Goal: Information Seeking & Learning: Learn about a topic

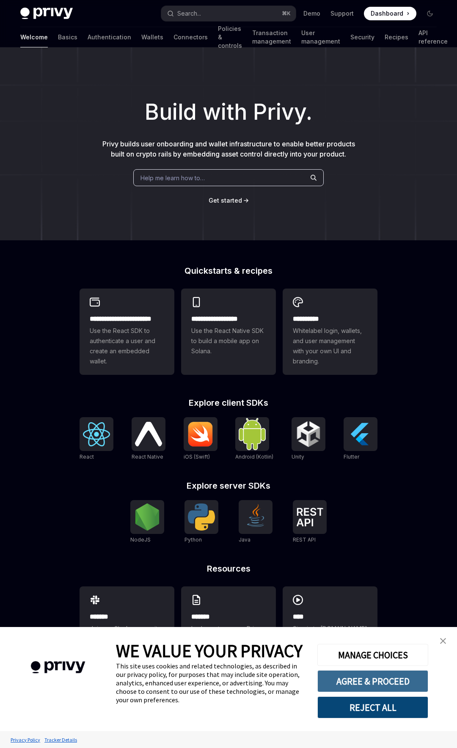
click at [368, 685] on button "AGREE & PROCEED" at bounding box center [372, 681] width 111 height 22
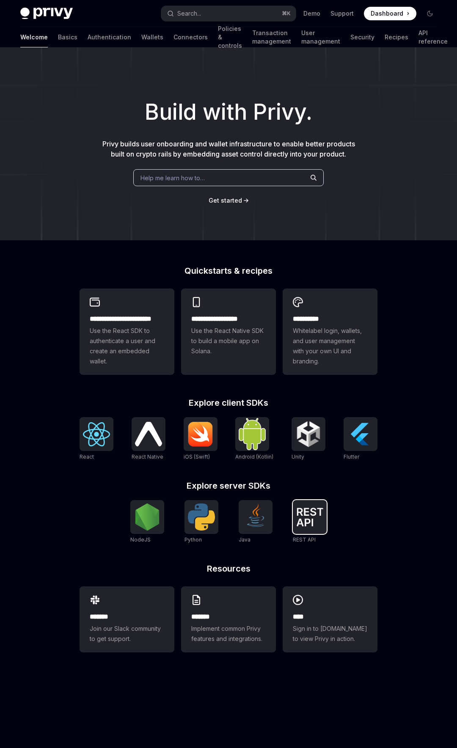
click at [308, 510] on img at bounding box center [309, 517] width 27 height 19
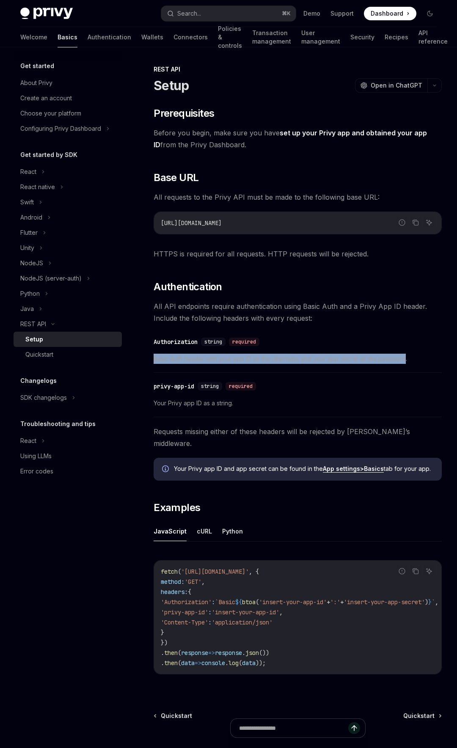
drag, startPoint x: 155, startPoint y: 361, endPoint x: 405, endPoint y: 361, distance: 250.2
click at [405, 362] on span "Basic Auth header with your app ID as the username and your app secret as the p…" at bounding box center [298, 359] width 288 height 10
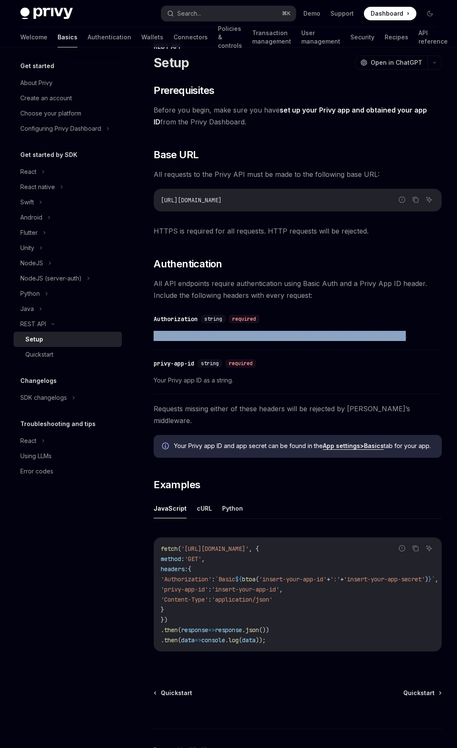
scroll to position [76, 0]
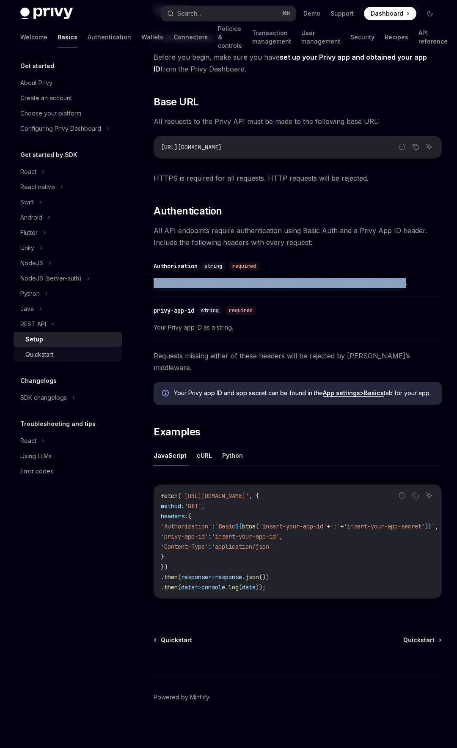
click at [45, 357] on div "Quickstart" at bounding box center [39, 355] width 28 height 10
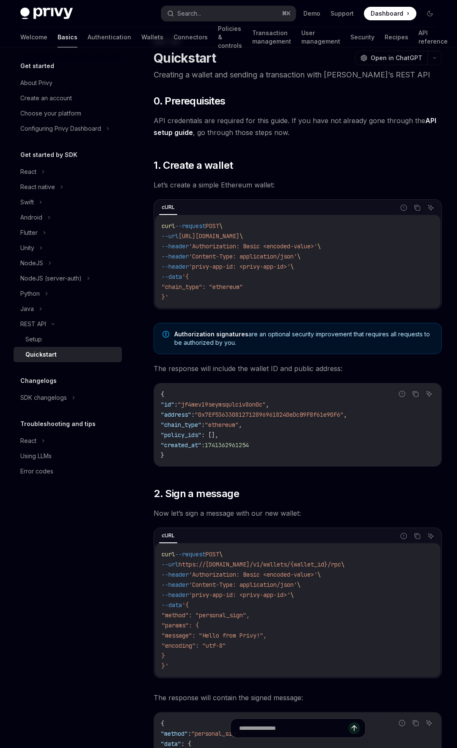
scroll to position [27, 0]
drag, startPoint x: 254, startPoint y: 270, endPoint x: 304, endPoint y: 270, distance: 49.5
click at [290, 270] on span "'privy-app-id: <privy-app-id>'" at bounding box center [240, 268] width 102 height 8
click at [49, 334] on div "Setup" at bounding box center [70, 339] width 91 height 10
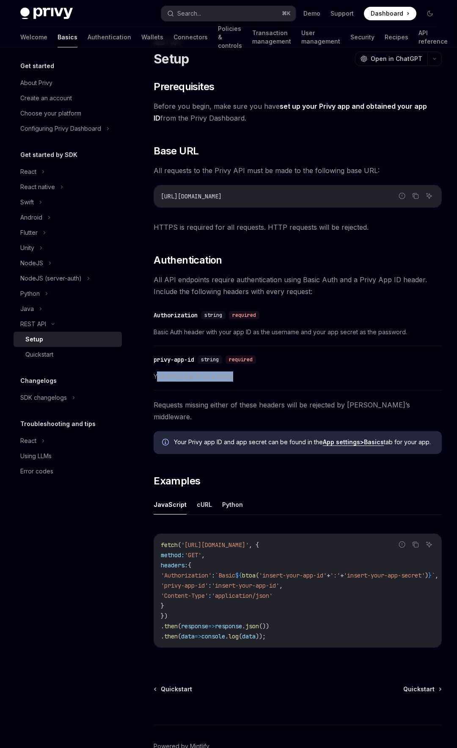
drag, startPoint x: 158, startPoint y: 378, endPoint x: 242, endPoint y: 377, distance: 83.8
click at [242, 377] on span "Your Privy app ID as a string." at bounding box center [298, 377] width 288 height 10
click at [55, 361] on link "Quickstart" at bounding box center [68, 354] width 108 height 15
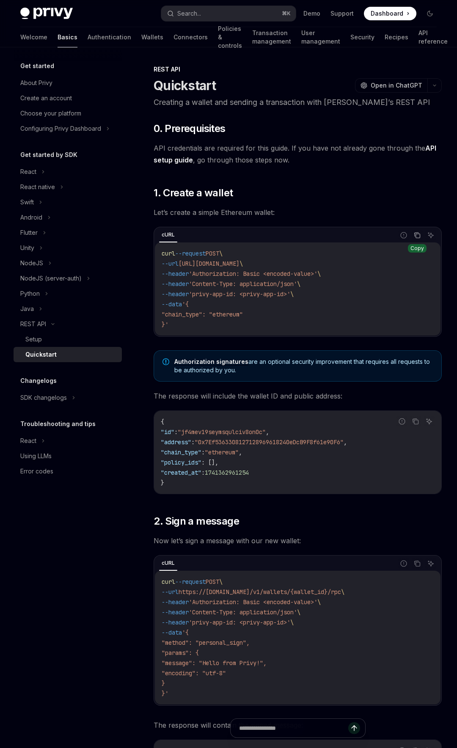
click at [416, 238] on icon "Copy the contents from the code block" at bounding box center [417, 235] width 7 height 7
click at [180, 159] on link "API setup guide" at bounding box center [295, 154] width 283 height 21
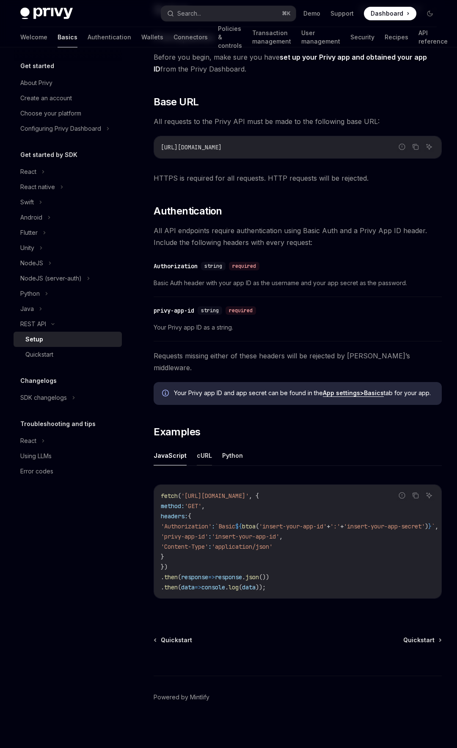
click at [201, 452] on button "cURL" at bounding box center [204, 456] width 15 height 20
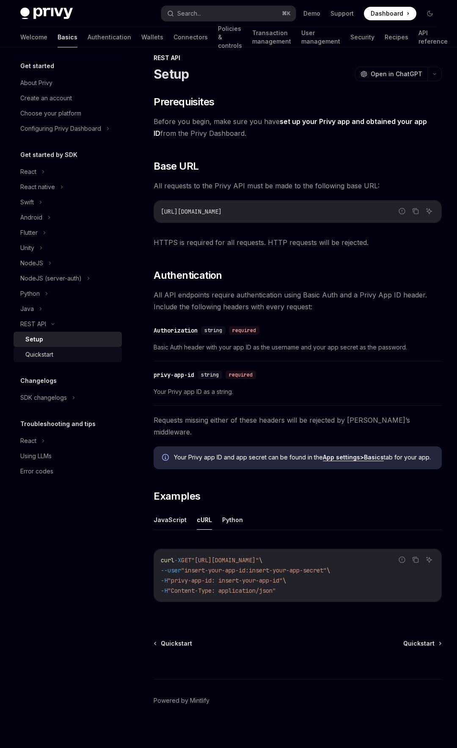
click at [43, 360] on link "Quickstart" at bounding box center [68, 354] width 108 height 15
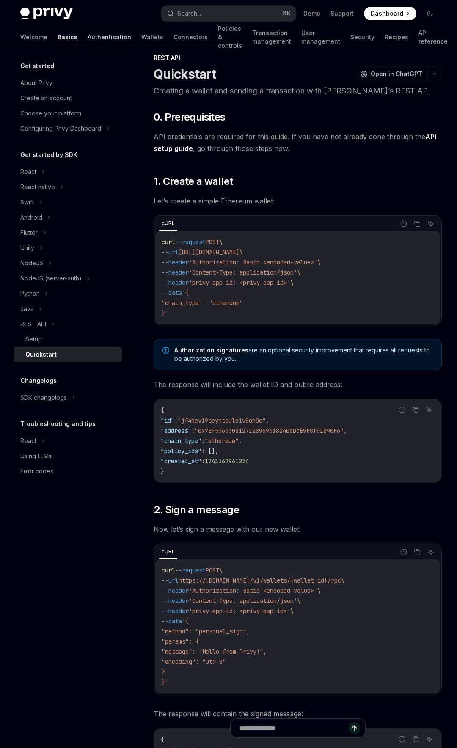
click at [88, 40] on link "Authentication" at bounding box center [110, 37] width 44 height 20
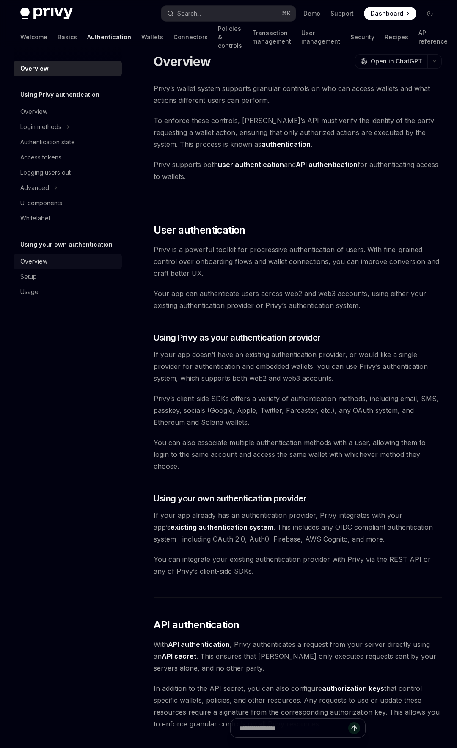
click at [99, 262] on div "Overview" at bounding box center [68, 262] width 97 height 10
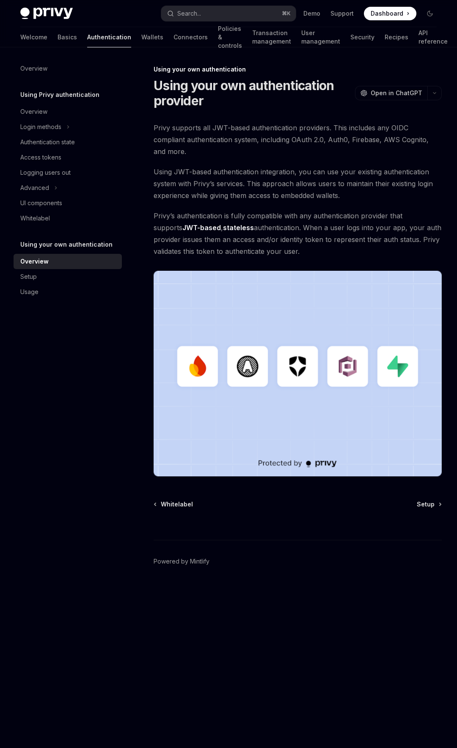
click at [232, 166] on span "Using JWT-based authentication integration, you can use your existing authentic…" at bounding box center [298, 184] width 288 height 36
click at [33, 278] on div "Setup" at bounding box center [28, 277] width 17 height 10
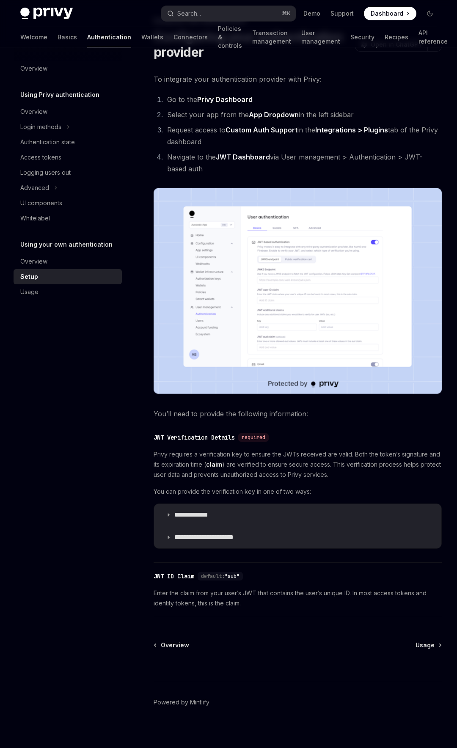
scroll to position [55, 0]
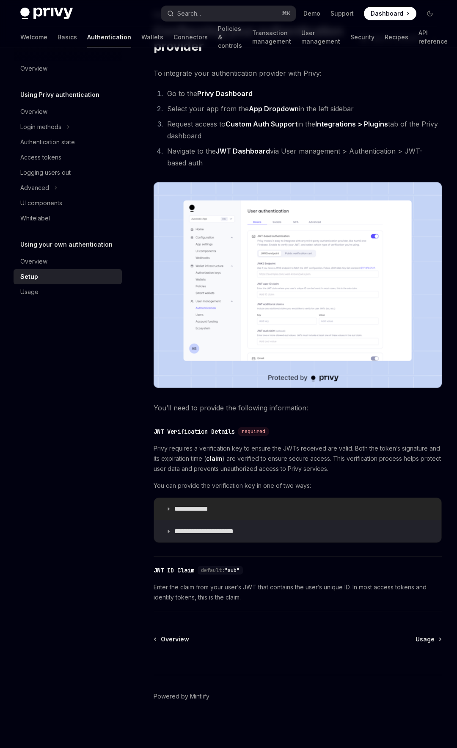
click at [169, 510] on icon at bounding box center [168, 509] width 5 height 5
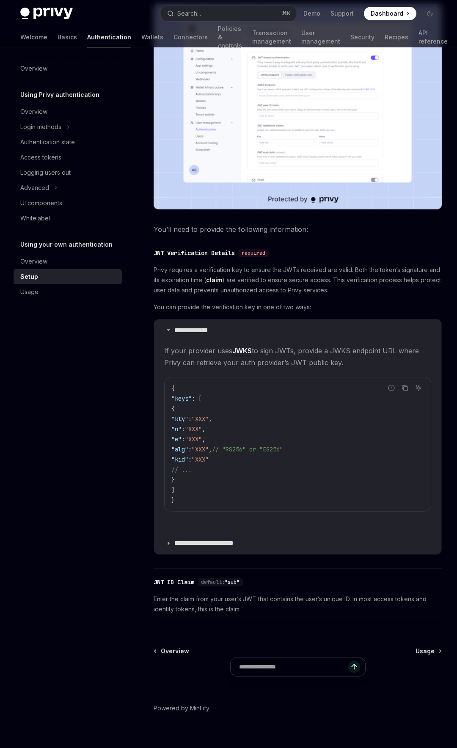
scroll to position [245, 0]
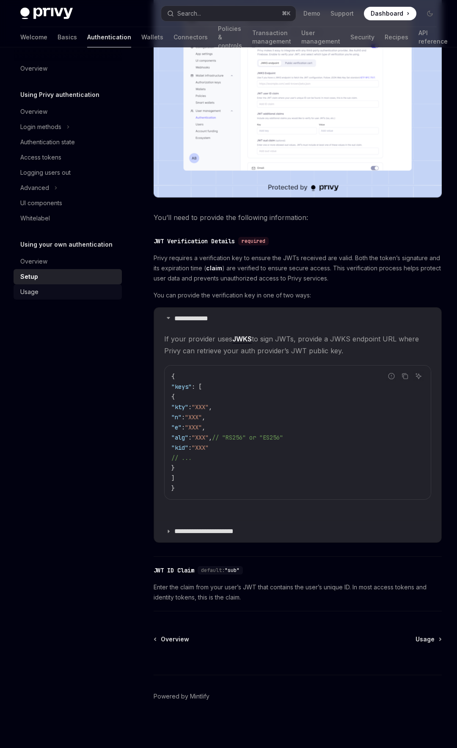
click at [39, 290] on div "Usage" at bounding box center [68, 292] width 97 height 10
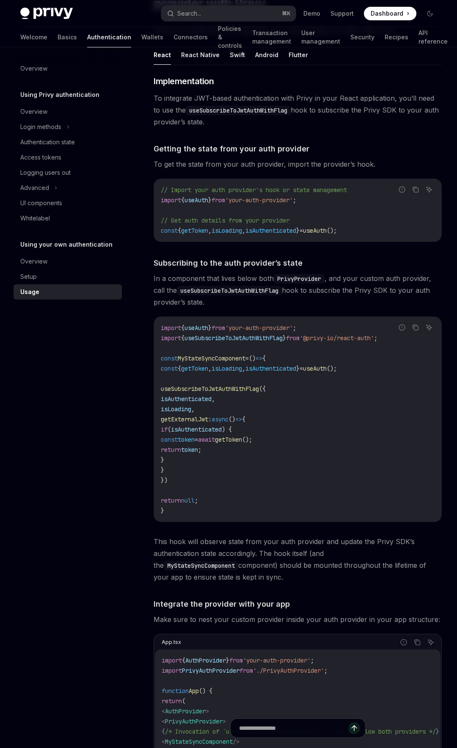
scroll to position [98, 0]
click at [208, 368] on span "getToken" at bounding box center [194, 368] width 27 height 8
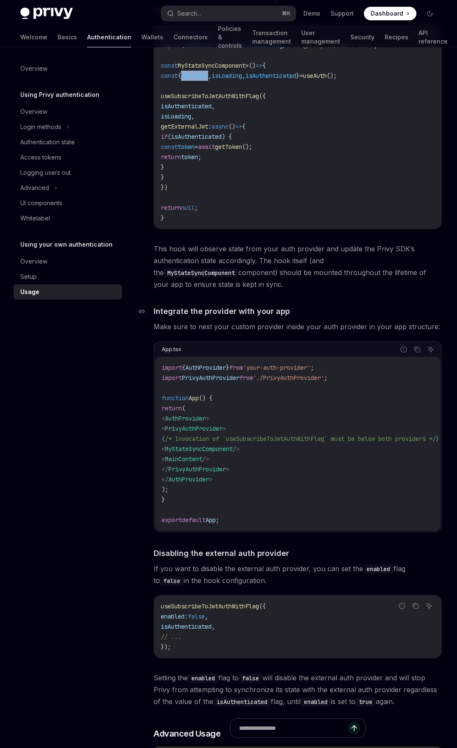
scroll to position [0, 0]
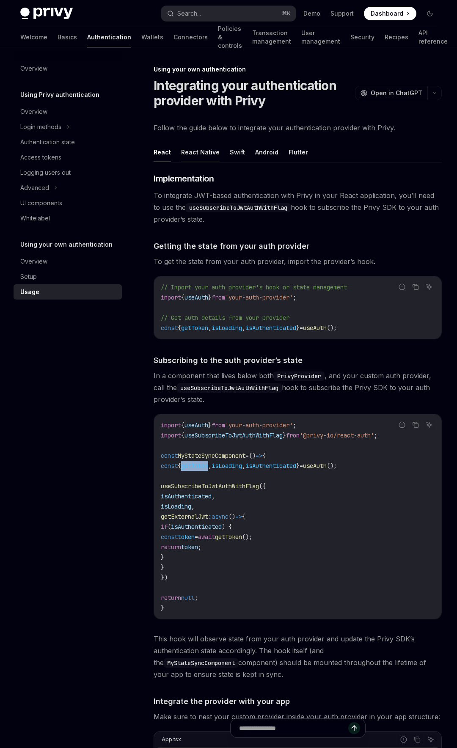
click at [198, 152] on button "React Native" at bounding box center [200, 152] width 39 height 20
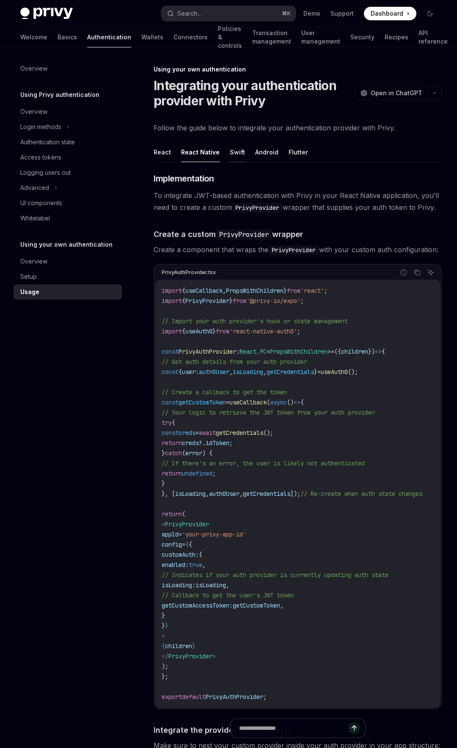
click at [233, 152] on button "Swift" at bounding box center [237, 152] width 15 height 20
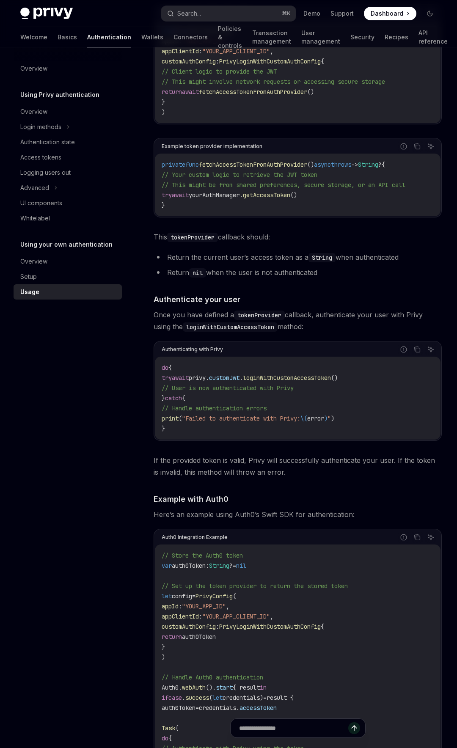
scroll to position [274, 0]
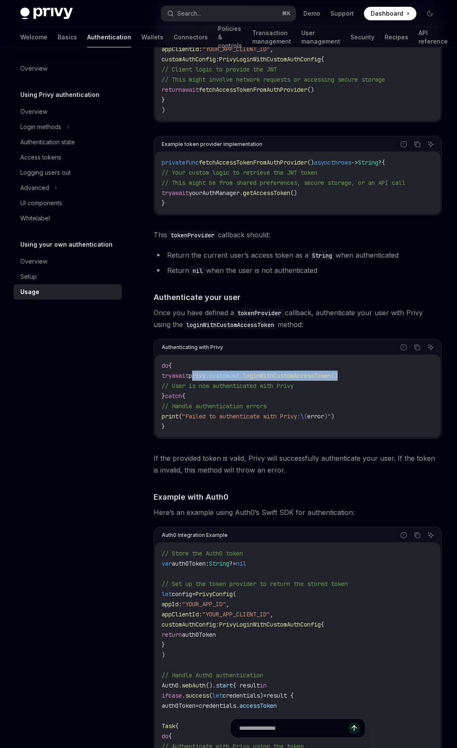
drag, startPoint x: 211, startPoint y: 386, endPoint x: 426, endPoint y: 379, distance: 214.7
click at [426, 379] on code "do { try await privy. customJwt . loginWithCustomAccessToken () // User is now …" at bounding box center [298, 396] width 272 height 71
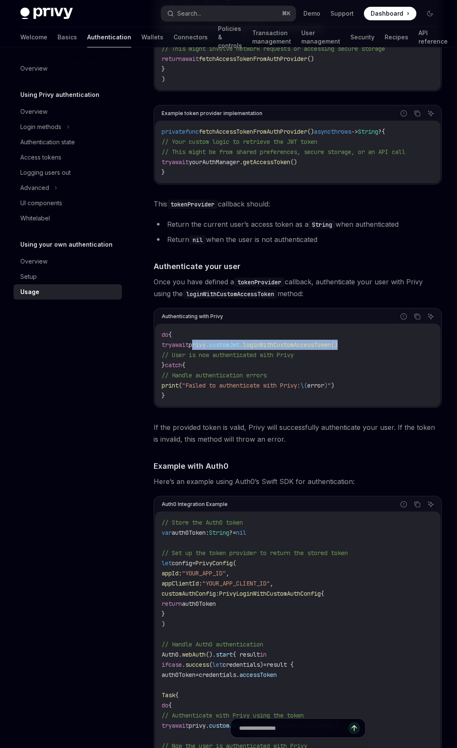
scroll to position [0, 0]
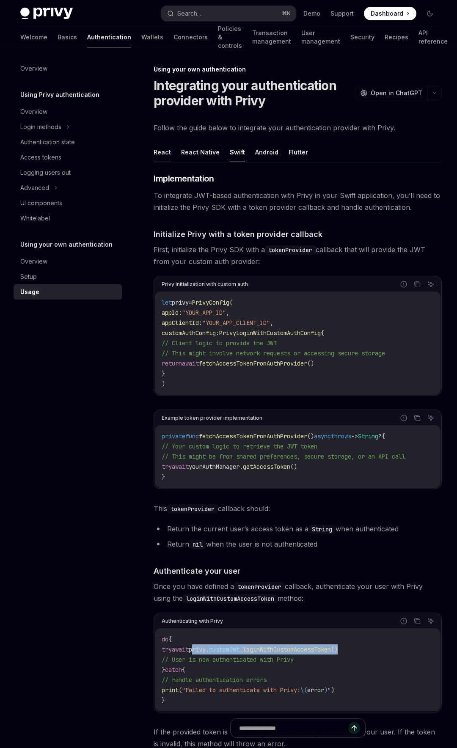
click at [162, 156] on button "React" at bounding box center [162, 152] width 17 height 20
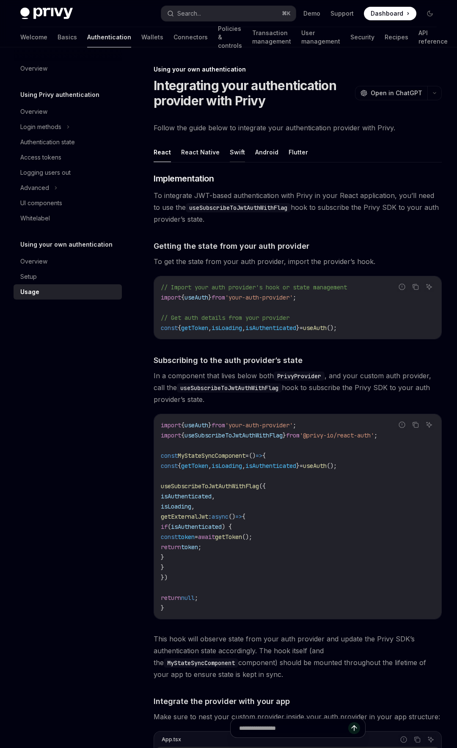
click at [235, 157] on button "Swift" at bounding box center [237, 152] width 15 height 20
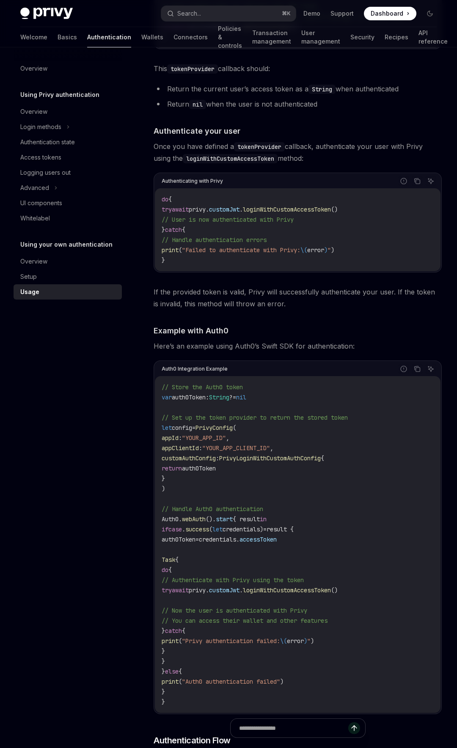
scroll to position [419, 0]
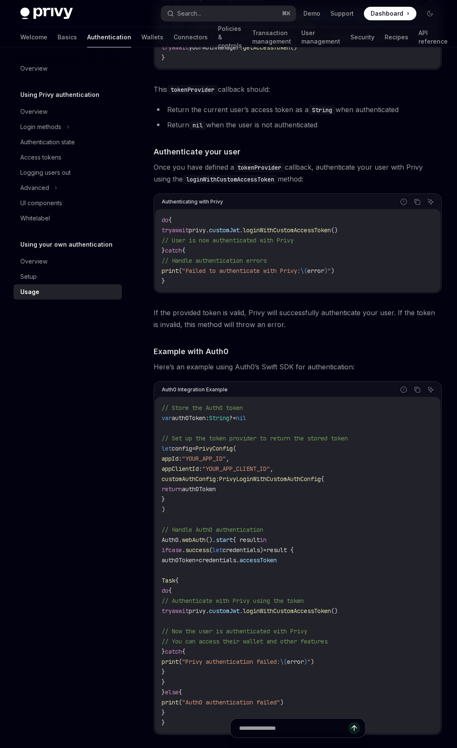
click at [290, 234] on span "loginWithCustomAccessToken" at bounding box center [287, 230] width 88 height 8
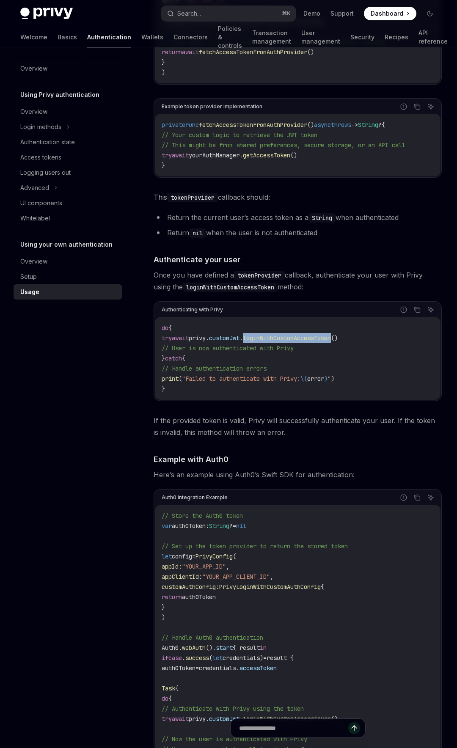
scroll to position [311, 0]
click at [259, 293] on code "loginWithCustomAccessToken" at bounding box center [230, 288] width 95 height 9
copy code "loginWithCustomAccessToken"
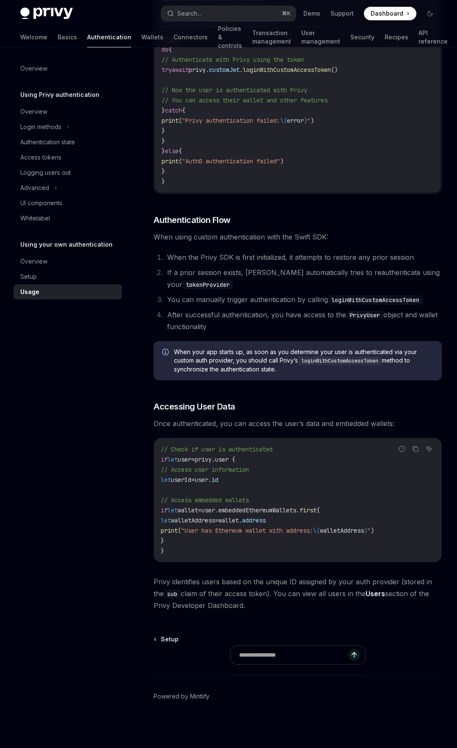
scroll to position [0, 0]
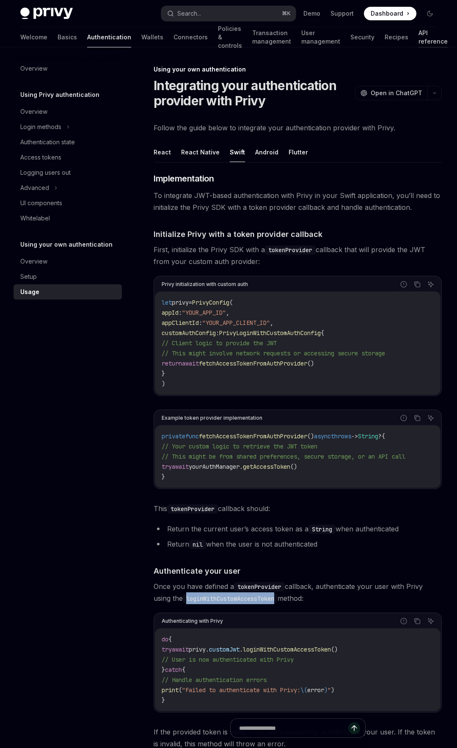
click at [429, 41] on link "API reference" at bounding box center [433, 37] width 29 height 20
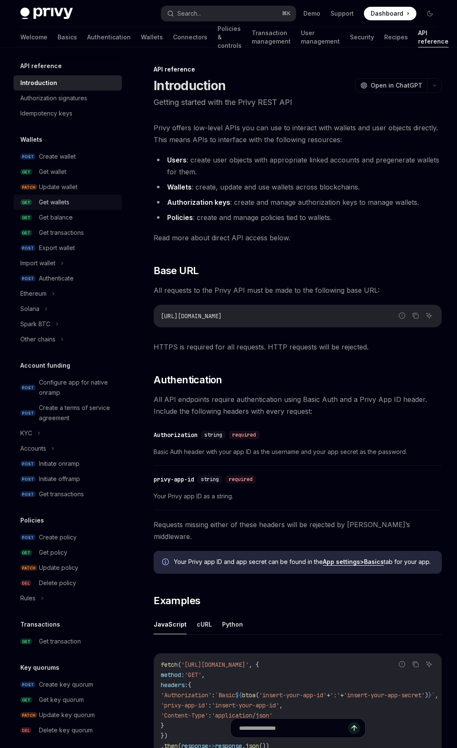
scroll to position [141, 0]
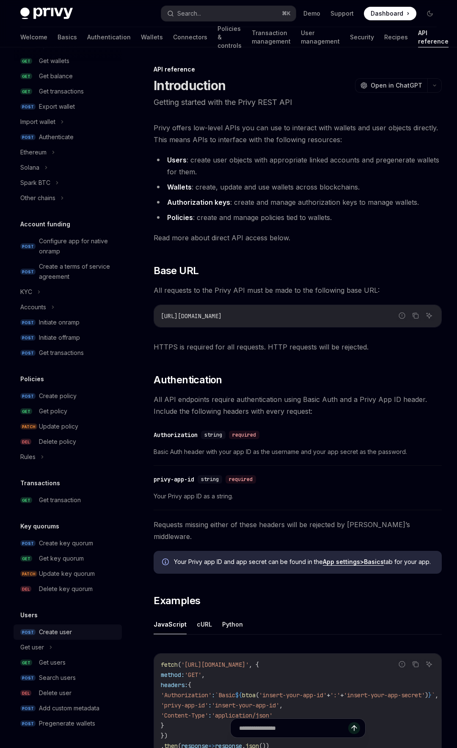
click at [65, 633] on div "Create user" at bounding box center [55, 632] width 33 height 10
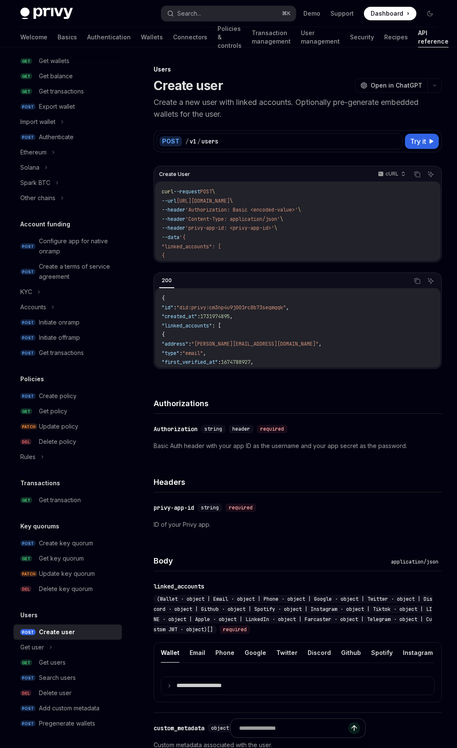
drag, startPoint x: 248, startPoint y: 200, endPoint x: 212, endPoint y: 199, distance: 36.4
click at [212, 199] on span "https://api.privy.io/v1/users" at bounding box center [203, 201] width 53 height 7
copy span "api.privy.io"
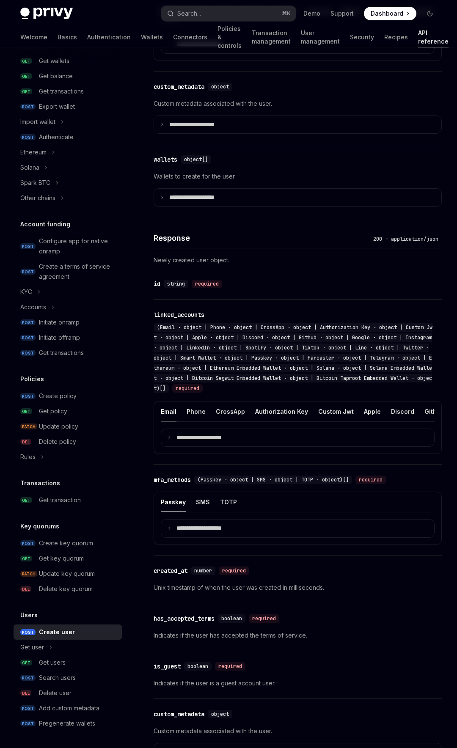
scroll to position [802, 0]
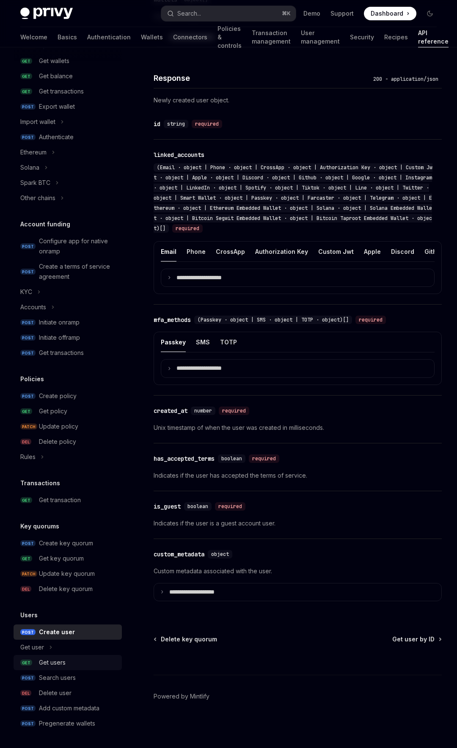
click at [67, 668] on link "GET Get users" at bounding box center [68, 662] width 108 height 15
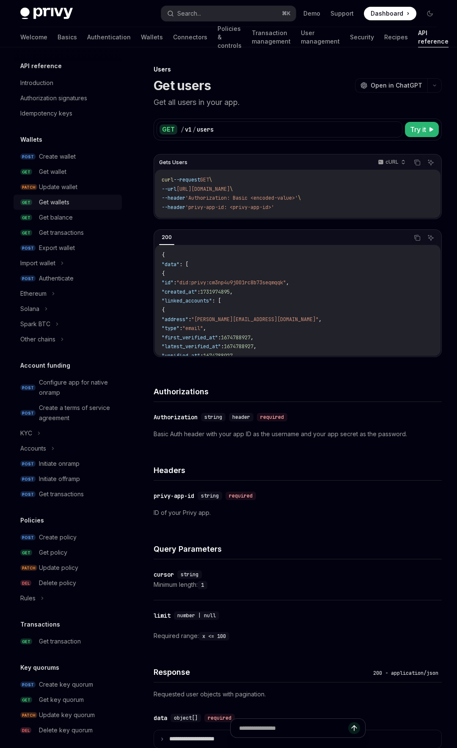
click at [48, 205] on div "Get wallets" at bounding box center [54, 202] width 30 height 10
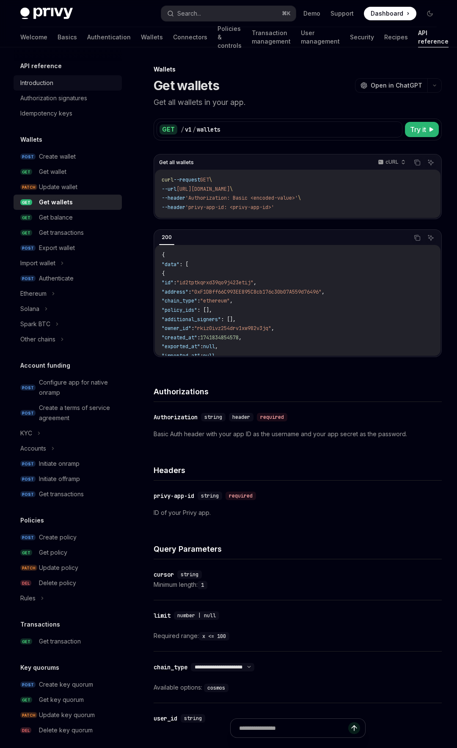
click at [77, 85] on div "Introduction" at bounding box center [68, 83] width 97 height 10
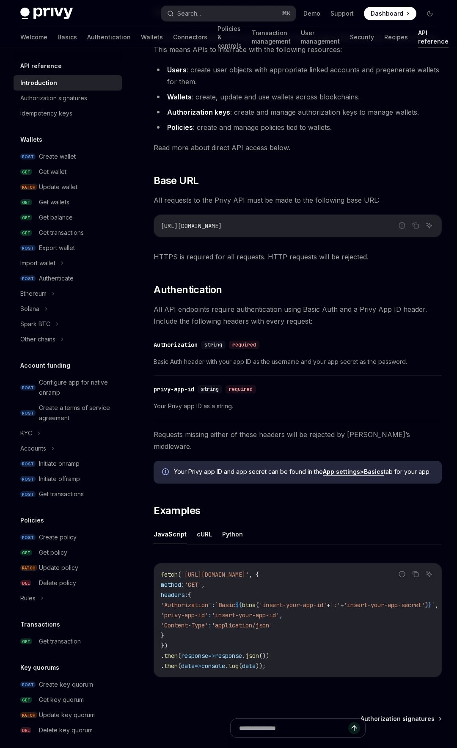
scroll to position [169, 0]
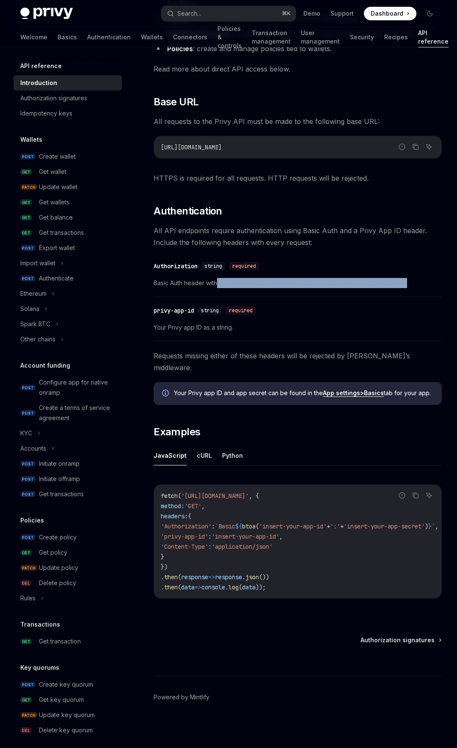
drag, startPoint x: 219, startPoint y: 284, endPoint x: 418, endPoint y: 288, distance: 199.0
click at [417, 288] on div "​ Authorization string required Basic Auth header with your app ID as the usern…" at bounding box center [298, 277] width 288 height 40
click at [206, 454] on button "cURL" at bounding box center [204, 456] width 15 height 20
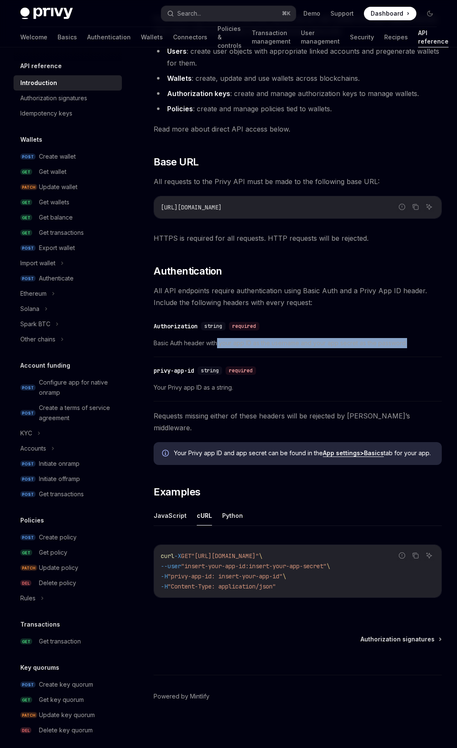
scroll to position [105, 0]
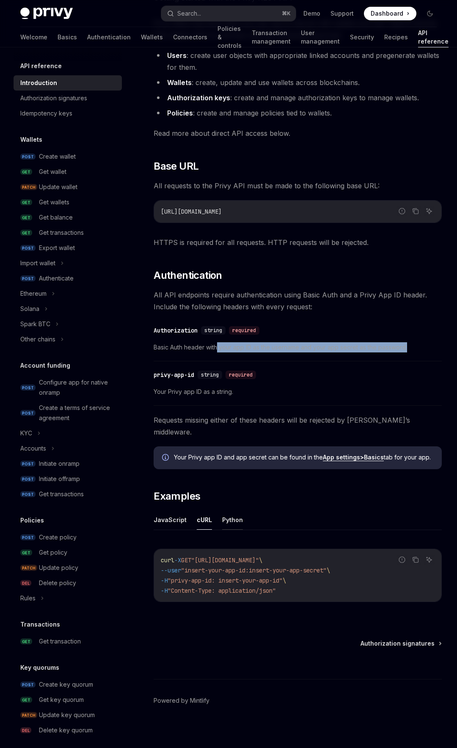
click at [235, 519] on button "Python" at bounding box center [232, 520] width 21 height 20
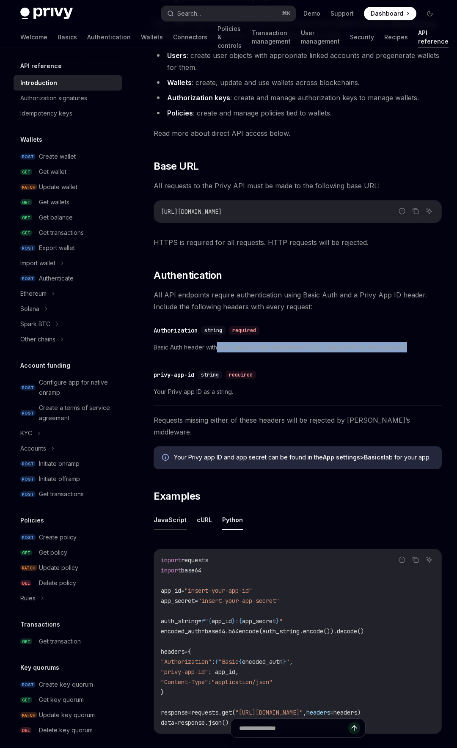
click at [178, 517] on button "JavaScript" at bounding box center [170, 520] width 33 height 20
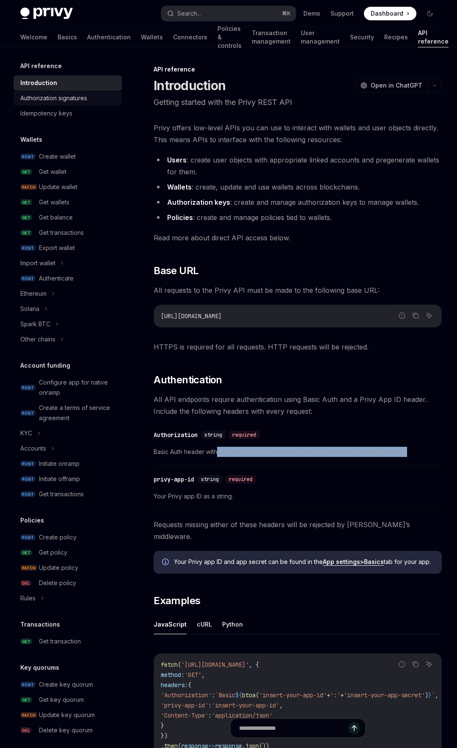
click at [84, 100] on div "Authorization signatures" at bounding box center [53, 98] width 67 height 10
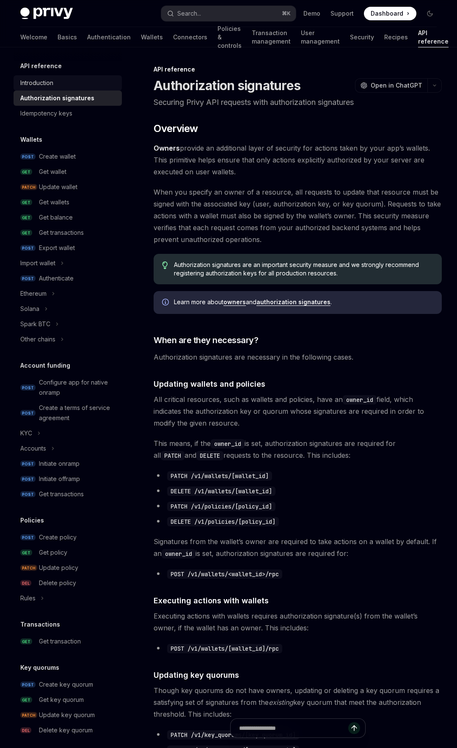
click at [63, 78] on div "Introduction" at bounding box center [68, 83] width 97 height 10
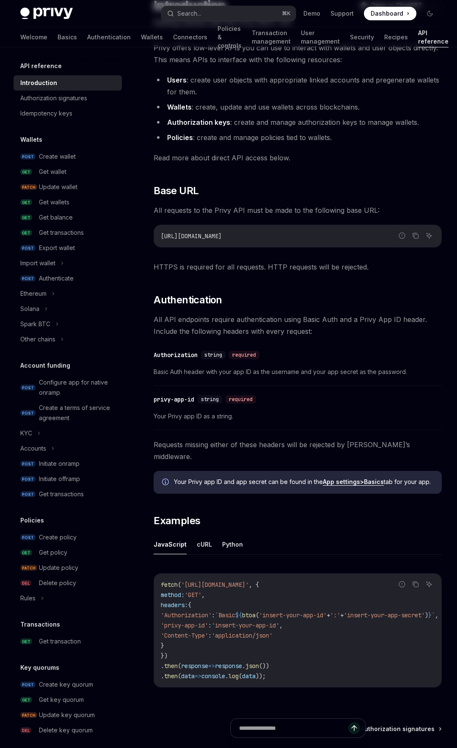
scroll to position [169, 0]
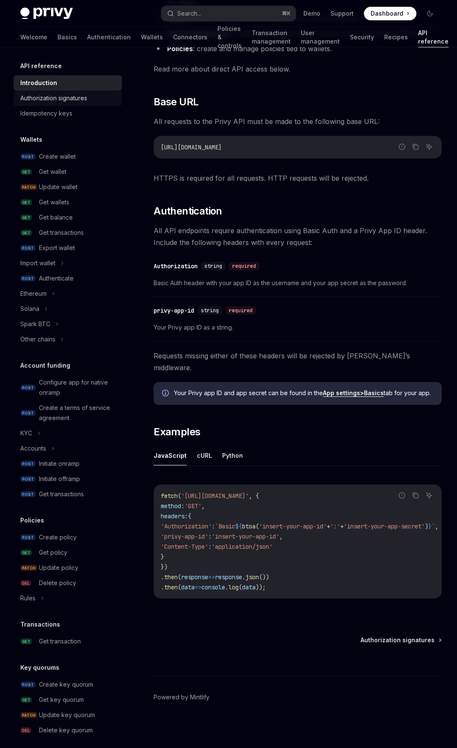
click at [76, 99] on div "Authorization signatures" at bounding box center [53, 98] width 67 height 10
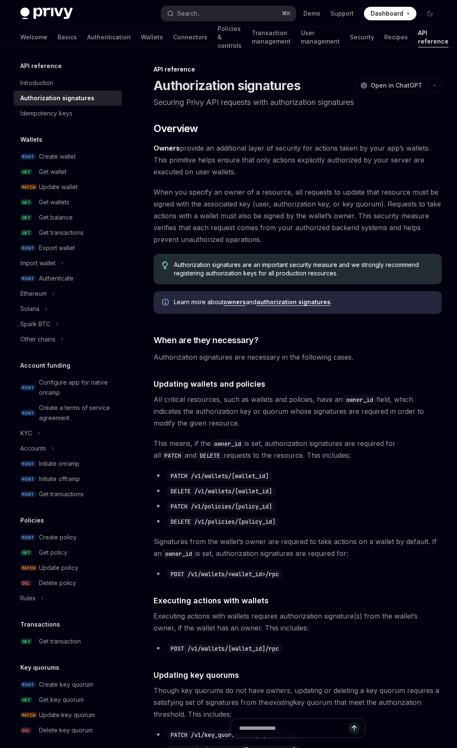
click at [66, 62] on div "API reference" at bounding box center [68, 66] width 108 height 10
click at [58, 43] on link "Basics" at bounding box center [67, 37] width 19 height 20
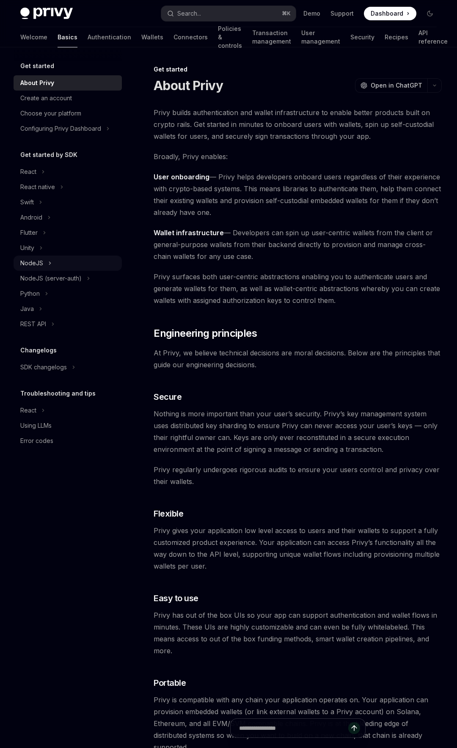
click at [82, 264] on div "NodeJS" at bounding box center [68, 263] width 108 height 15
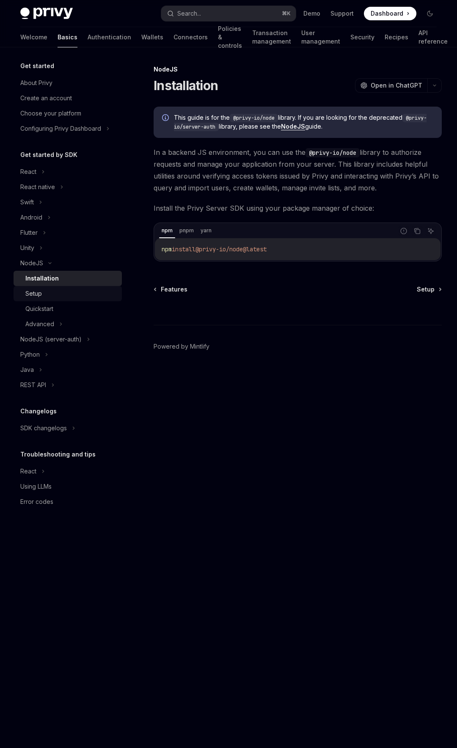
click at [74, 289] on div "Setup" at bounding box center [70, 294] width 91 height 10
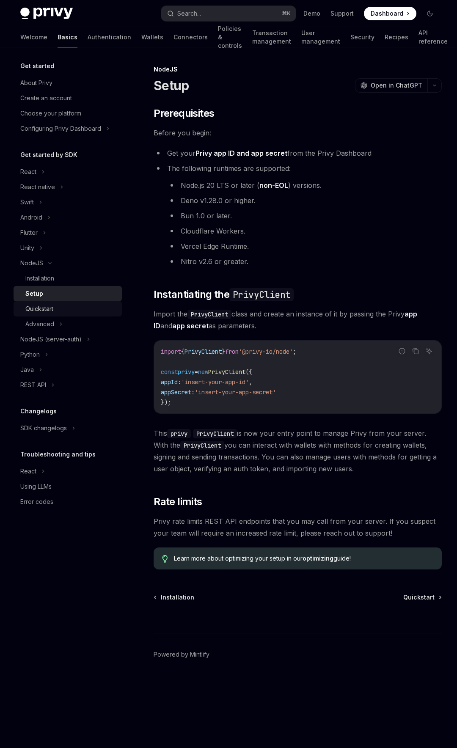
click at [55, 309] on div "Quickstart" at bounding box center [70, 309] width 91 height 10
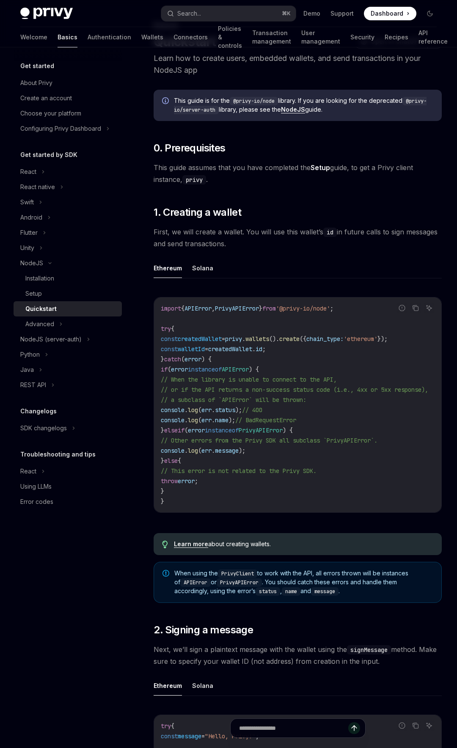
scroll to position [47, 0]
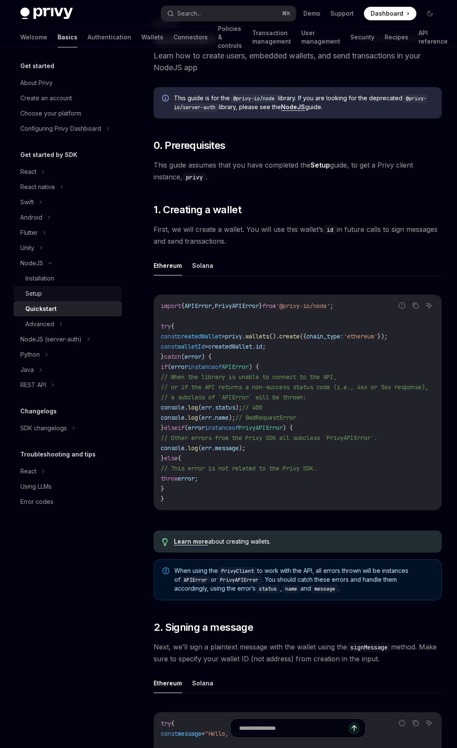
click at [67, 290] on div "Setup" at bounding box center [70, 294] width 91 height 10
click at [66, 289] on div "Setup" at bounding box center [70, 294] width 91 height 10
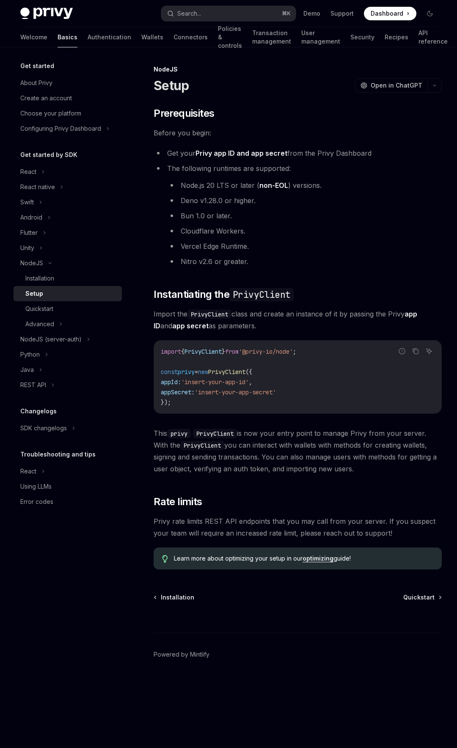
click at [71, 301] on link "Setup" at bounding box center [68, 293] width 108 height 15
click at [71, 308] on div "Quickstart" at bounding box center [70, 309] width 91 height 10
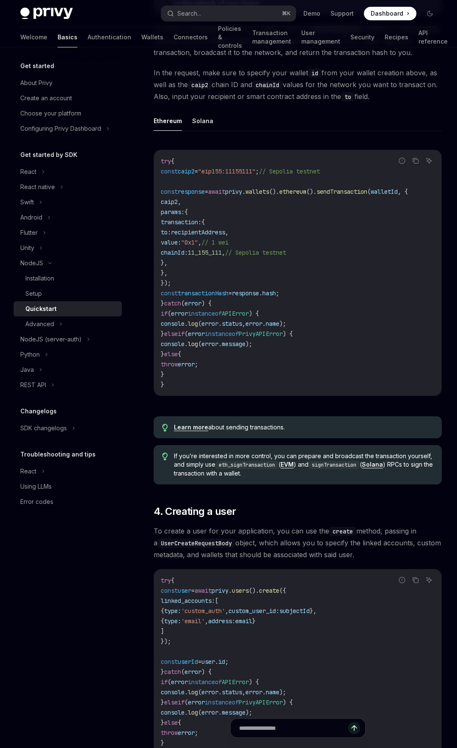
scroll to position [1373, 0]
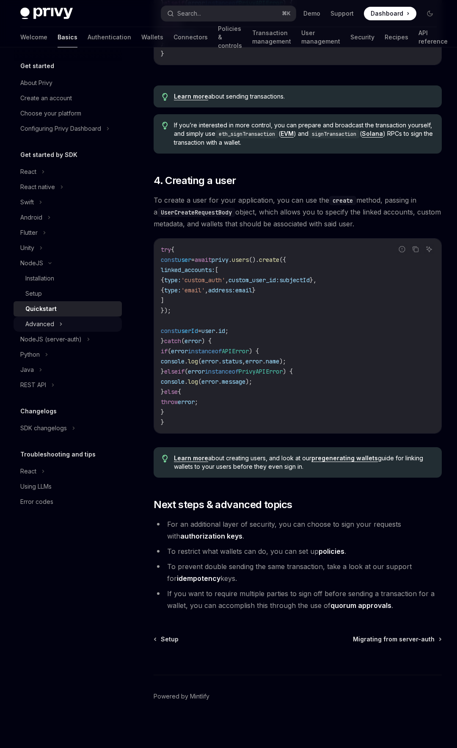
click at [70, 320] on div "Advanced" at bounding box center [68, 324] width 108 height 15
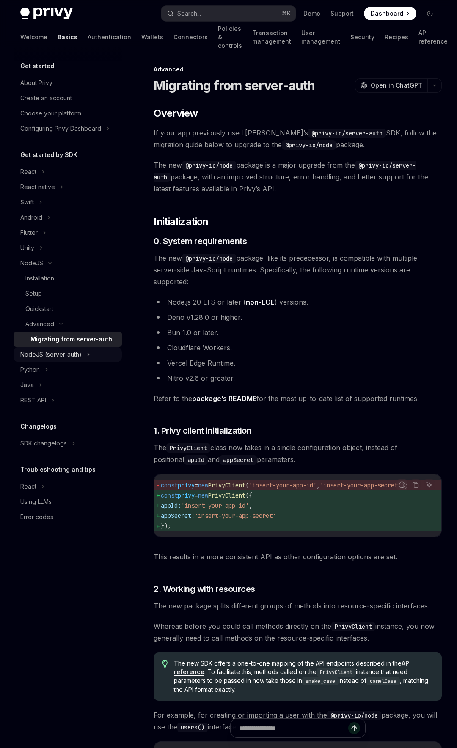
click at [80, 359] on div "NodeJS (server-auth)" at bounding box center [50, 355] width 61 height 10
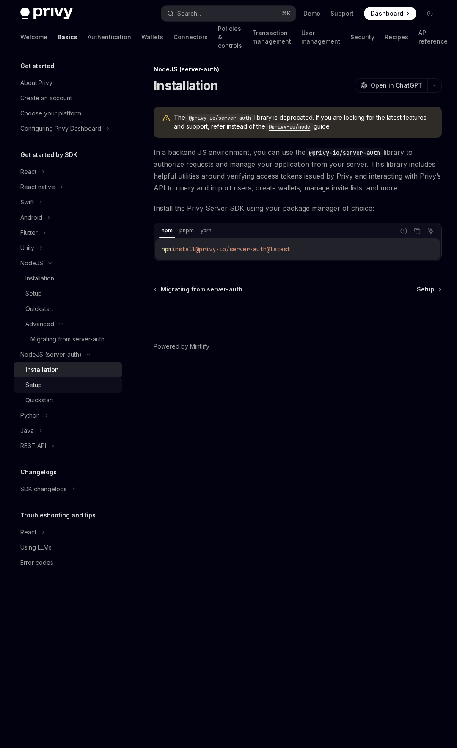
click at [74, 378] on link "Setup" at bounding box center [68, 385] width 108 height 15
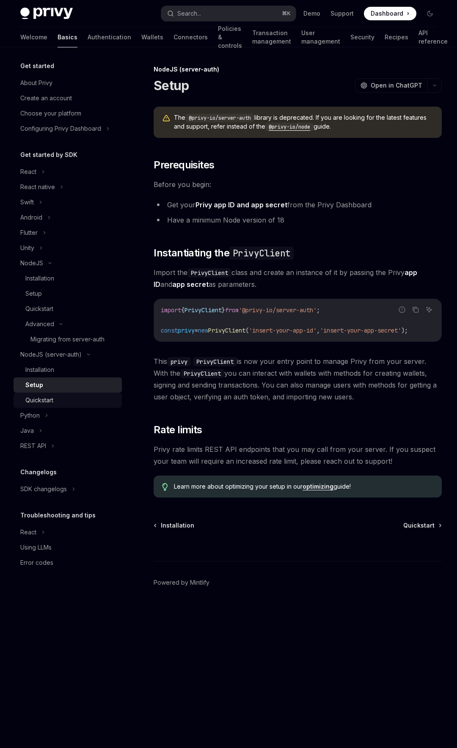
click at [83, 397] on div "Quickstart" at bounding box center [70, 400] width 91 height 10
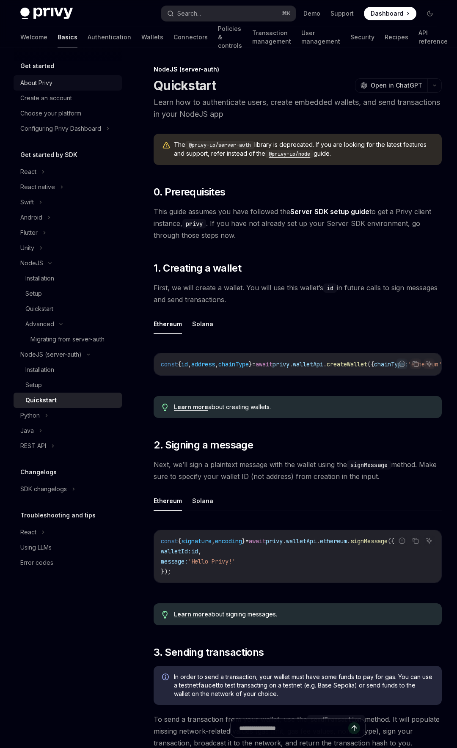
click at [46, 85] on div "About Privy" at bounding box center [36, 83] width 32 height 10
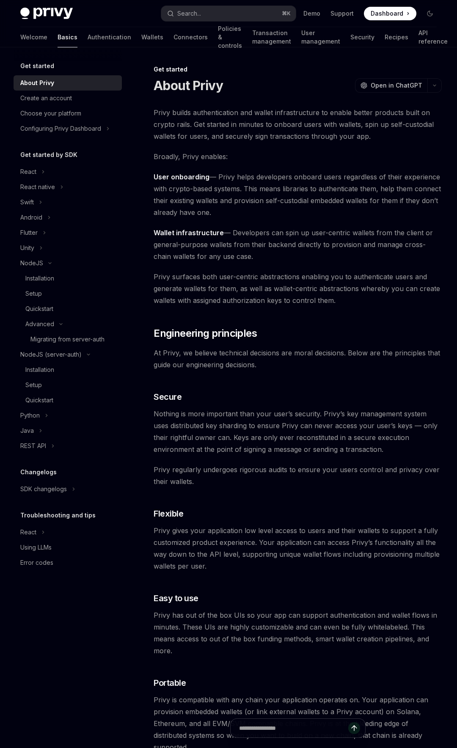
click at [43, 63] on h5 "Get started" at bounding box center [37, 66] width 34 height 10
click at [227, 194] on span "User onboarding — Privy helps developers onboard users regardless of their expe…" at bounding box center [298, 194] width 288 height 47
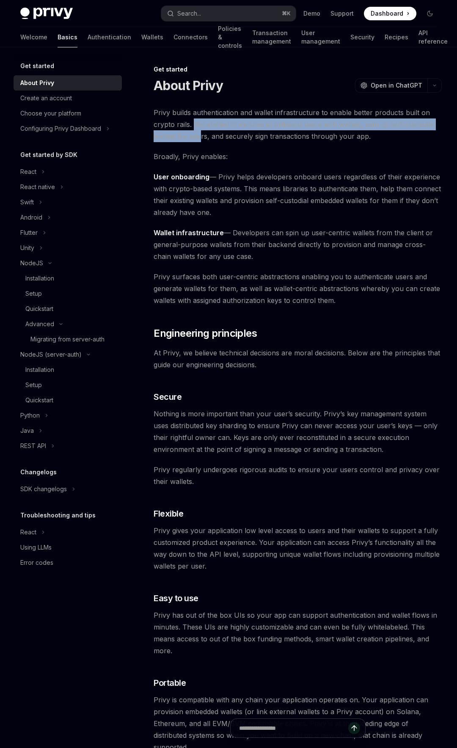
drag, startPoint x: 195, startPoint y: 127, endPoint x: 201, endPoint y: 138, distance: 12.7
click at [201, 138] on span "Privy builds authentication and wallet infrastructure to enable better products…" at bounding box center [298, 125] width 288 height 36
click at [201, 135] on span "Privy builds authentication and wallet infrastructure to enable better products…" at bounding box center [298, 125] width 288 height 36
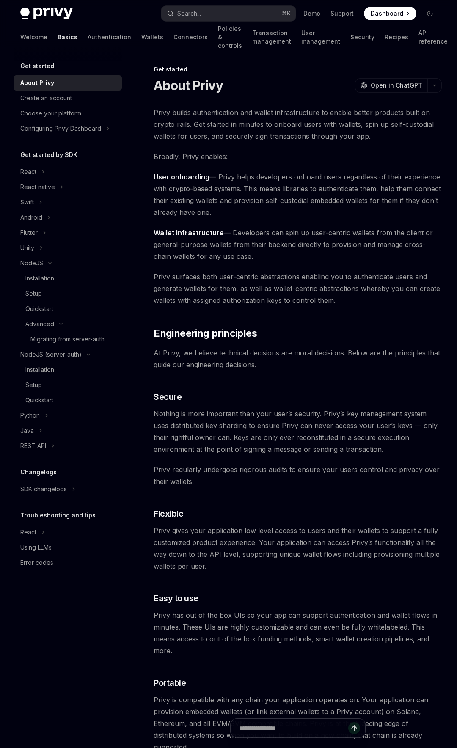
drag, startPoint x: 211, startPoint y: 135, endPoint x: 211, endPoint y: 141, distance: 5.9
click at [211, 141] on span "Privy builds authentication and wallet infrastructure to enable better products…" at bounding box center [298, 125] width 288 height 36
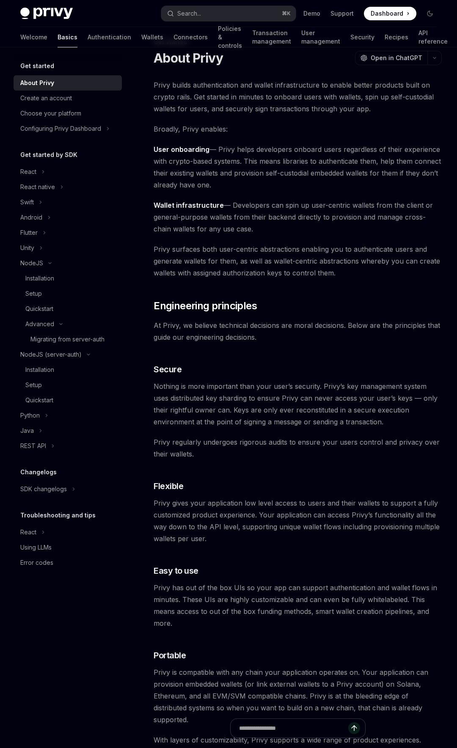
scroll to position [28, 0]
drag, startPoint x: 209, startPoint y: 107, endPoint x: 206, endPoint y: 115, distance: 9.0
click at [206, 115] on div "Privy builds authentication and wallet infrastructure to enable better products…" at bounding box center [298, 521] width 288 height 886
click at [207, 132] on span "Broadly, Privy enables:" at bounding box center [298, 128] width 288 height 12
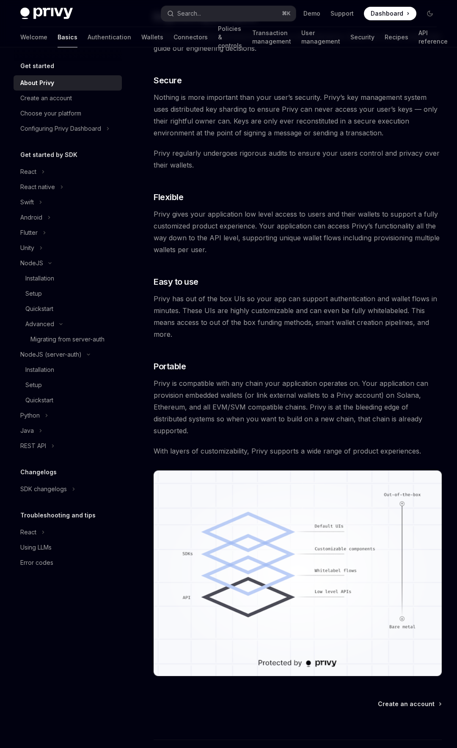
scroll to position [381, 0]
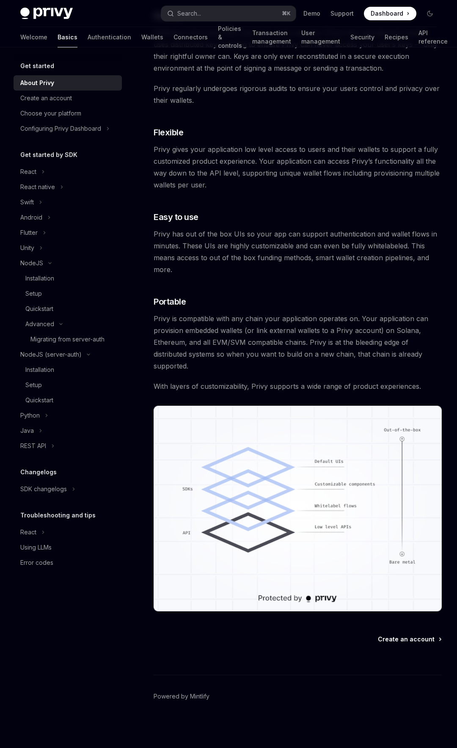
click at [401, 640] on span "Create an account" at bounding box center [406, 639] width 57 height 8
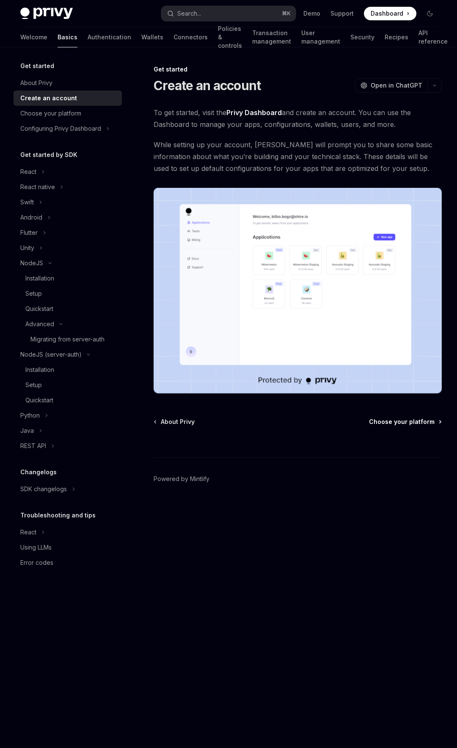
click at [412, 425] on span "Choose your platform" at bounding box center [402, 422] width 66 height 8
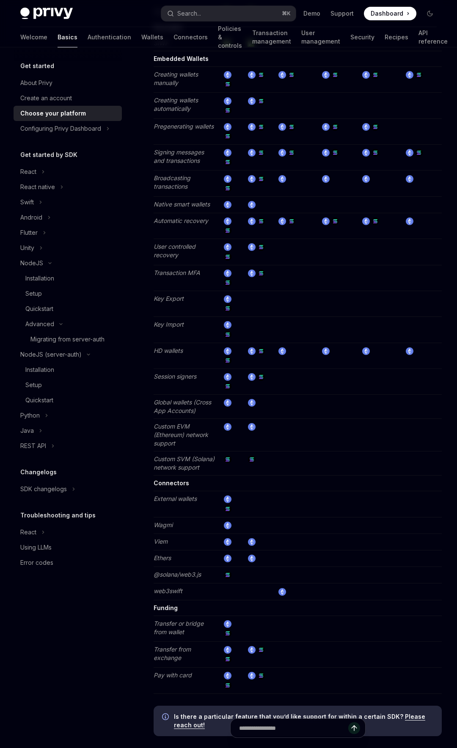
scroll to position [1267, 0]
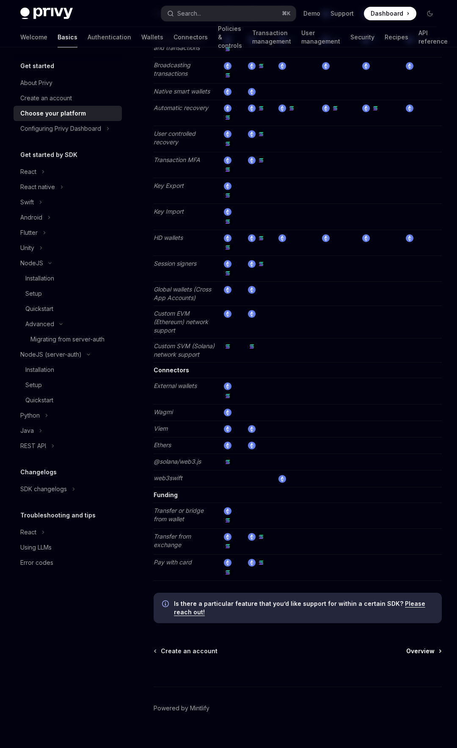
click at [412, 647] on span "Overview" at bounding box center [420, 651] width 28 height 8
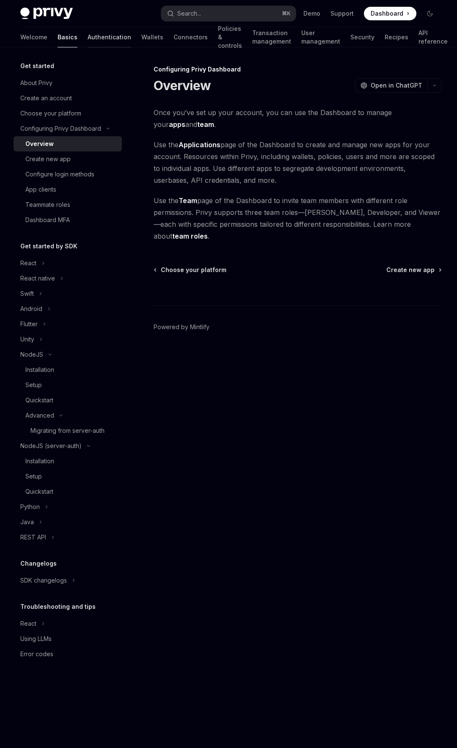
click at [88, 38] on link "Authentication" at bounding box center [110, 37] width 44 height 20
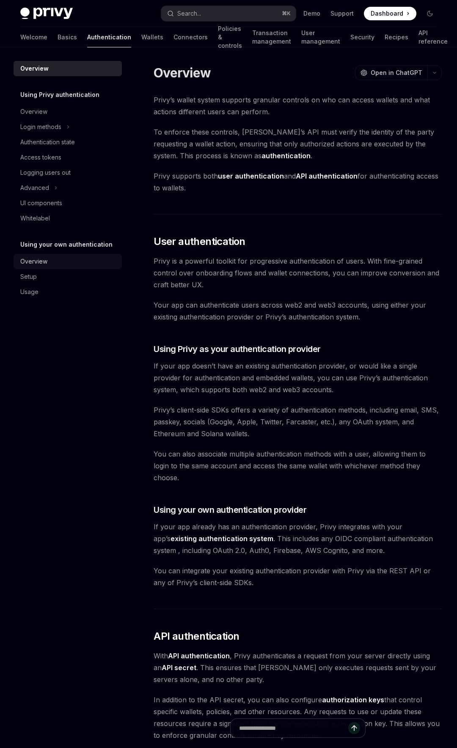
click at [59, 265] on div "Overview" at bounding box center [68, 262] width 97 height 10
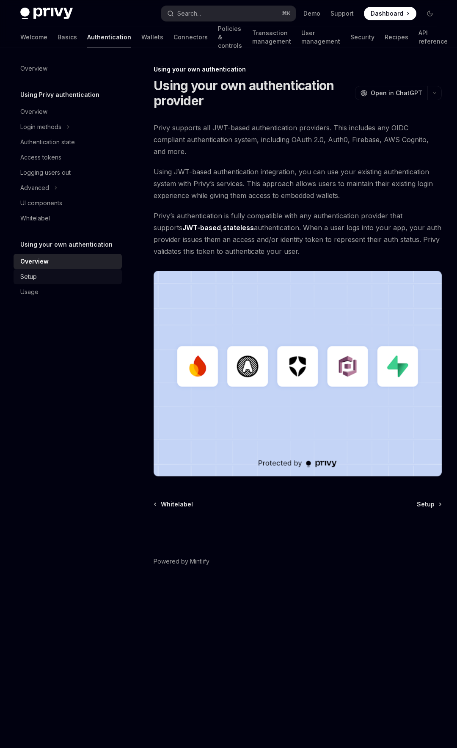
click at [58, 273] on div "Setup" at bounding box center [68, 277] width 97 height 10
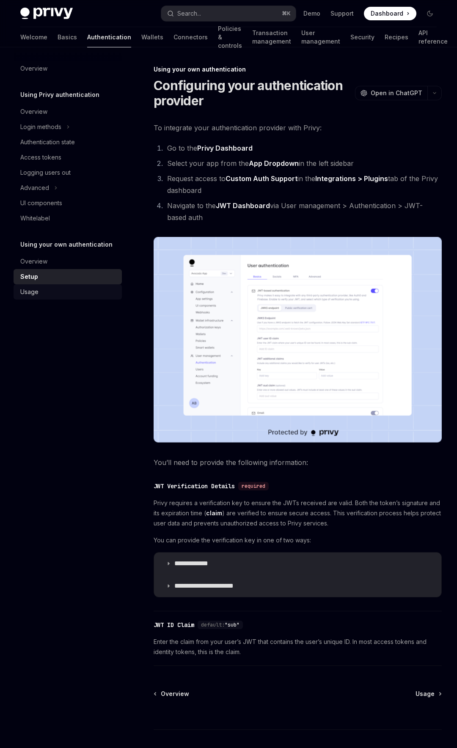
click at [58, 288] on div "Usage" at bounding box center [68, 292] width 97 height 10
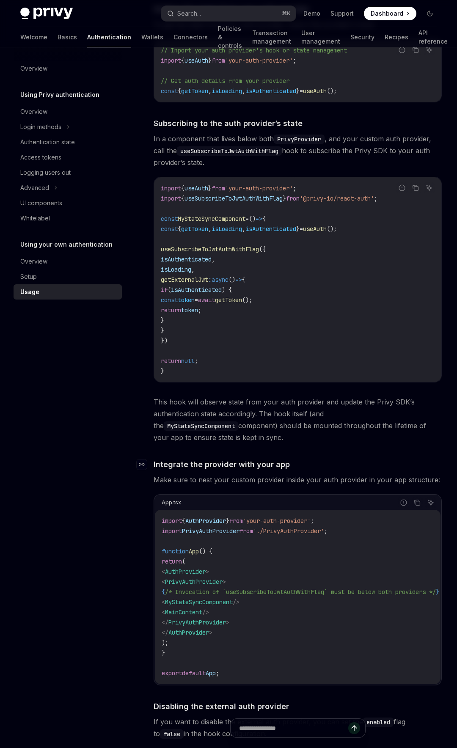
scroll to position [384, 0]
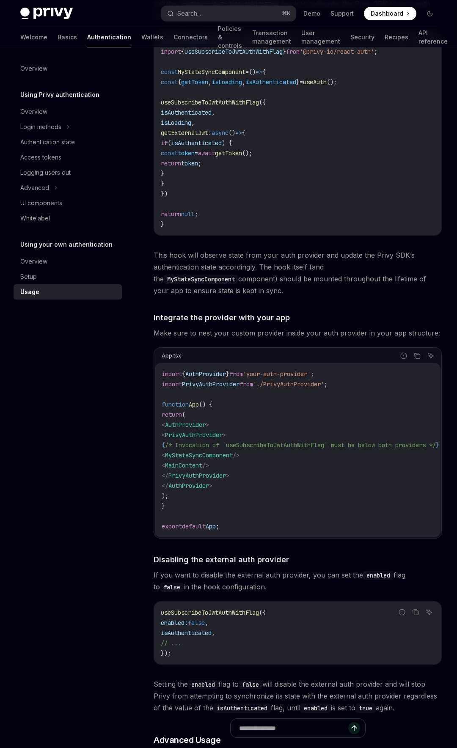
click at [320, 386] on span "'./PrivyAuthProvider'" at bounding box center [288, 385] width 71 height 8
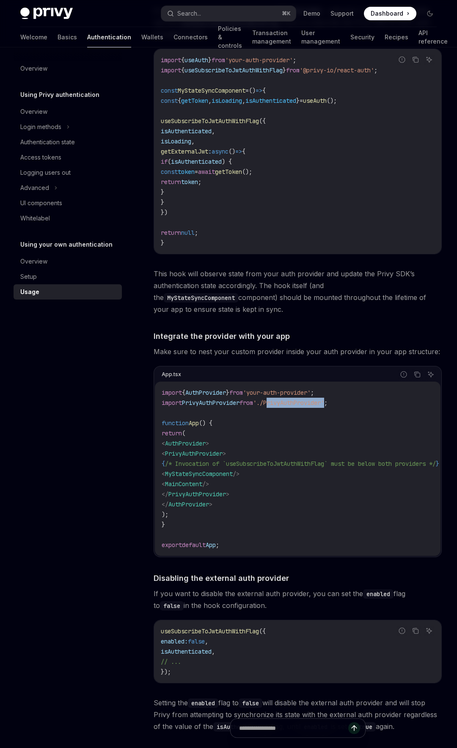
scroll to position [363, 0]
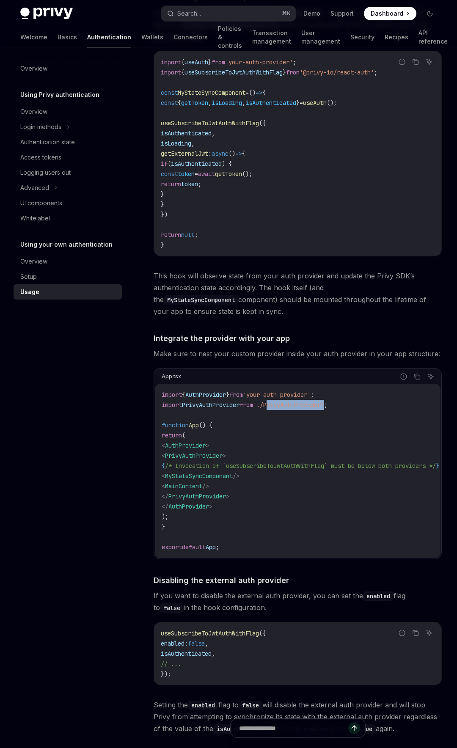
click at [216, 393] on span "AuthProvider" at bounding box center [205, 395] width 41 height 8
click at [230, 413] on code "import { AuthProvider } from 'your-auth-provider' ; import PrivyAuthProvider fr…" at bounding box center [311, 471] width 298 height 163
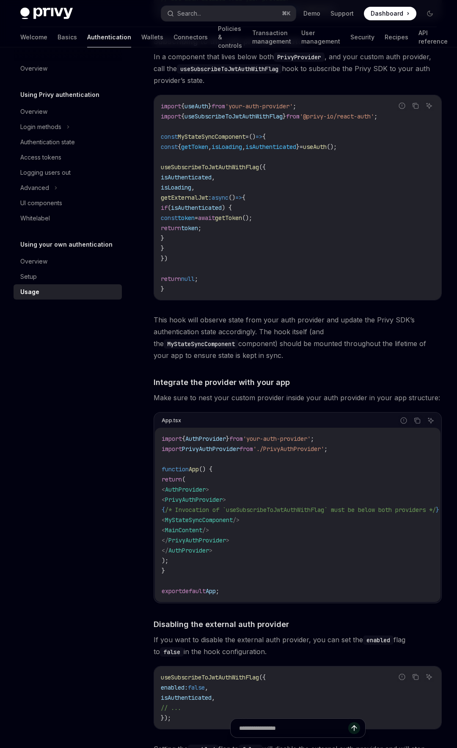
scroll to position [319, 0]
click at [223, 449] on span "PrivyAuthProvider" at bounding box center [211, 450] width 58 height 8
click at [220, 448] on span "PrivyAuthProvider" at bounding box center [211, 450] width 58 height 8
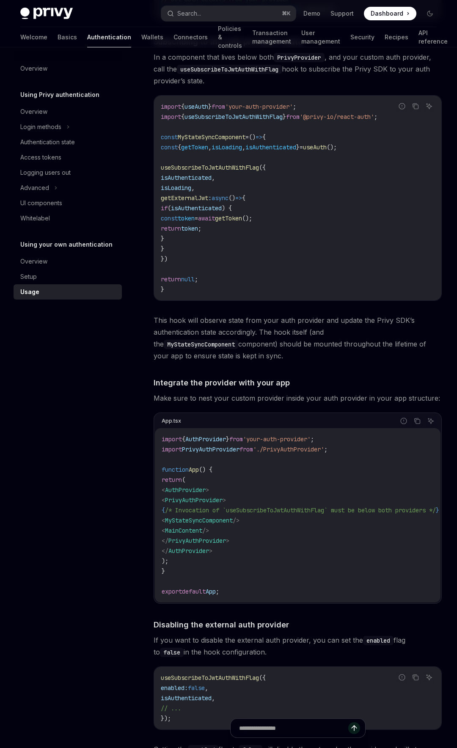
click at [220, 448] on span "PrivyAuthProvider" at bounding box center [211, 450] width 58 height 8
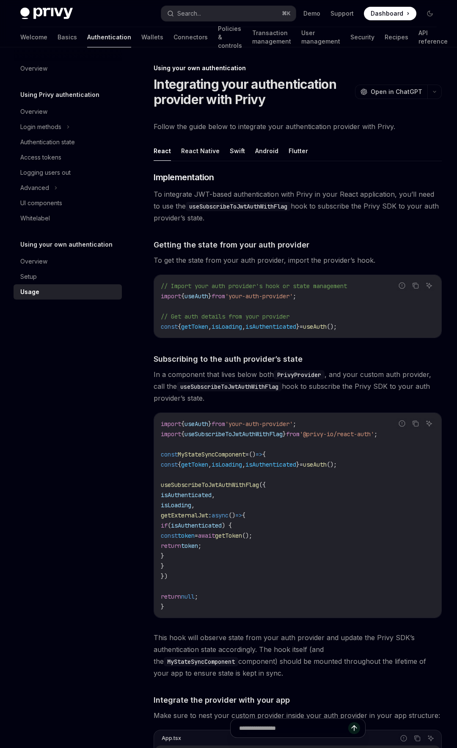
scroll to position [0, 0]
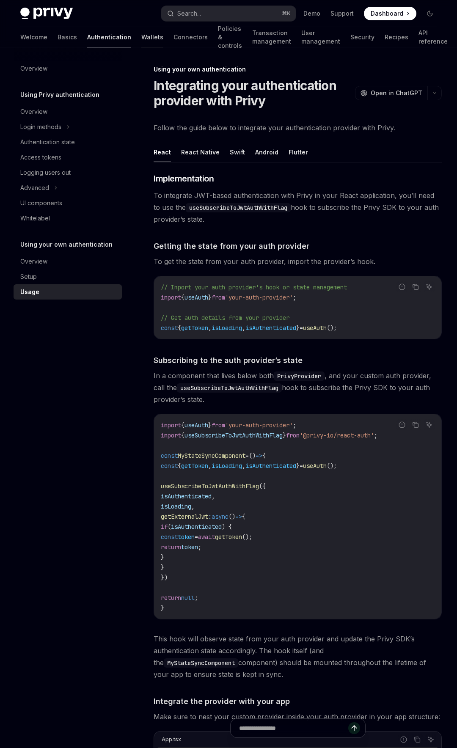
click at [141, 39] on link "Wallets" at bounding box center [152, 37] width 22 height 20
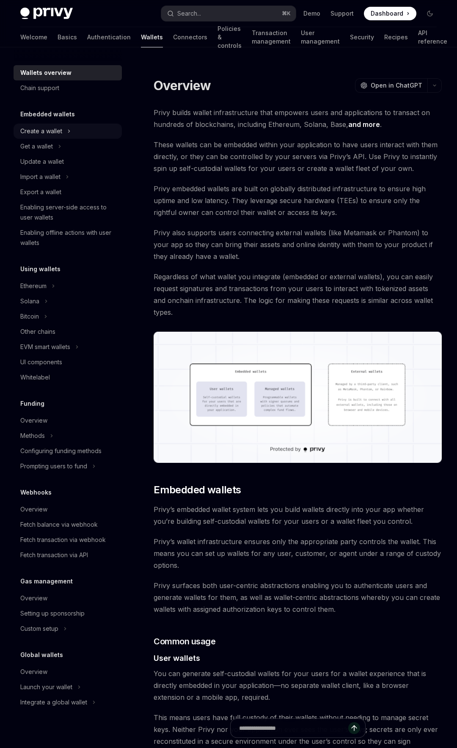
click at [77, 128] on div "Create a wallet" at bounding box center [68, 131] width 108 height 15
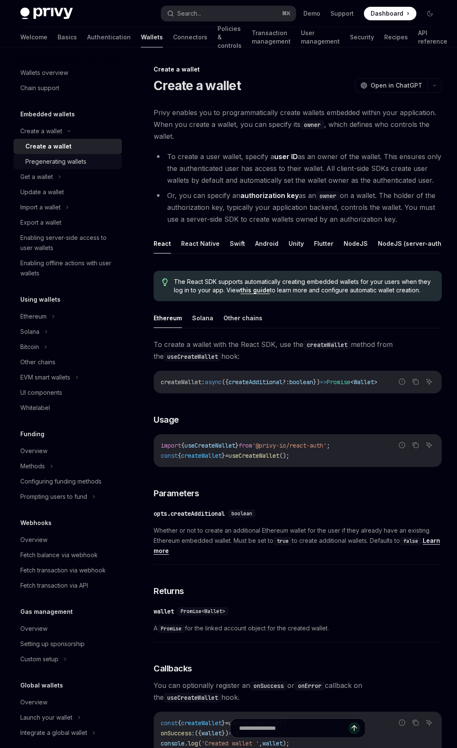
click at [86, 157] on div "Pregenerating wallets" at bounding box center [70, 162] width 91 height 10
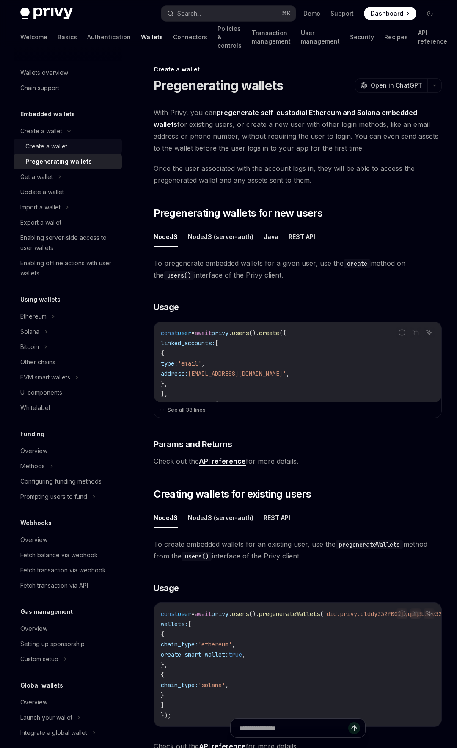
click at [85, 149] on div "Create a wallet" at bounding box center [70, 146] width 91 height 10
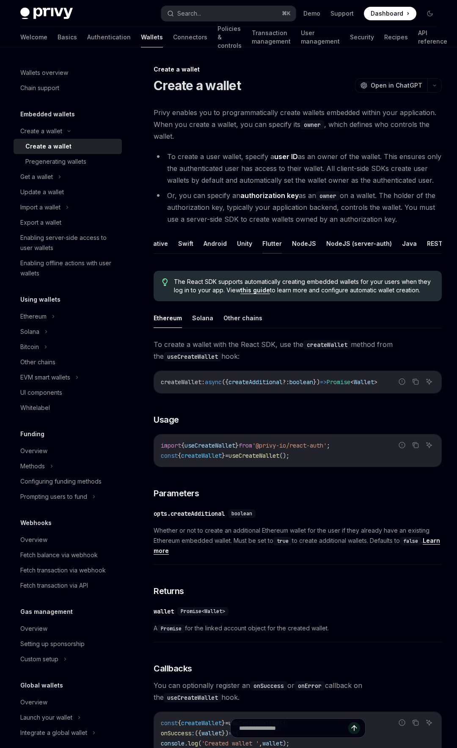
scroll to position [0, 51]
click at [300, 245] on button "NodeJS" at bounding box center [304, 244] width 24 height 20
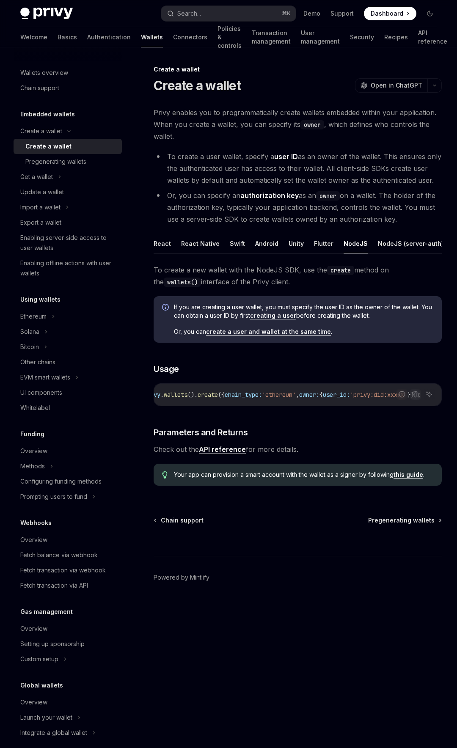
scroll to position [0, 188]
click at [161, 247] on button "React" at bounding box center [162, 244] width 17 height 20
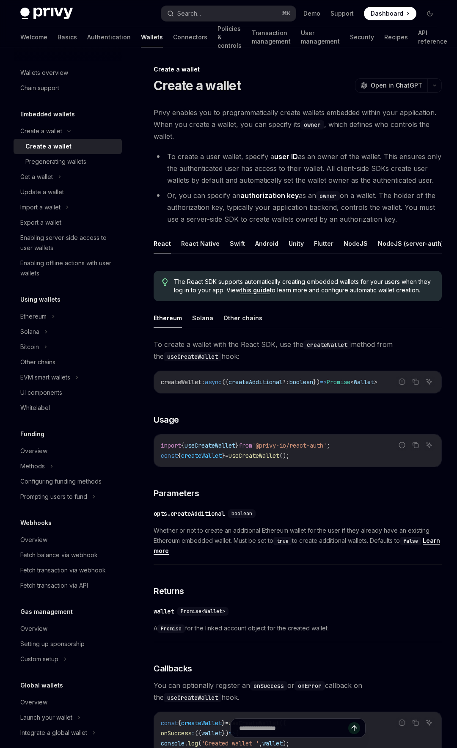
click at [251, 383] on span "createAdditional" at bounding box center [256, 382] width 54 height 8
click at [322, 445] on span "'@privy-io/react-auth'" at bounding box center [289, 446] width 74 height 8
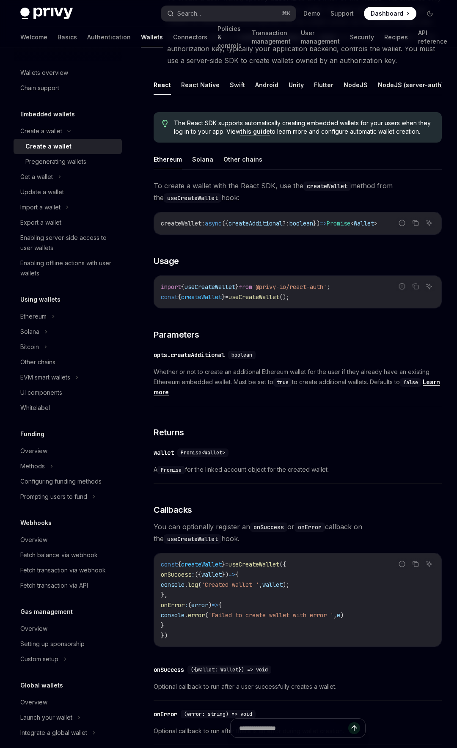
scroll to position [159, 0]
click at [416, 224] on icon "Copy the contents from the code block" at bounding box center [415, 222] width 7 height 7
click at [332, 323] on div "To create a wallet with the React SDK, use the createWallet method from the use…" at bounding box center [298, 464] width 288 height 570
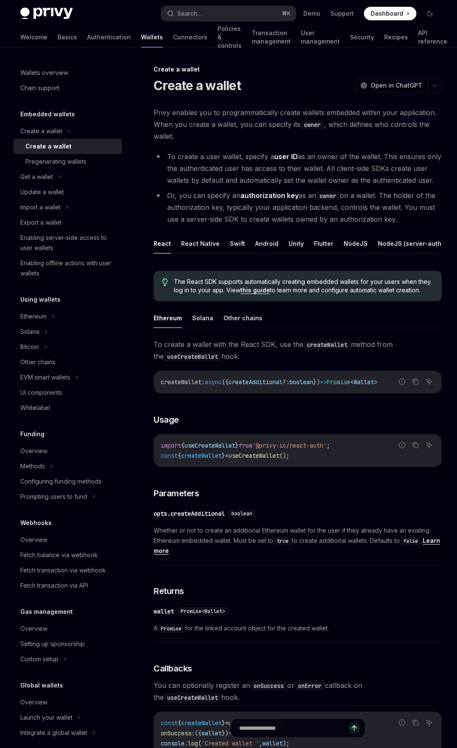
scroll to position [0, 0]
click at [231, 243] on button "Swift" at bounding box center [237, 243] width 15 height 20
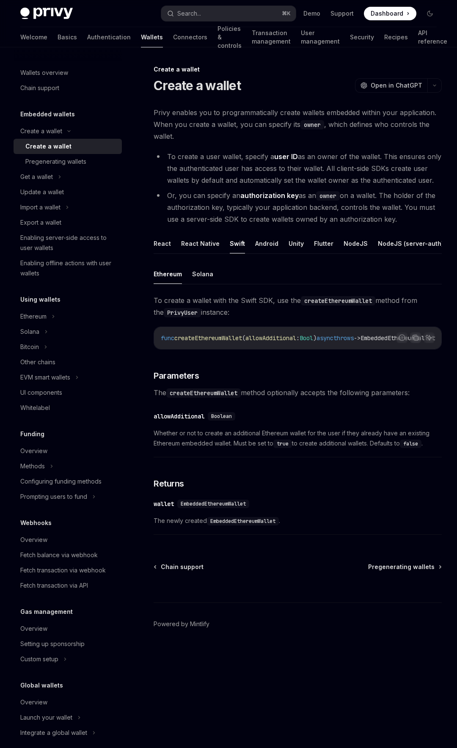
scroll to position [0, 49]
click at [386, 238] on button "NodeJS (server-auth)" at bounding box center [411, 244] width 66 height 20
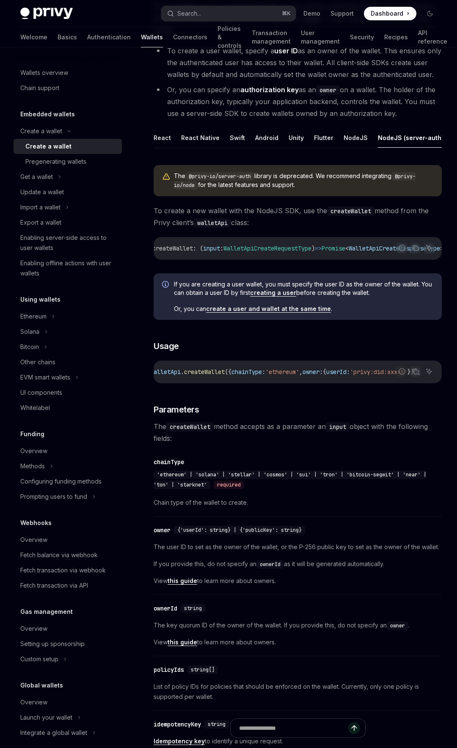
scroll to position [22, 0]
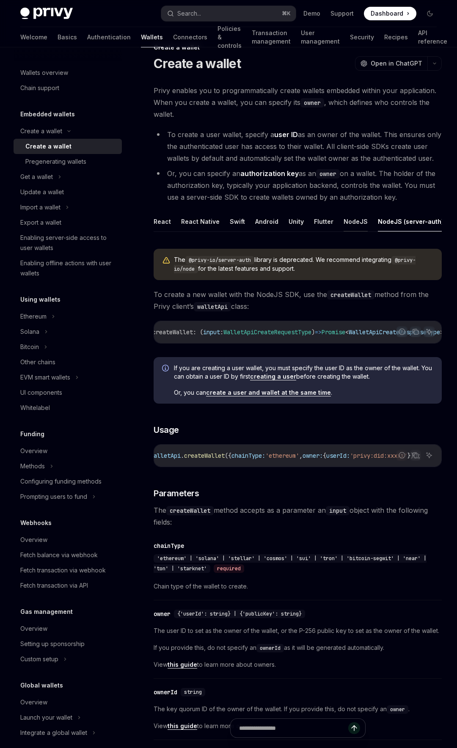
click at [344, 223] on button "NodeJS" at bounding box center [356, 222] width 24 height 20
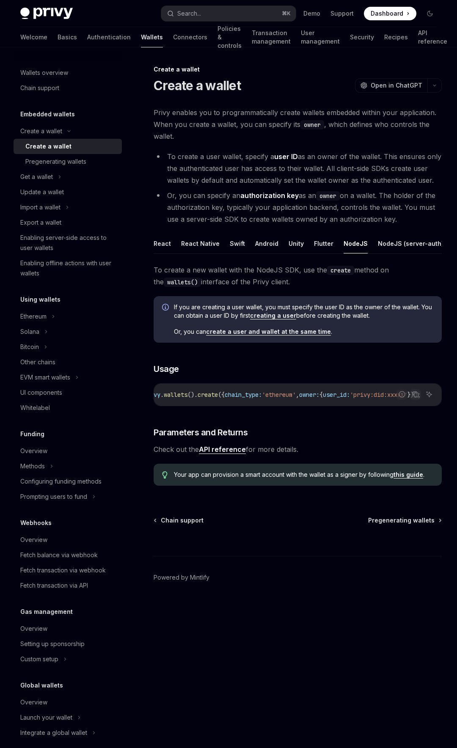
scroll to position [0, 188]
click at [307, 245] on ul "React React Native Swift Android Unity Flutter NodeJS NodeJS (server-auth) Java…" at bounding box center [298, 244] width 288 height 20
click at [315, 245] on button "Flutter" at bounding box center [323, 244] width 19 height 20
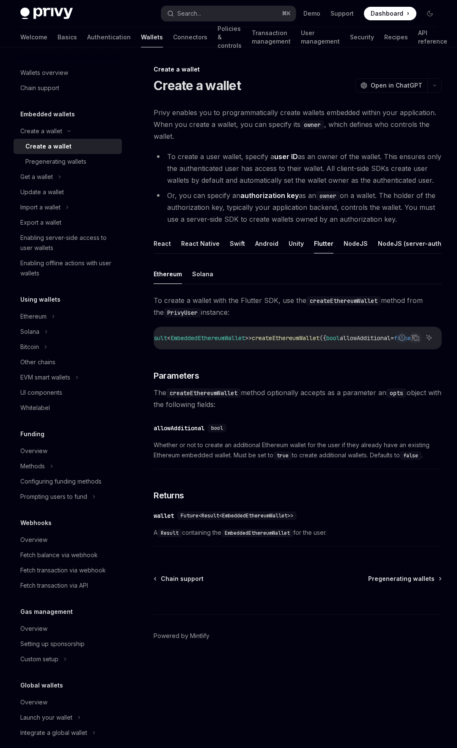
scroll to position [0, 67]
click at [199, 244] on button "React Native" at bounding box center [200, 244] width 39 height 20
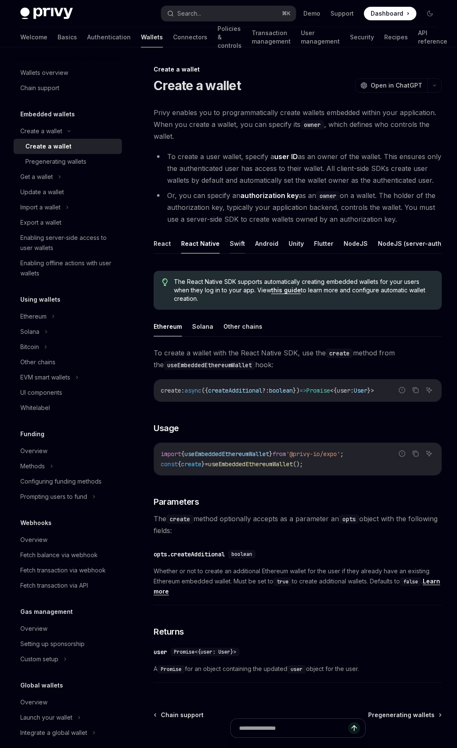
click at [234, 240] on button "Swift" at bounding box center [237, 244] width 15 height 20
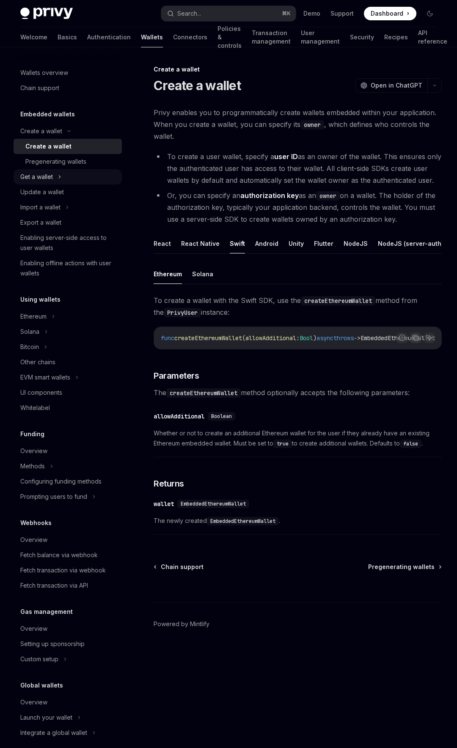
click at [50, 178] on div "Get a wallet" at bounding box center [36, 177] width 33 height 10
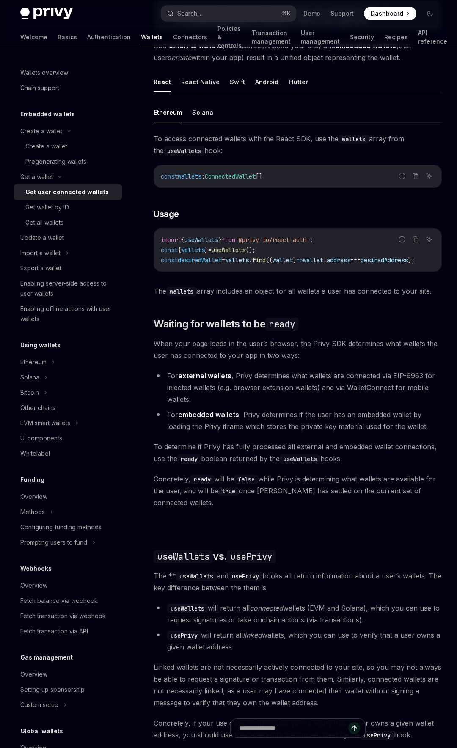
scroll to position [228, 0]
click at [235, 81] on button "Swift" at bounding box center [237, 83] width 15 height 20
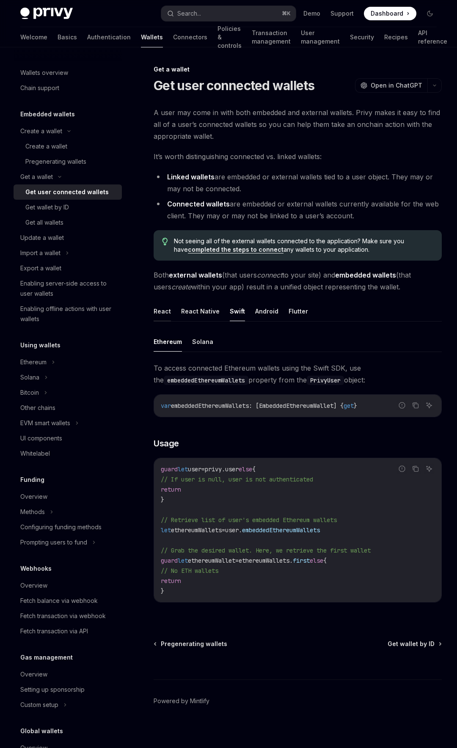
click at [165, 310] on button "React" at bounding box center [162, 311] width 17 height 20
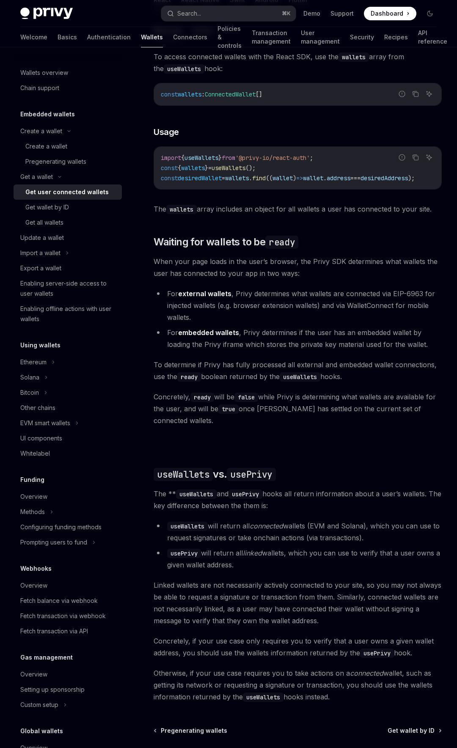
scroll to position [406, 0]
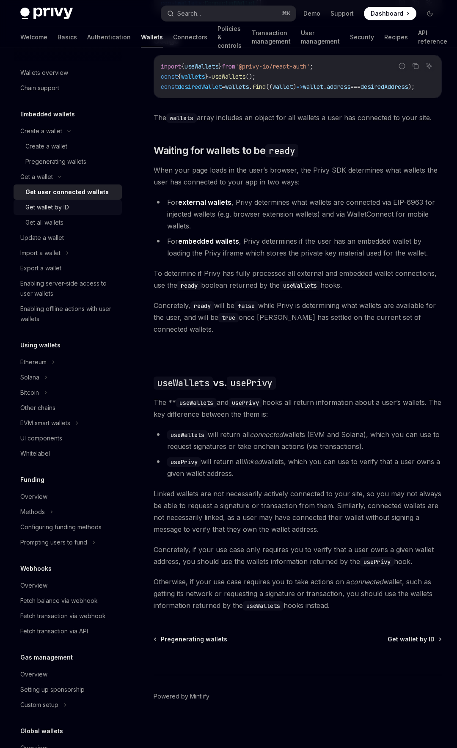
click at [95, 205] on div "Get wallet by ID" at bounding box center [70, 207] width 91 height 10
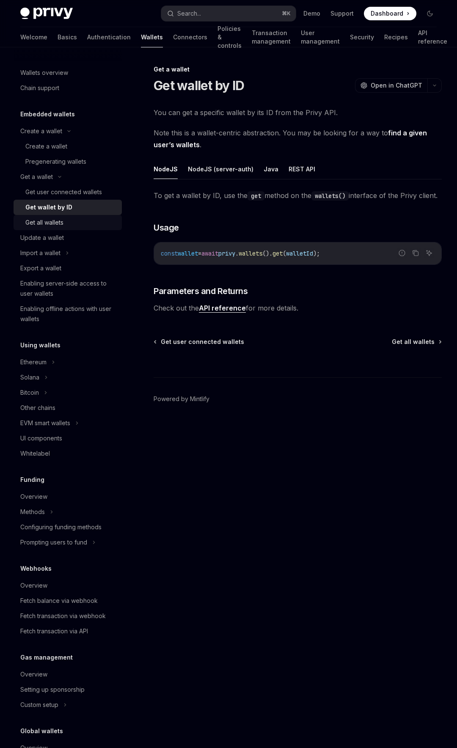
click at [91, 223] on div "Get all wallets" at bounding box center [70, 223] width 91 height 10
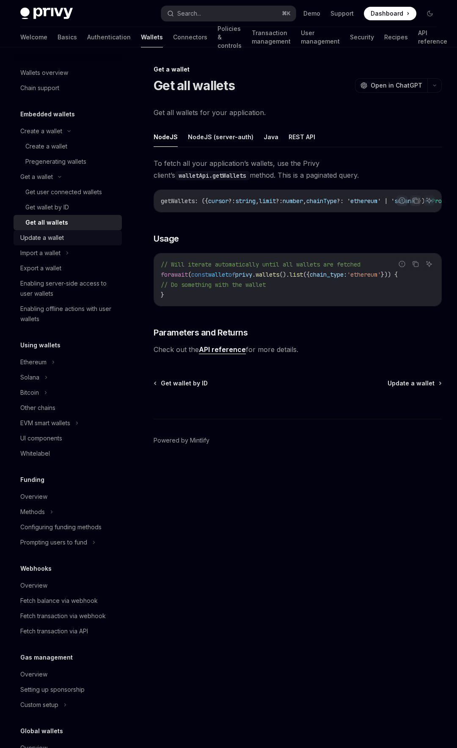
click at [83, 242] on div "Update a wallet" at bounding box center [68, 238] width 97 height 10
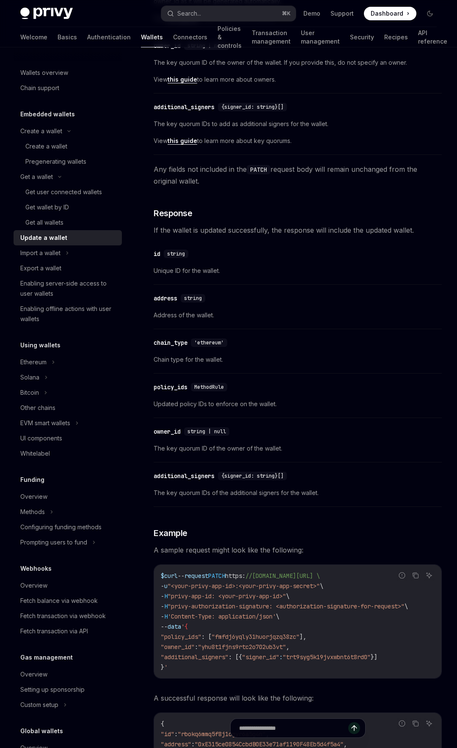
scroll to position [654, 0]
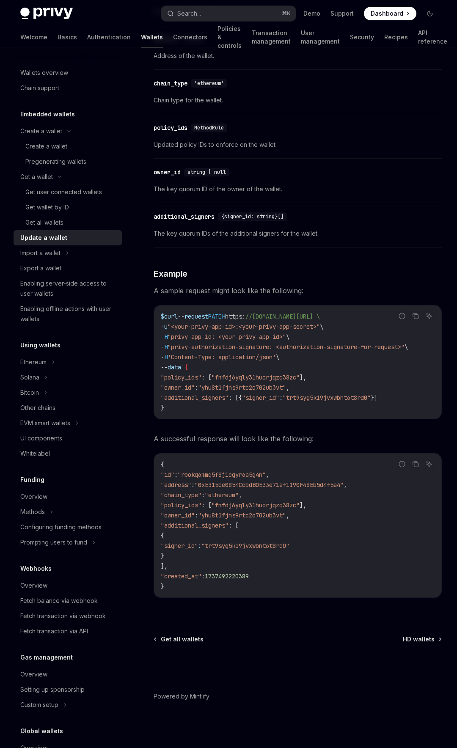
click at [297, 348] on code "$ curl -- request PATCH https : //api.privy.io/v1/wallets/rbokq6mmq5f8j1cgyr6a5…" at bounding box center [298, 363] width 274 height 102
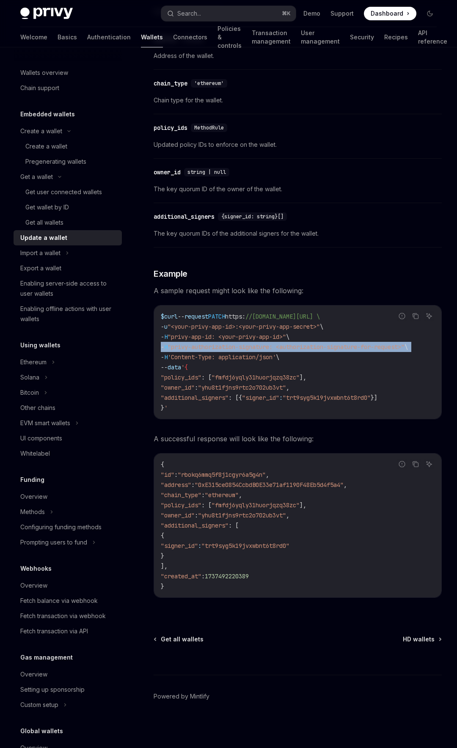
click at [297, 355] on code "$ curl -- request PATCH https : //api.privy.io/v1/wallets/rbokq6mmq5f8j1cgyr6a5…" at bounding box center [298, 363] width 274 height 102
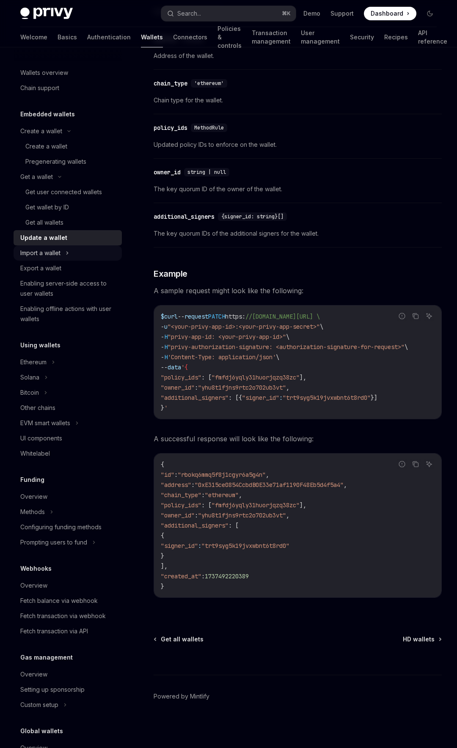
click at [69, 254] on icon at bounding box center [67, 253] width 3 height 10
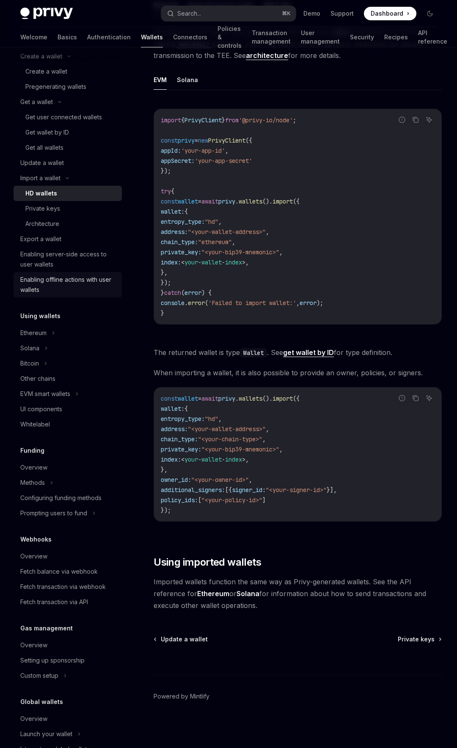
scroll to position [76, 0]
click at [53, 240] on div "Export a wallet" at bounding box center [40, 238] width 41 height 10
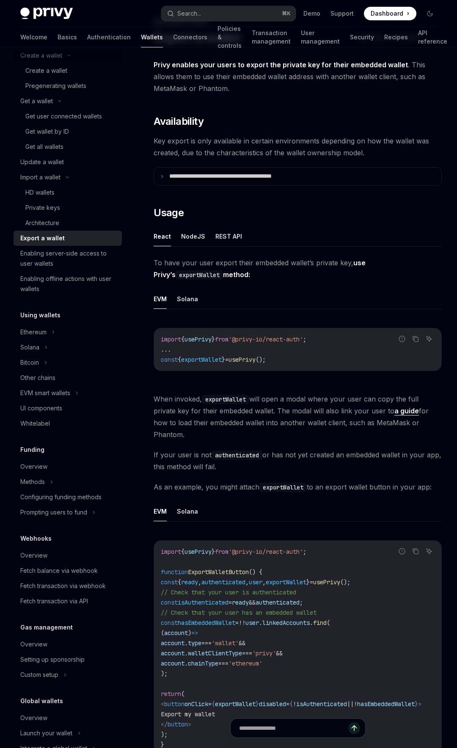
scroll to position [54, 0]
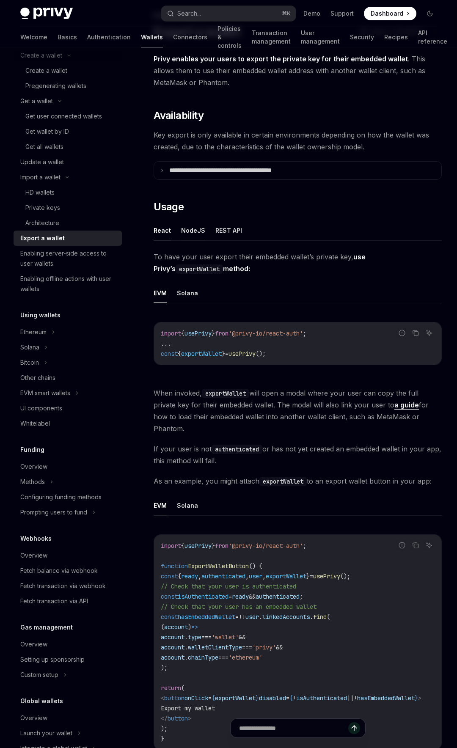
click at [187, 230] on button "NodeJS" at bounding box center [193, 231] width 24 height 20
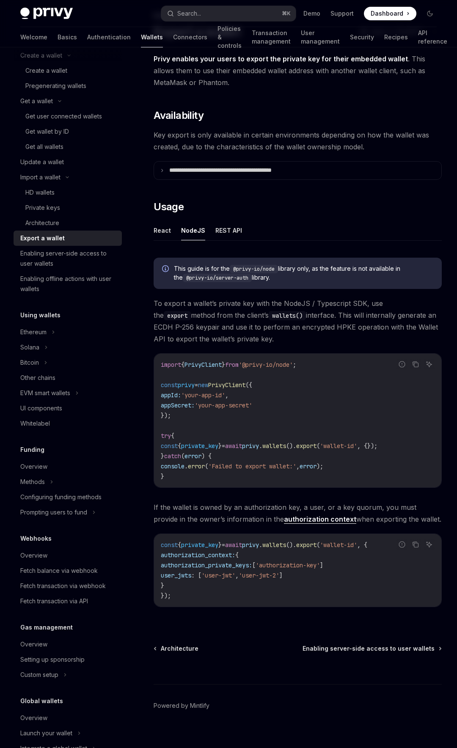
scroll to position [63, 0]
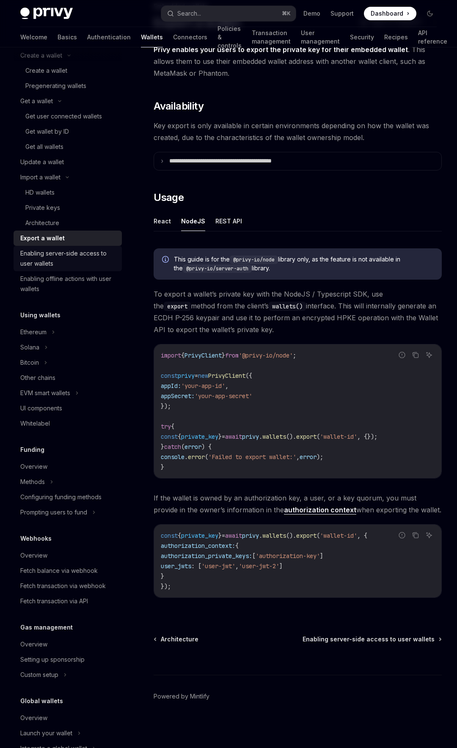
click at [58, 254] on div "Enabling server-side access to user wallets" at bounding box center [68, 258] width 97 height 20
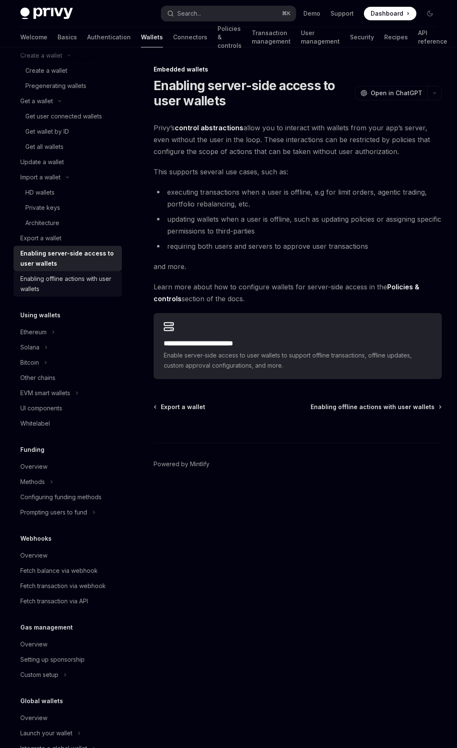
click at [63, 278] on div "Enabling offline actions with user wallets" at bounding box center [68, 284] width 97 height 20
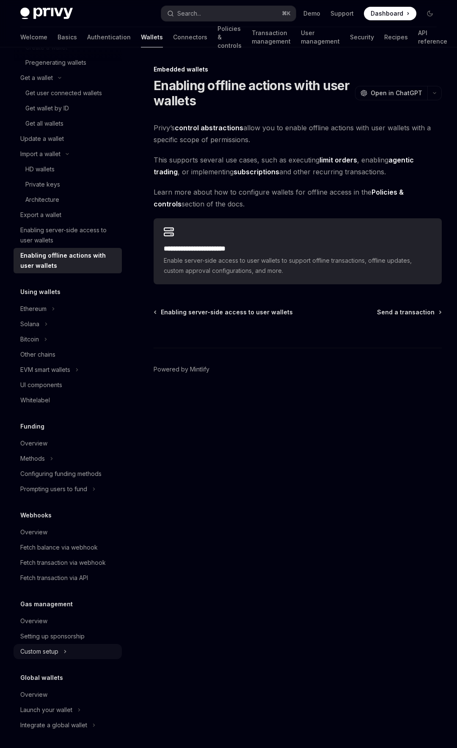
scroll to position [101, 0]
click at [82, 645] on div "Custom setup" at bounding box center [68, 650] width 108 height 15
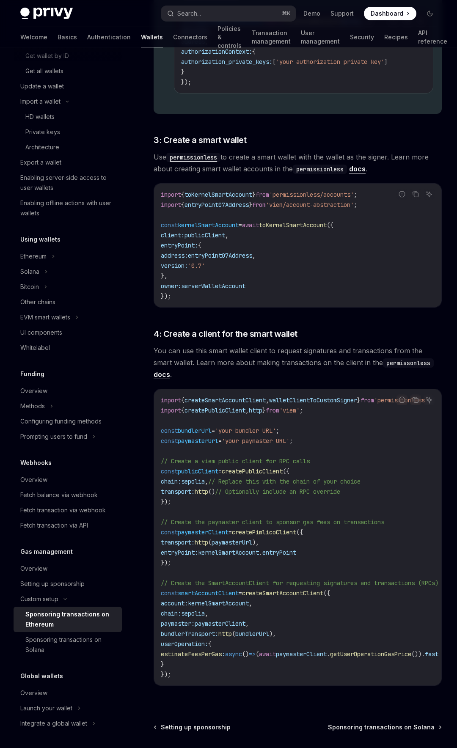
scroll to position [917, 0]
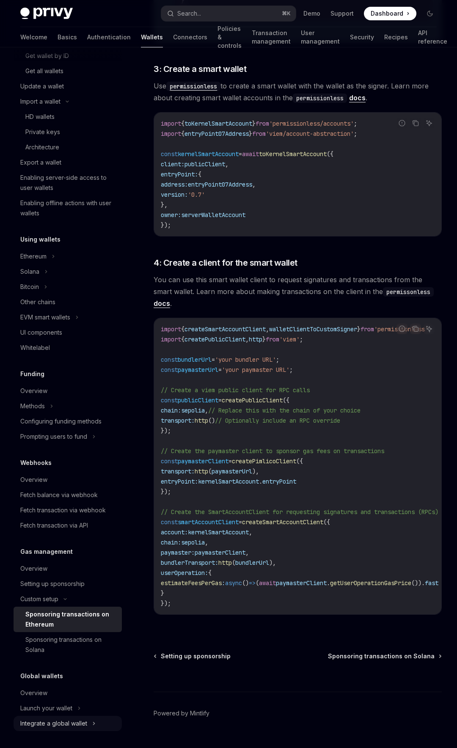
click at [93, 725] on icon at bounding box center [93, 724] width 3 height 10
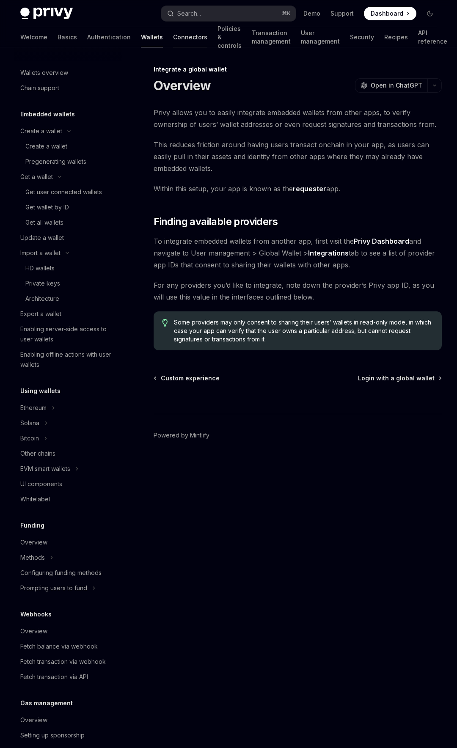
click at [173, 40] on link "Connectors" at bounding box center [190, 37] width 34 height 20
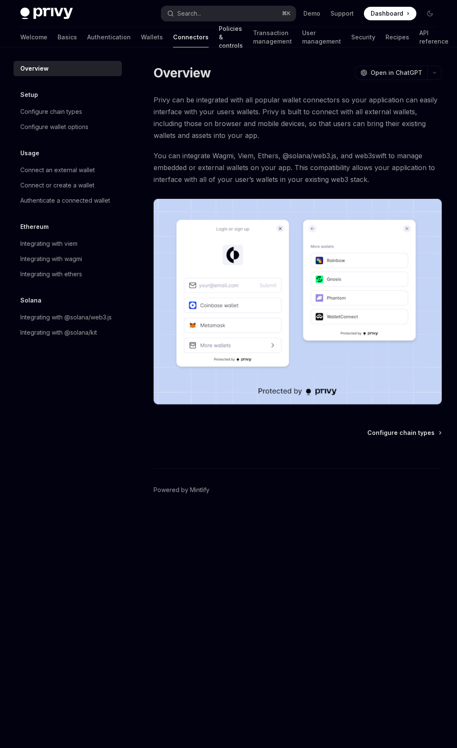
click at [219, 36] on link "Policies & controls" at bounding box center [231, 37] width 24 height 20
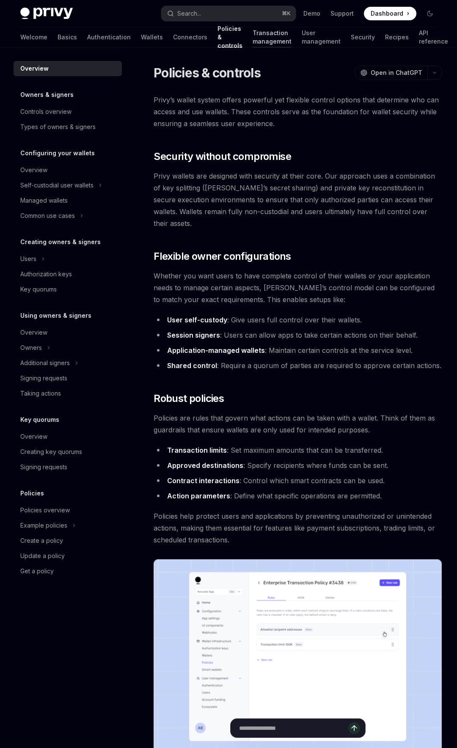
click at [253, 41] on link "Transaction management" at bounding box center [272, 37] width 39 height 20
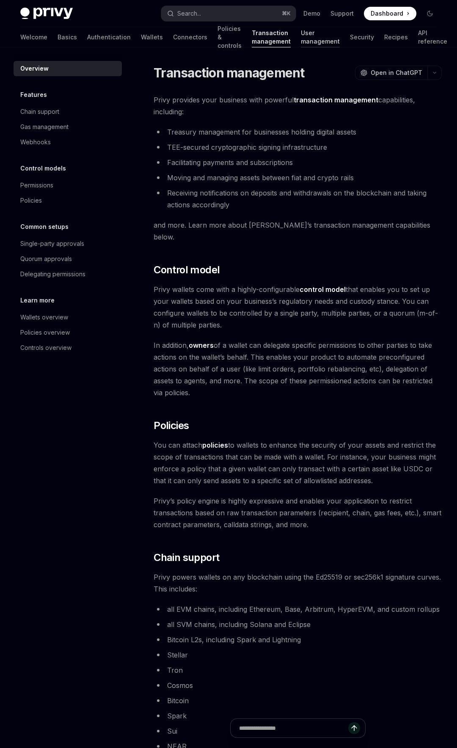
click at [302, 40] on link "User management" at bounding box center [320, 37] width 39 height 20
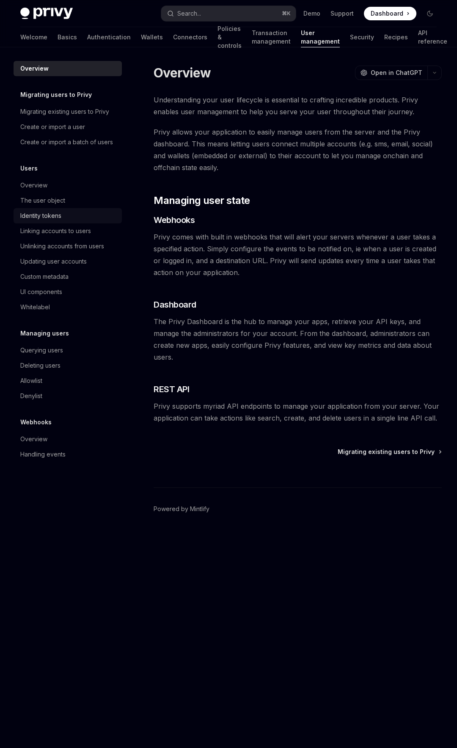
click at [95, 217] on div "Identity tokens" at bounding box center [68, 216] width 97 height 10
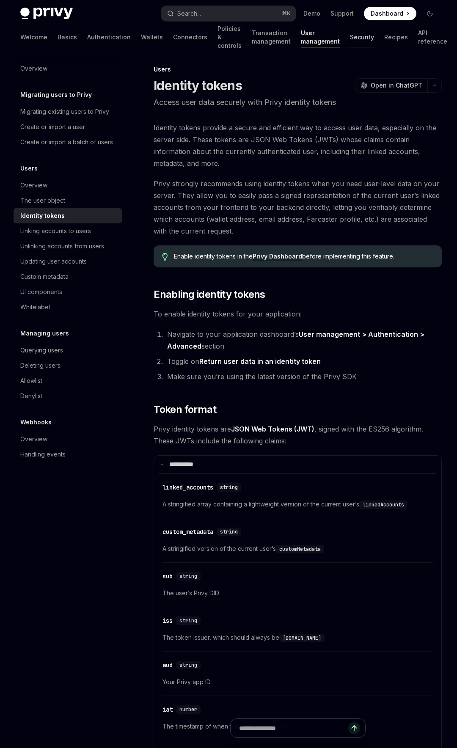
click at [358, 38] on link "Security" at bounding box center [362, 37] width 24 height 20
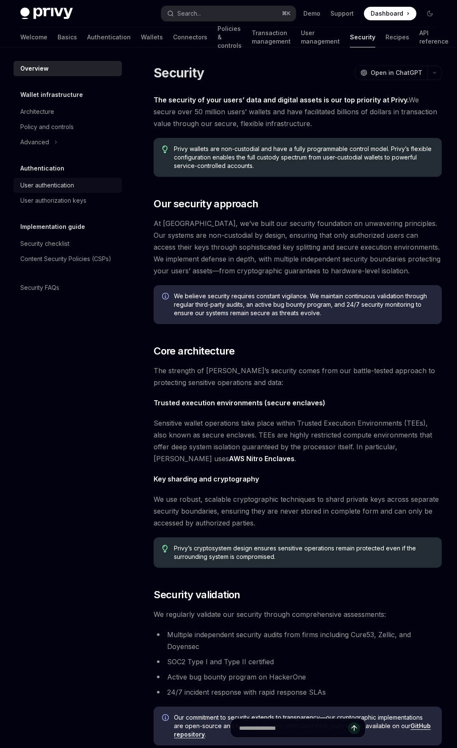
click at [58, 182] on div "User authentication" at bounding box center [47, 185] width 54 height 10
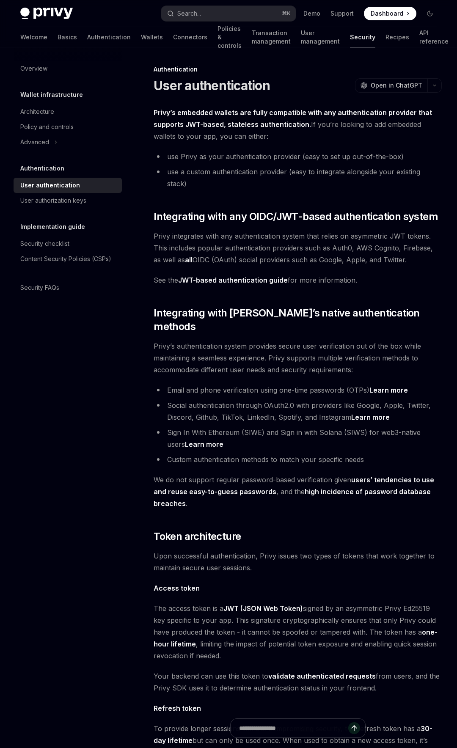
drag, startPoint x: 419, startPoint y: 161, endPoint x: 419, endPoint y: 138, distance: 22.9
click at [419, 138] on div "Privy’s embedded wallets are fully compatible with any authentication provider …" at bounding box center [298, 548] width 288 height 882
click at [346, 190] on div "Privy’s embedded wallets are fully compatible with any authentication provider …" at bounding box center [298, 548] width 288 height 882
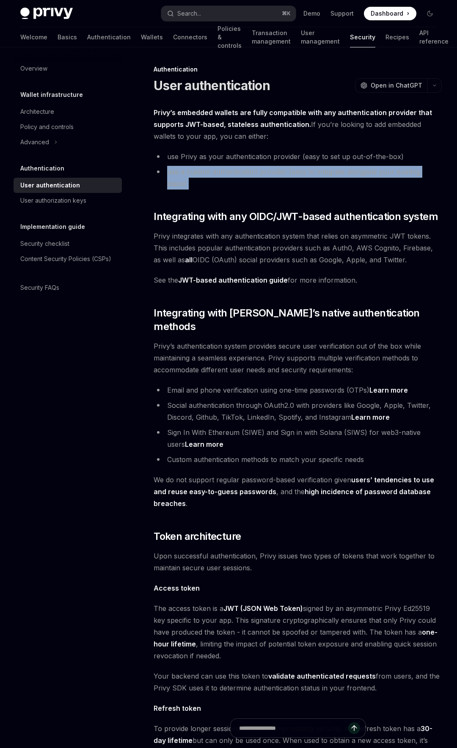
drag, startPoint x: 383, startPoint y: 190, endPoint x: 416, endPoint y: 157, distance: 46.7
click at [416, 157] on div "Privy’s embedded wallets are fully compatible with any authentication provider …" at bounding box center [298, 548] width 288 height 882
click at [349, 182] on div "Privy’s embedded wallets are fully compatible with any authentication provider …" at bounding box center [298, 548] width 288 height 882
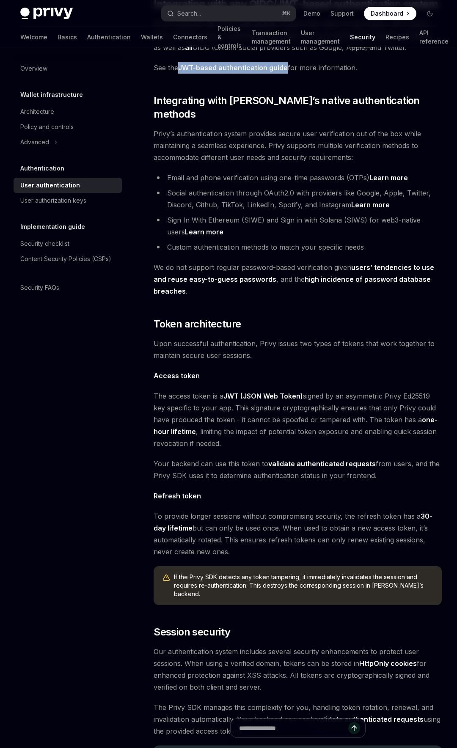
scroll to position [218, 0]
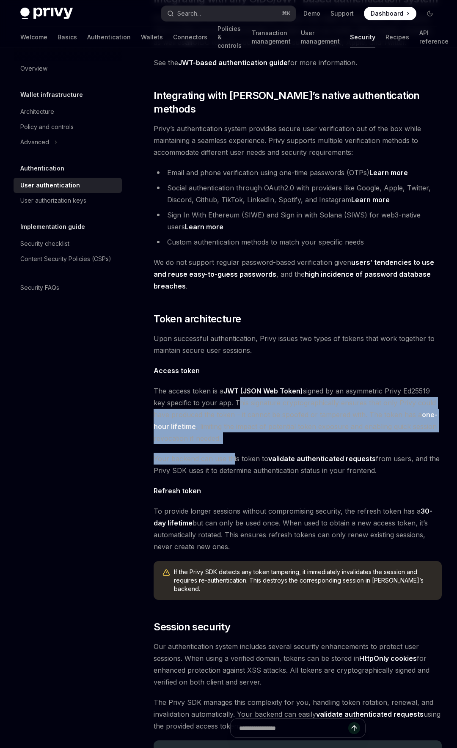
drag, startPoint x: 234, startPoint y: 378, endPoint x: 234, endPoint y: 430, distance: 51.2
click at [234, 430] on div "Privy’s embedded wallets are fully compatible with any authentication provider …" at bounding box center [298, 330] width 288 height 882
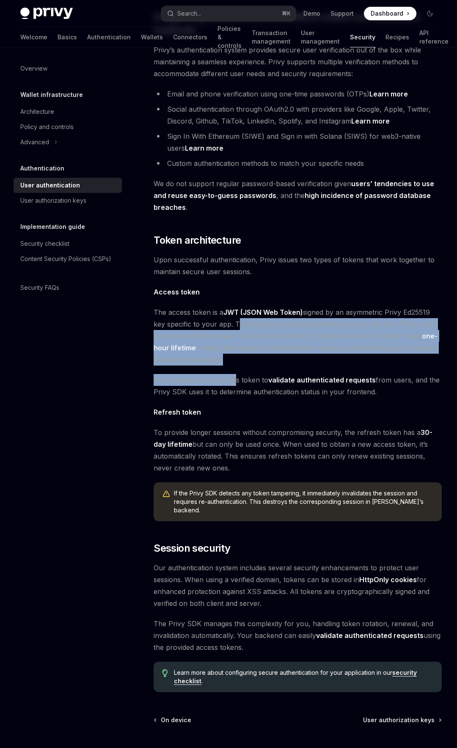
scroll to position [298, 0]
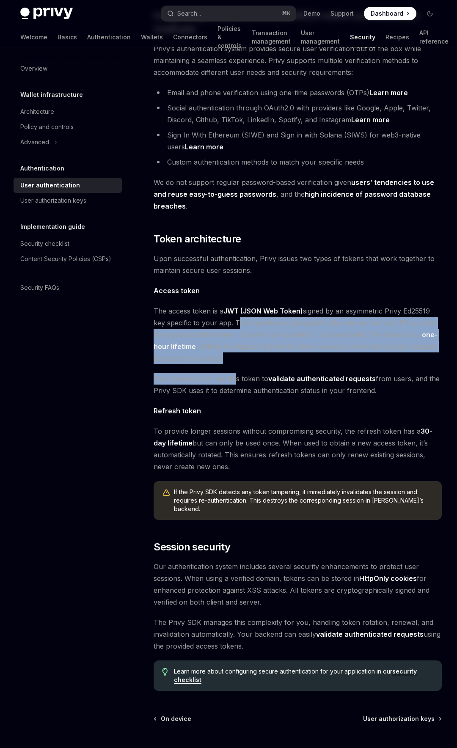
click at [262, 378] on div "Privy’s embedded wallets are fully compatible with any authentication provider …" at bounding box center [298, 250] width 288 height 882
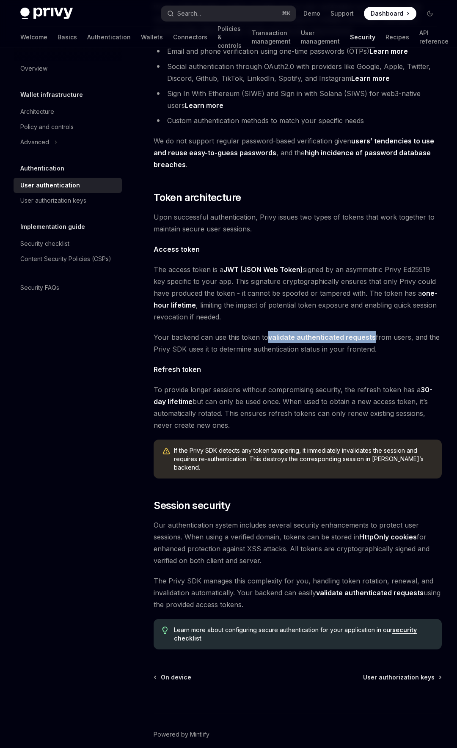
scroll to position [343, 0]
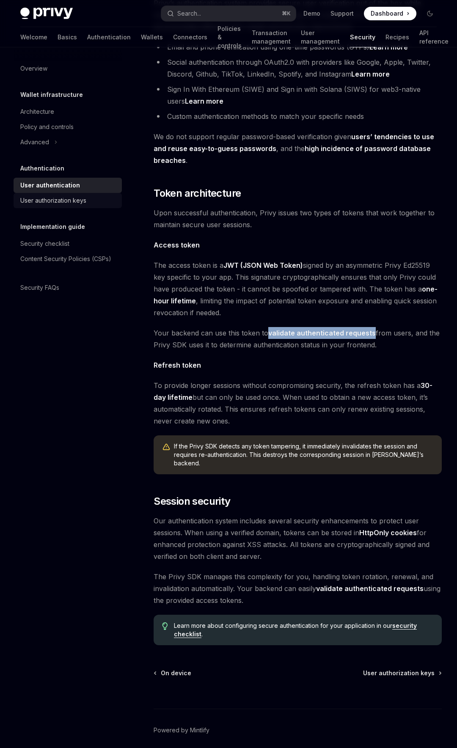
click at [89, 200] on div "User authorization keys" at bounding box center [68, 201] width 97 height 10
type textarea "*"
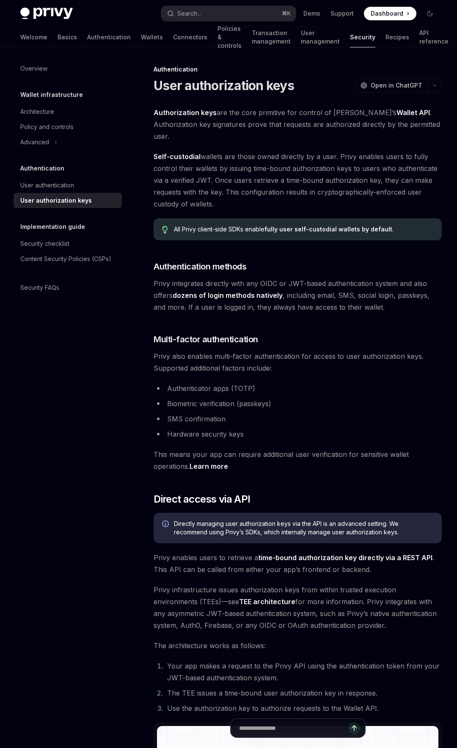
click at [228, 114] on span "Authorization keys are the core primitive for control of Privy’s Wallet API . A…" at bounding box center [298, 125] width 288 height 36
click at [228, 98] on div "Authentication User authorization keys OpenAI Open in ChatGPT OpenAI Open in Ch…" at bounding box center [218, 606] width 450 height 1085
drag, startPoint x: 391, startPoint y: 114, endPoint x: 342, endPoint y: 197, distance: 96.0
click at [342, 196] on div "Authorization keys are the core primitive for control of Privy’s Wallet API . A…" at bounding box center [298, 560] width 288 height 906
click at [310, 192] on span "Self-custodial wallets are those owned directly by a user. Privy enables users …" at bounding box center [298, 180] width 288 height 59
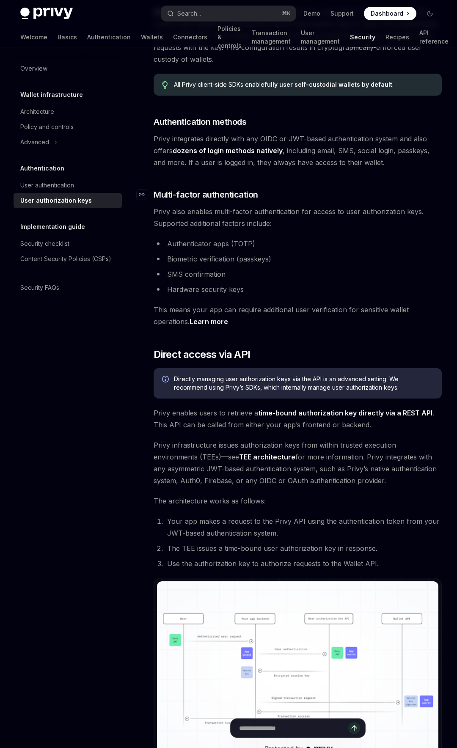
scroll to position [389, 0]
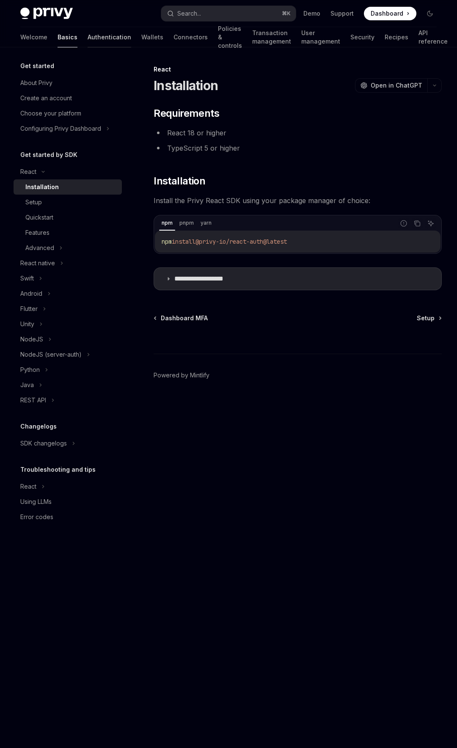
click at [88, 37] on link "Authentication" at bounding box center [110, 37] width 44 height 20
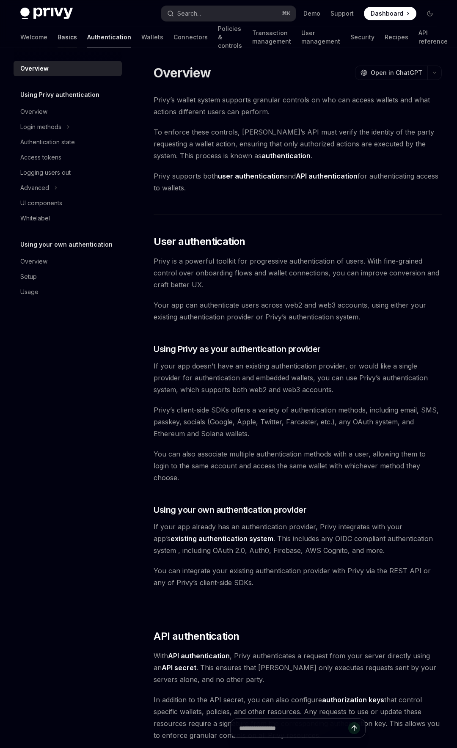
click at [58, 39] on link "Basics" at bounding box center [67, 37] width 19 height 20
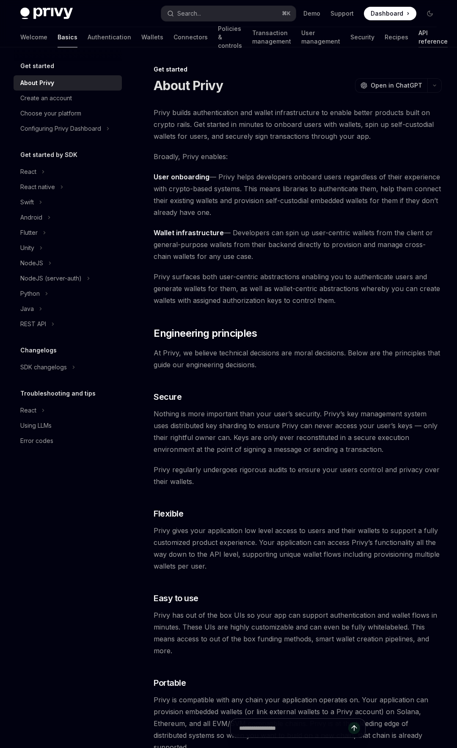
click at [419, 36] on link "API reference" at bounding box center [433, 37] width 29 height 20
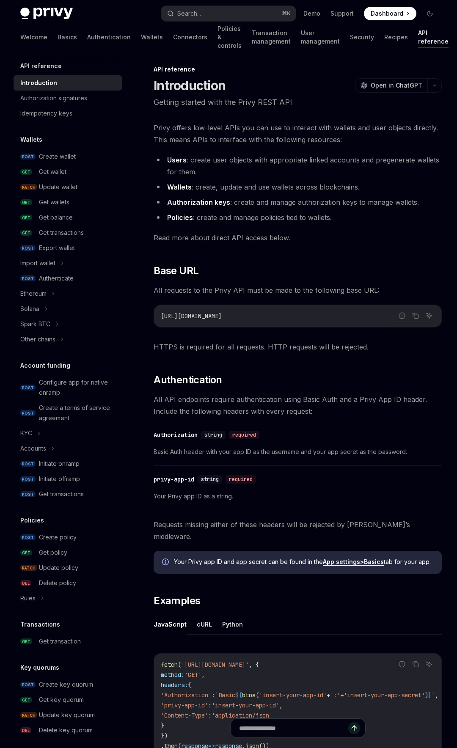
scroll to position [169, 0]
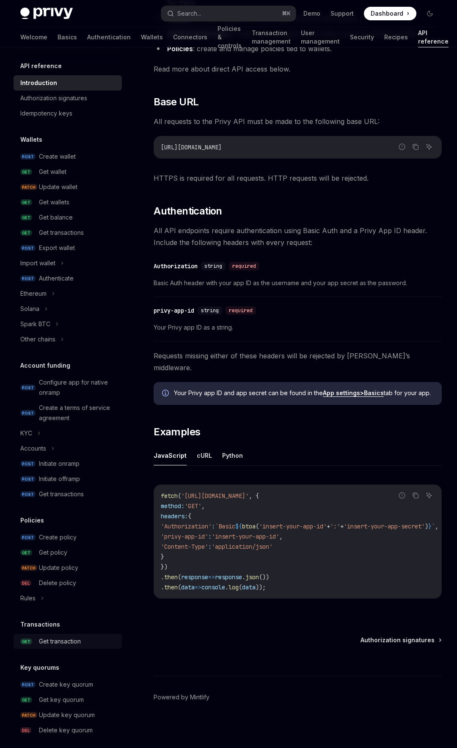
click at [74, 643] on div "Get transaction" at bounding box center [60, 642] width 42 height 10
type textarea "*"
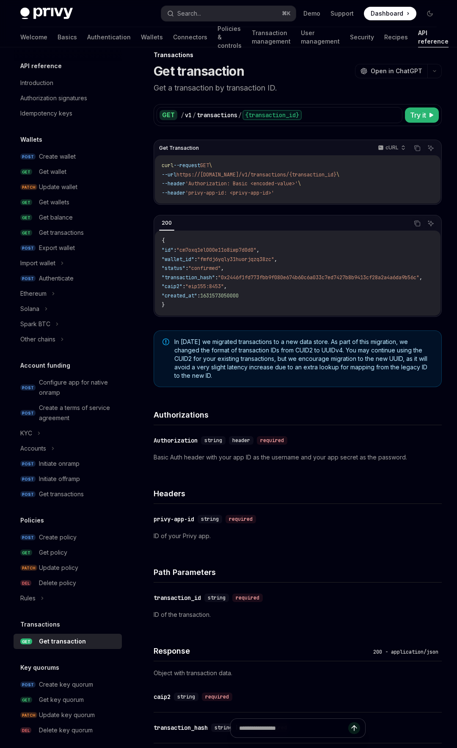
scroll to position [16, 0]
drag, startPoint x: 245, startPoint y: 182, endPoint x: 306, endPoint y: 182, distance: 61.0
click at [298, 182] on span "'Authorization: Basic <encoded-value>'" at bounding box center [241, 182] width 113 height 7
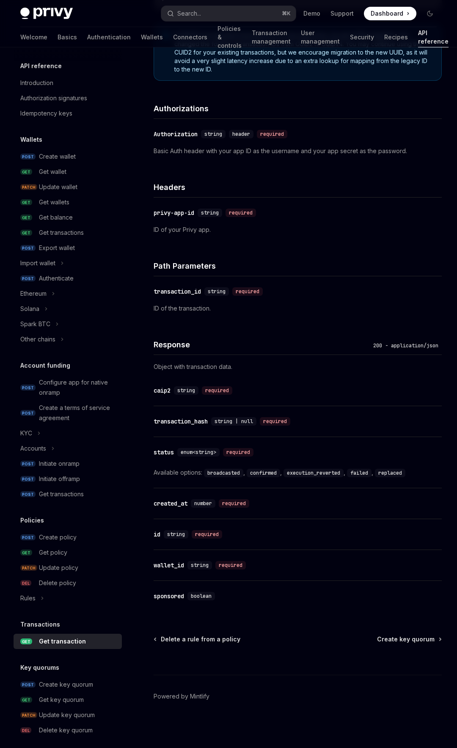
scroll to position [0, 0]
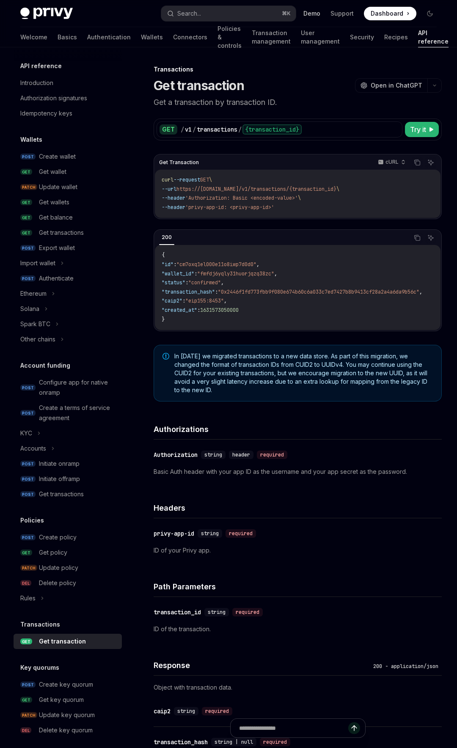
click at [310, 14] on link "Demo" at bounding box center [311, 13] width 17 height 8
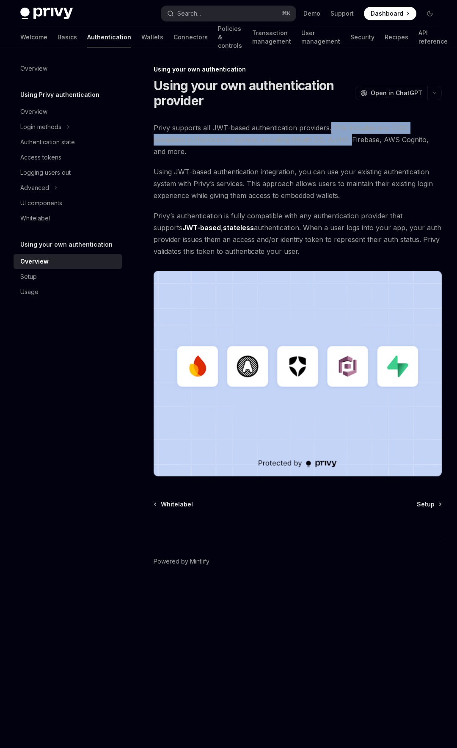
drag, startPoint x: 330, startPoint y: 128, endPoint x: 317, endPoint y: 139, distance: 17.1
click at [317, 139] on span "Privy supports all JWT-based authentication providers. This includes any OIDC c…" at bounding box center [298, 140] width 288 height 36
click at [183, 223] on link "JWT-based" at bounding box center [201, 227] width 39 height 9
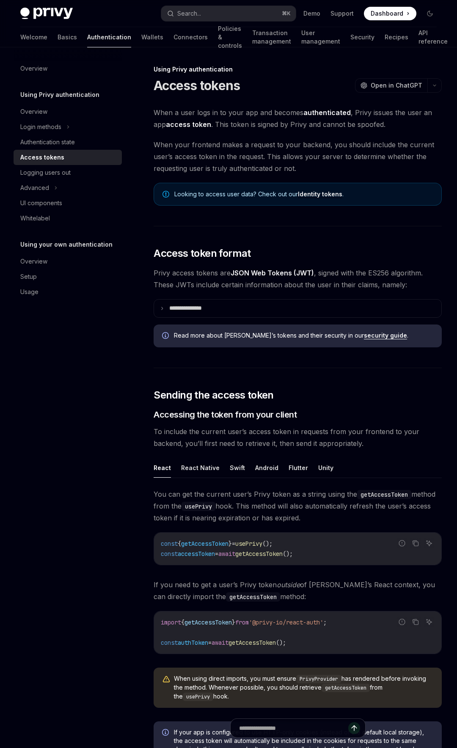
click at [331, 114] on strong "authenticated" at bounding box center [326, 112] width 47 height 8
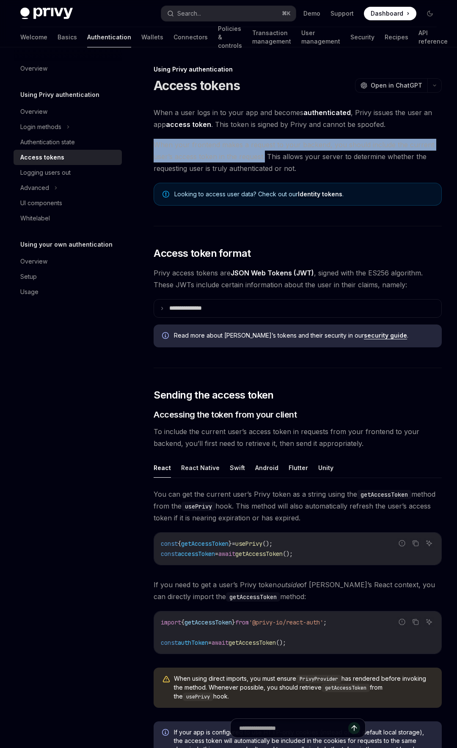
drag, startPoint x: 265, startPoint y: 157, endPoint x: 275, endPoint y: 134, distance: 25.0
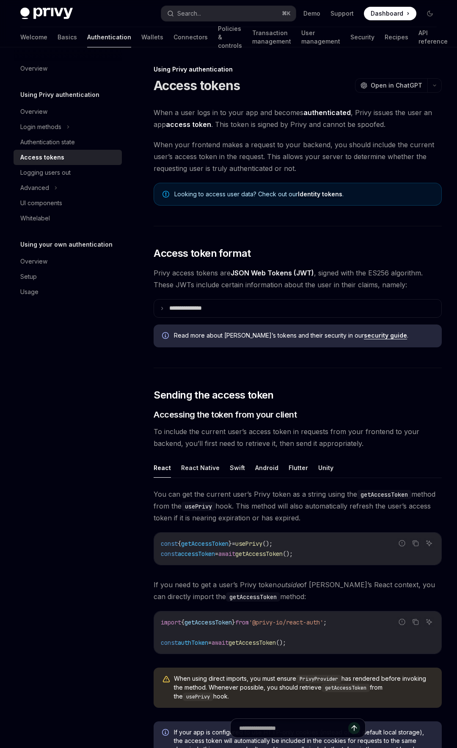
click at [304, 167] on span "When your frontend makes a request to your backend, you should include the curr…" at bounding box center [298, 157] width 288 height 36
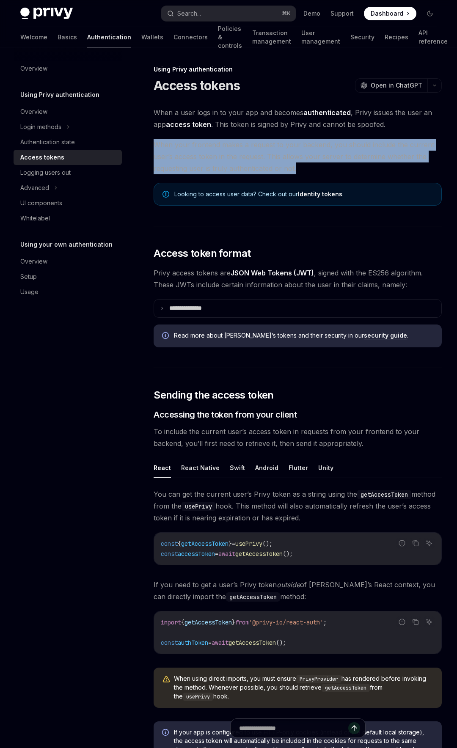
drag, startPoint x: 319, startPoint y: 168, endPoint x: 148, endPoint y: 147, distance: 172.3
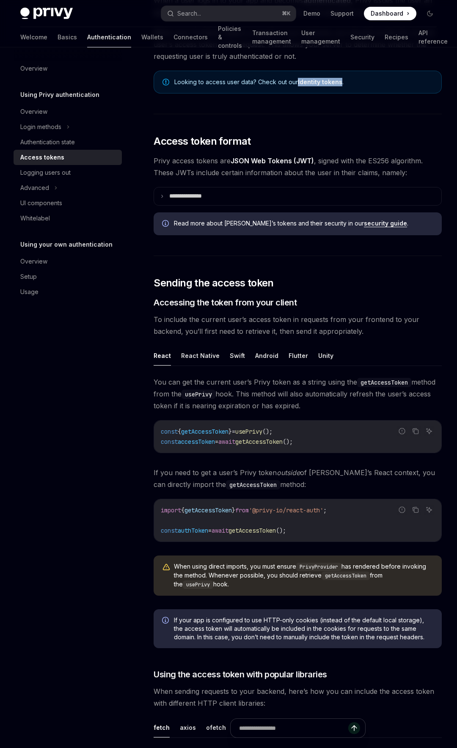
scroll to position [115, 0]
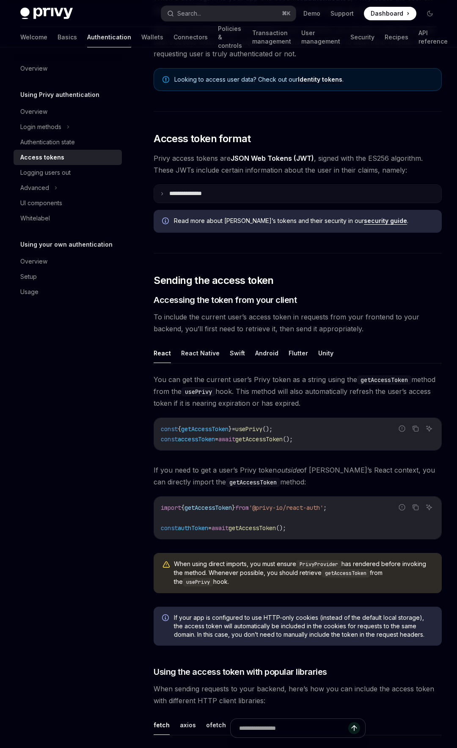
click at [161, 190] on summary "**********" at bounding box center [297, 194] width 287 height 18
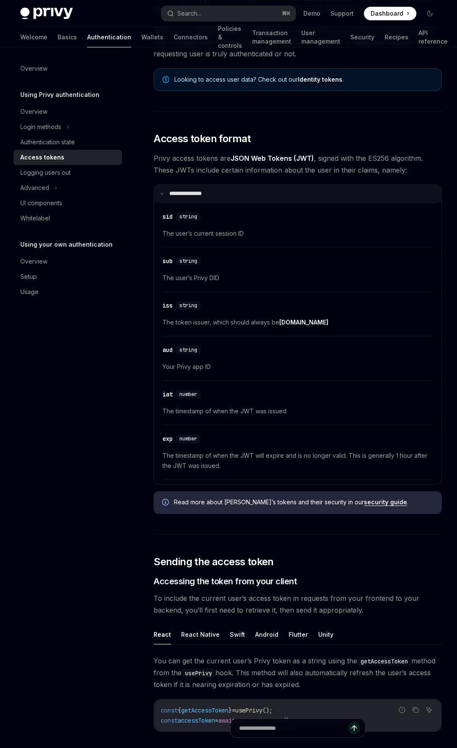
click at [161, 190] on summary "**********" at bounding box center [297, 194] width 287 height 18
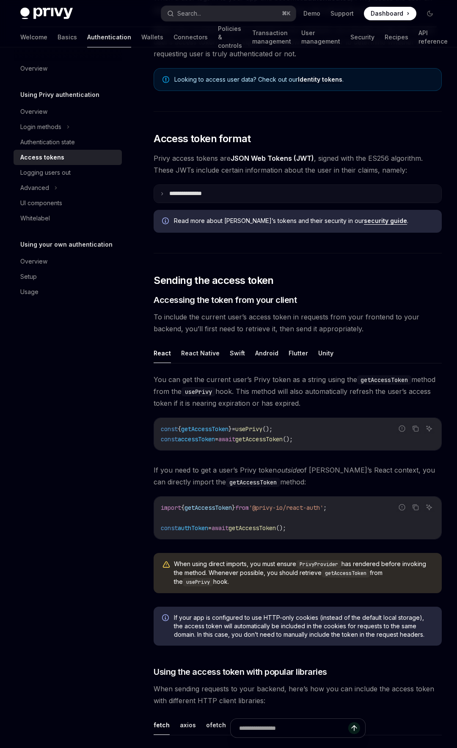
click at [161, 190] on summary "**********" at bounding box center [297, 194] width 287 height 18
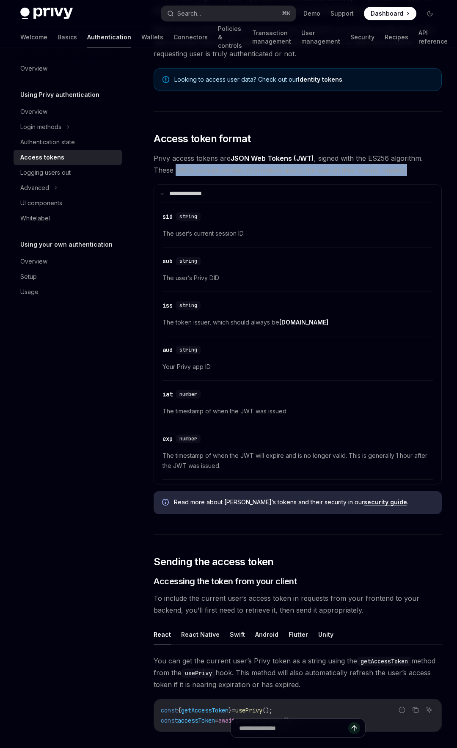
drag, startPoint x: 176, startPoint y: 172, endPoint x: 408, endPoint y: 170, distance: 232.0
click at [408, 170] on span "Privy access tokens are JSON Web Tokens (JWT) , signed with the ES256 algorithm…" at bounding box center [298, 164] width 288 height 24
drag, startPoint x: 410, startPoint y: 171, endPoint x: 150, endPoint y: 172, distance: 259.9
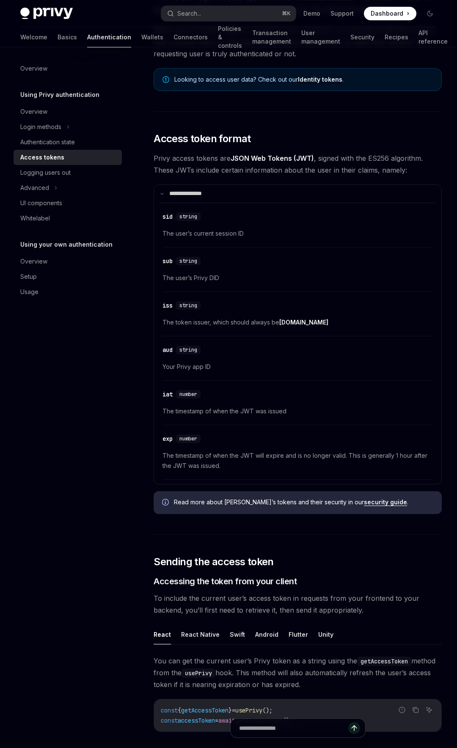
click at [174, 173] on span "Privy access tokens are JSON Web Tokens (JWT) , signed with the ES256 algorithm…" at bounding box center [298, 164] width 288 height 24
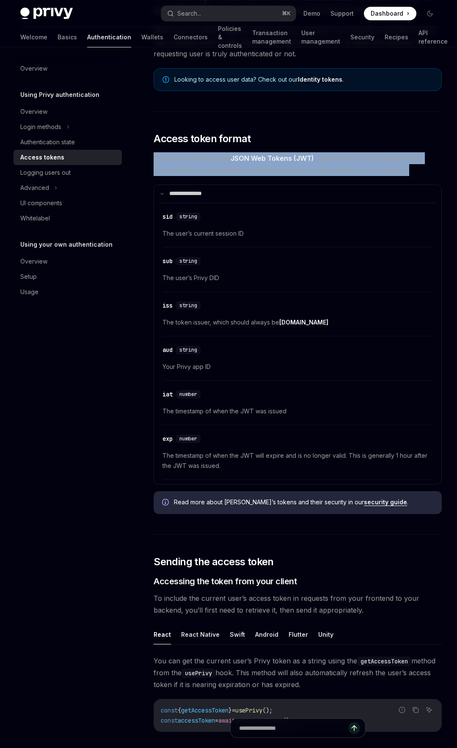
click at [170, 170] on span "Privy access tokens are JSON Web Tokens (JWT) , signed with the ES256 algorithm…" at bounding box center [298, 164] width 288 height 24
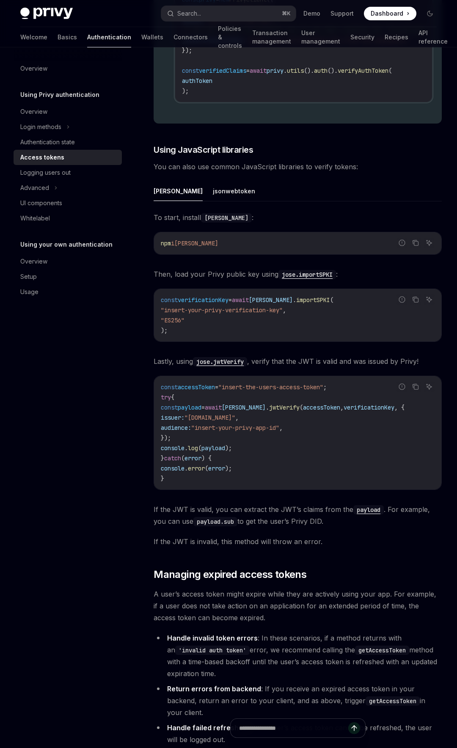
scroll to position [2254, 0]
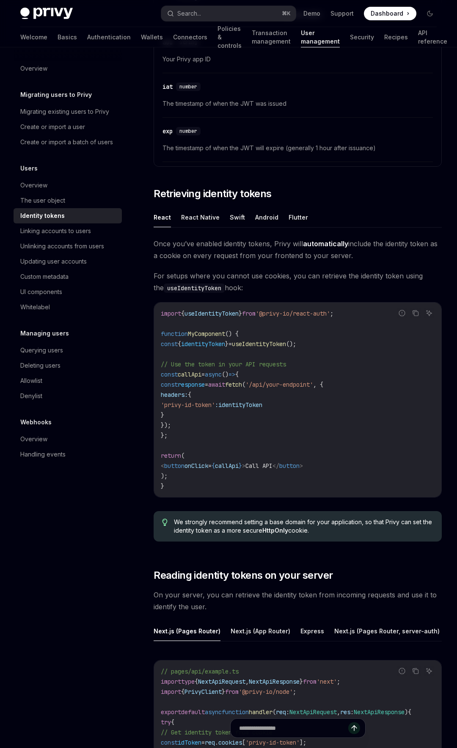
scroll to position [324, 0]
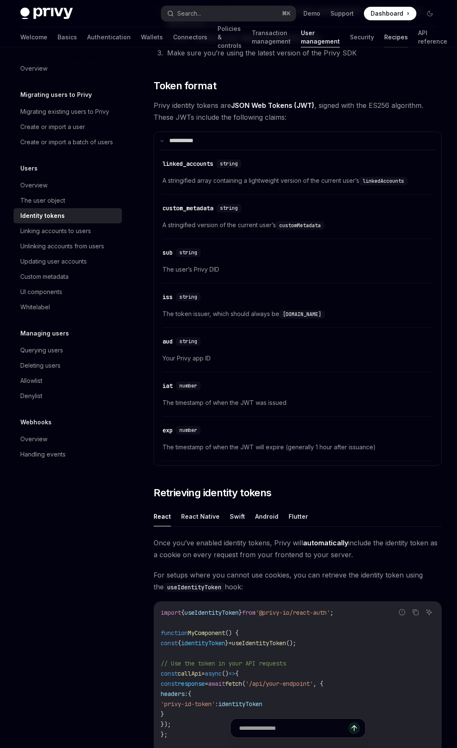
click at [384, 39] on link "Recipes" at bounding box center [396, 37] width 24 height 20
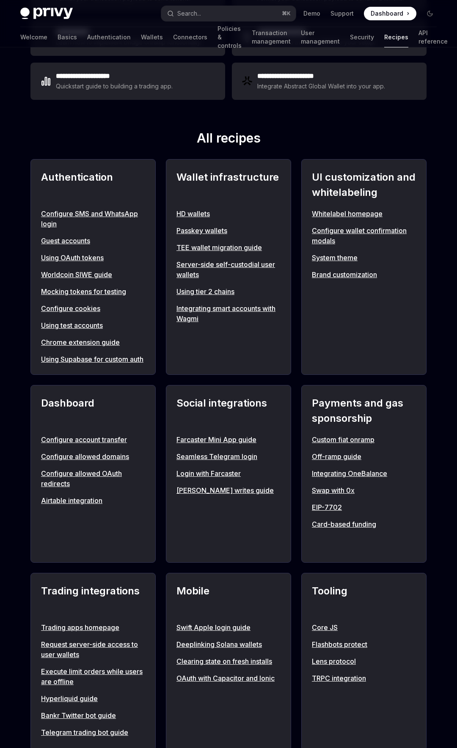
scroll to position [221, 0]
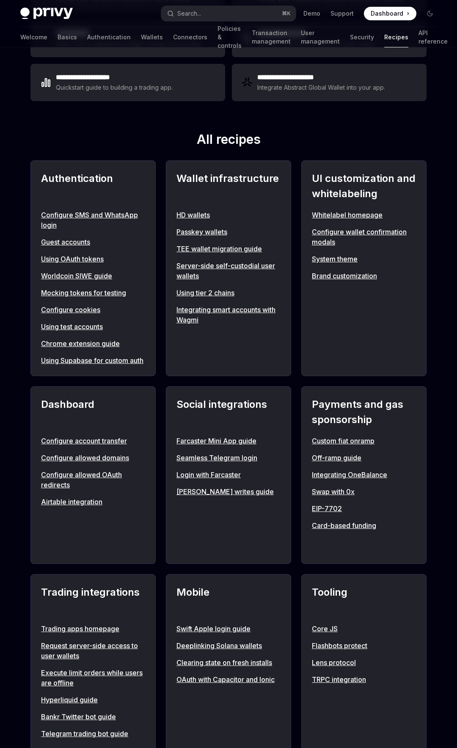
click at [69, 362] on link "Using Supabase for custom auth" at bounding box center [93, 361] width 104 height 10
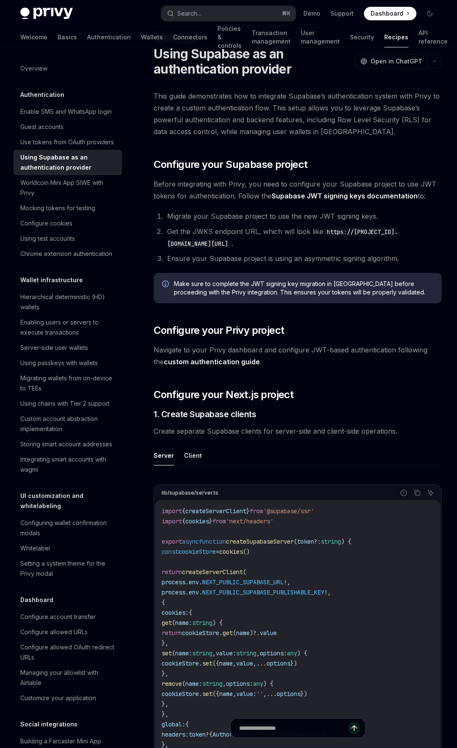
scroll to position [35, 0]
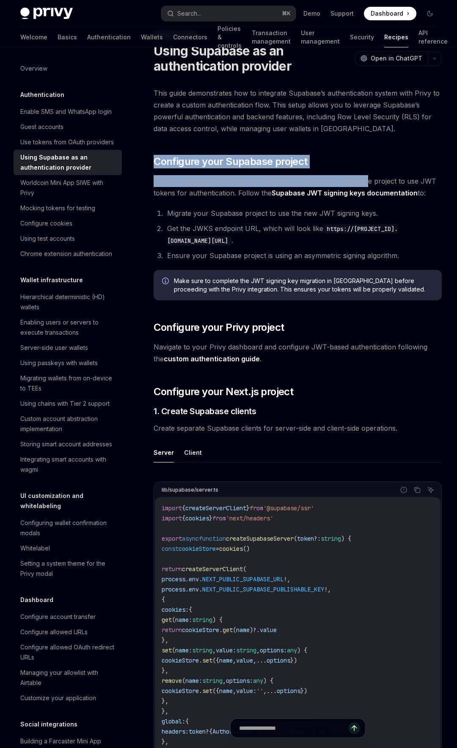
drag, startPoint x: 156, startPoint y: 160, endPoint x: 363, endPoint y: 182, distance: 208.6
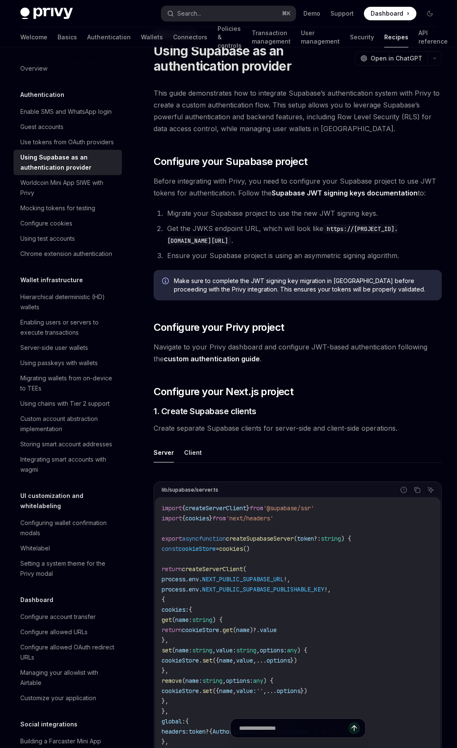
click at [403, 251] on li "Ensure your Supabase project is using an asymmetric signing algorithm." at bounding box center [303, 256] width 277 height 12
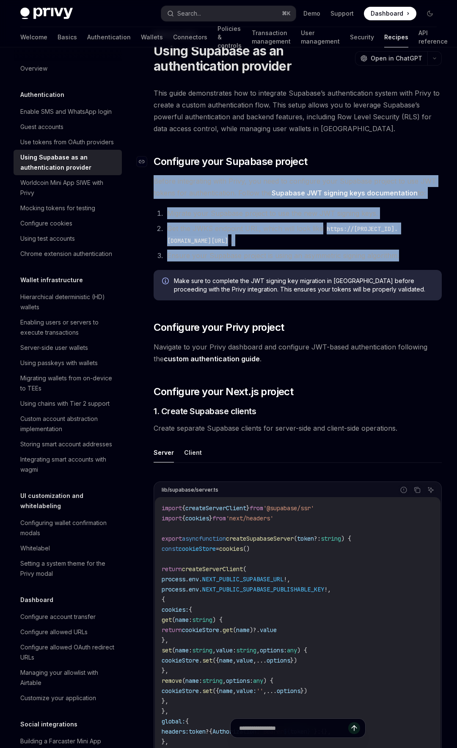
drag, startPoint x: 406, startPoint y: 256, endPoint x: 382, endPoint y: 164, distance: 95.0
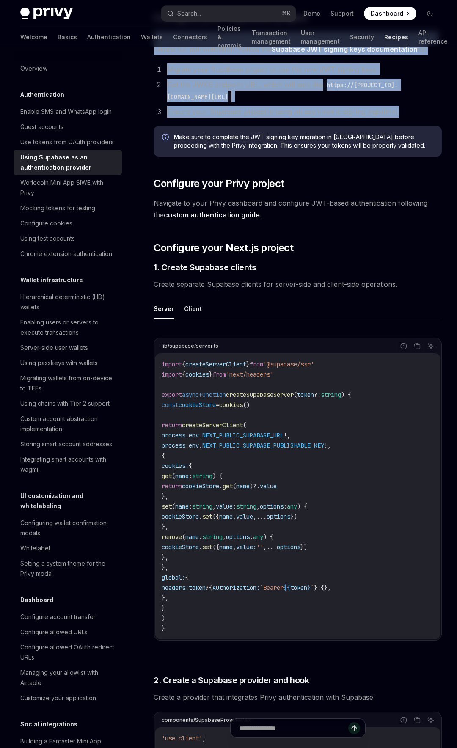
scroll to position [43, 0]
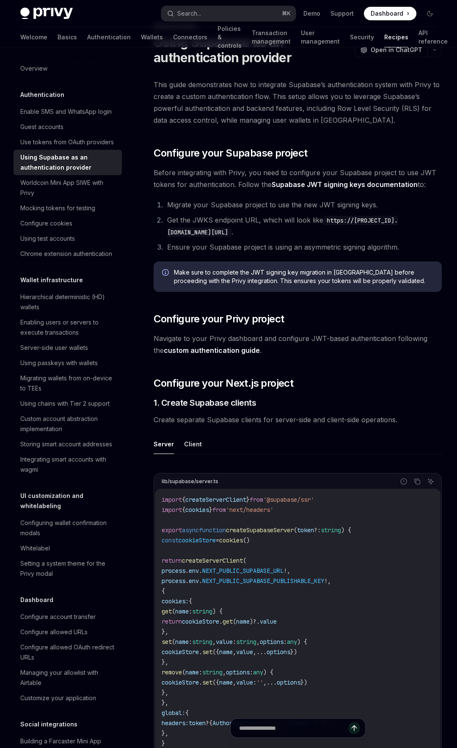
click at [339, 320] on h2 "​ Configure your Privy project" at bounding box center [298, 319] width 288 height 14
click at [187, 248] on li "Ensure your Supabase project is using an asymmetric signing algorithm." at bounding box center [303, 247] width 277 height 12
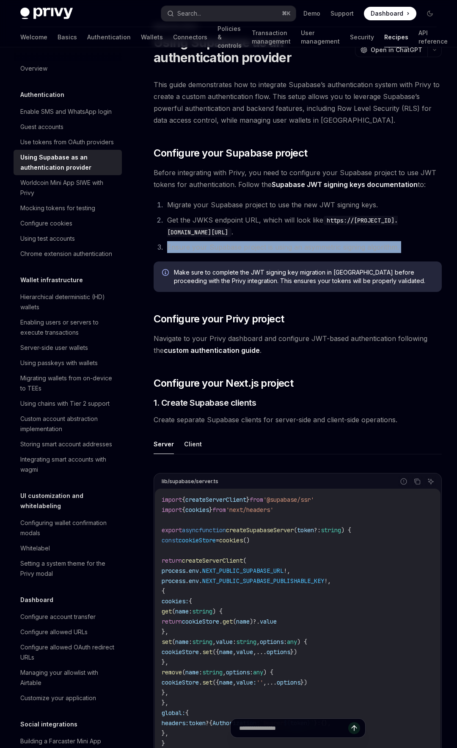
click at [187, 248] on li "Ensure your Supabase project is using an asymmetric signing algorithm." at bounding box center [303, 247] width 277 height 12
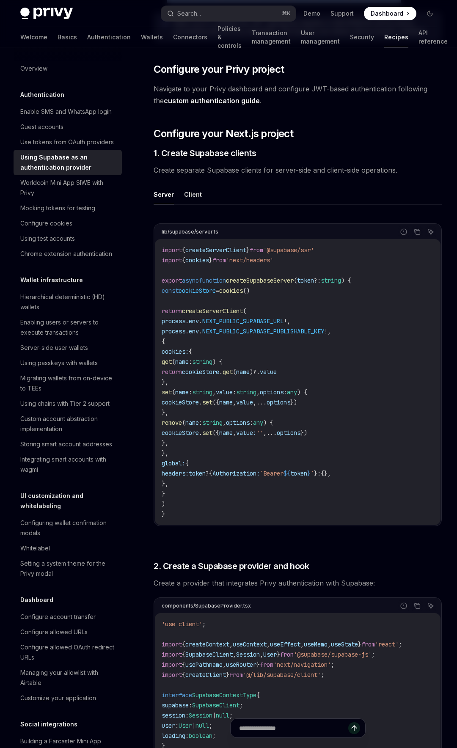
scroll to position [294, 0]
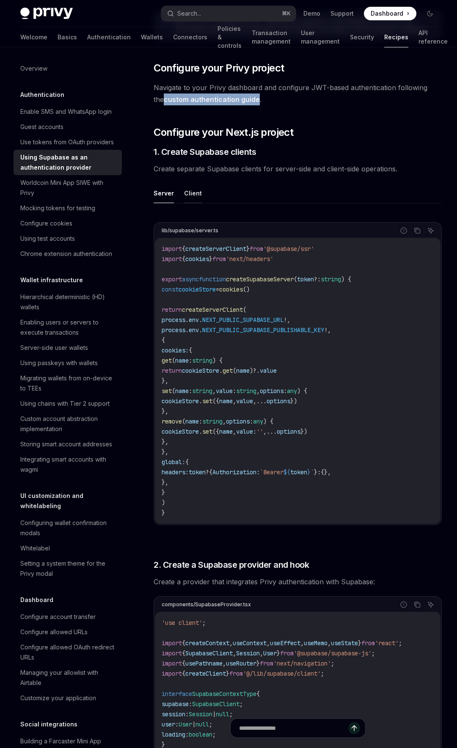
click at [190, 194] on button "Client" at bounding box center [193, 193] width 18 height 20
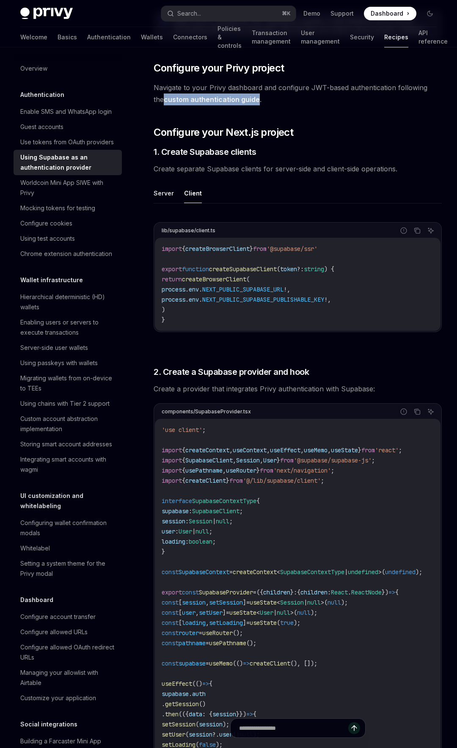
drag, startPoint x: 196, startPoint y: 279, endPoint x: 193, endPoint y: 306, distance: 28.1
click at [193, 306] on code "import { createBrowserClient } from '@supabase/ssr' export function createSupab…" at bounding box center [298, 284] width 272 height 81
click at [169, 196] on button "Server" at bounding box center [164, 193] width 20 height 20
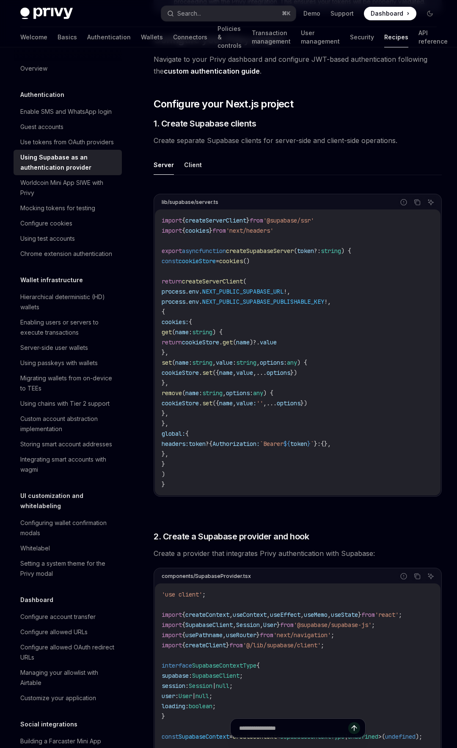
scroll to position [323, 0]
drag, startPoint x: 181, startPoint y: 322, endPoint x: 181, endPoint y: 418, distance: 95.7
click at [181, 418] on code "import { createServerClient } from '@supabase/ssr' import { cookies } from 'nex…" at bounding box center [298, 352] width 272 height 274
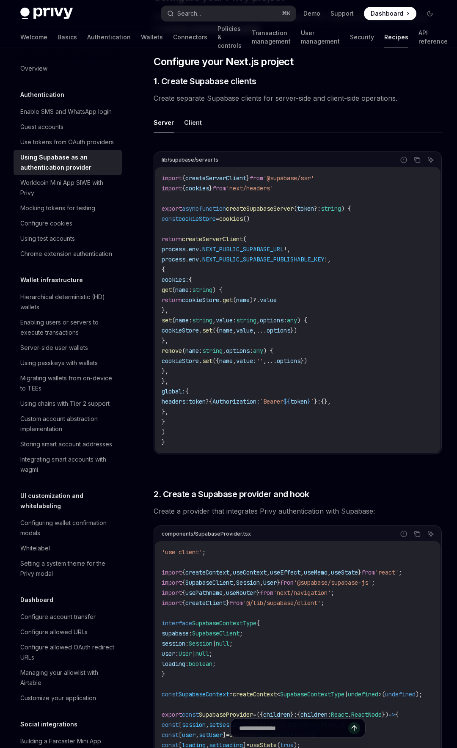
scroll to position [353, 0]
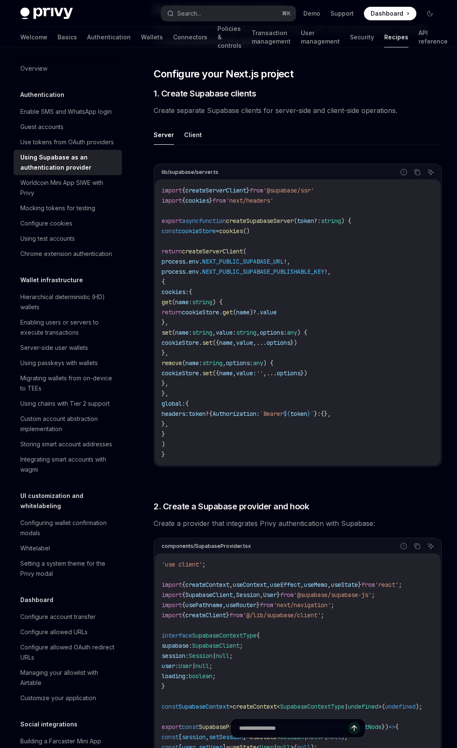
click at [202, 137] on ul "Server Client" at bounding box center [298, 135] width 288 height 20
click at [193, 137] on button "Client" at bounding box center [193, 135] width 18 height 20
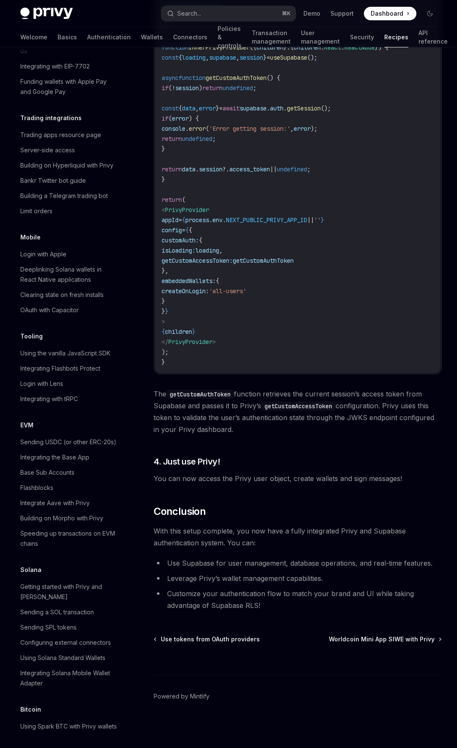
scroll to position [840, 0]
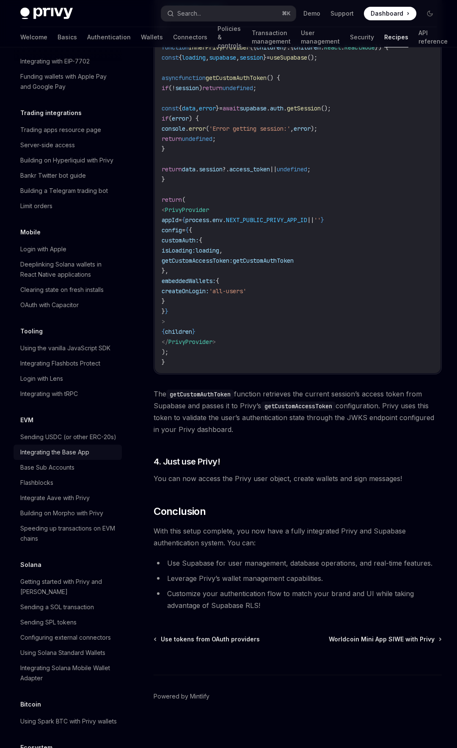
click at [102, 447] on div "Integrating the Base App" at bounding box center [68, 452] width 97 height 10
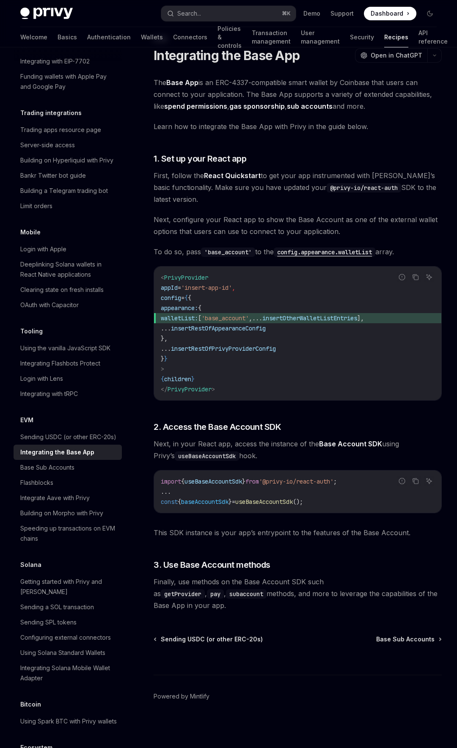
scroll to position [22, 0]
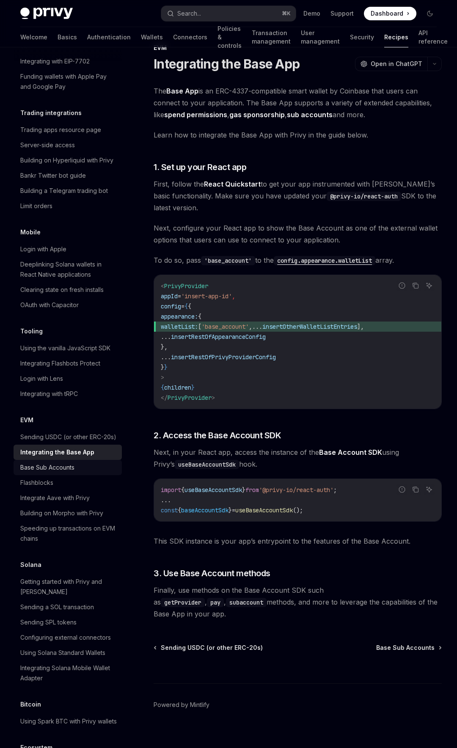
click at [69, 460] on link "Base Sub Accounts" at bounding box center [68, 467] width 108 height 15
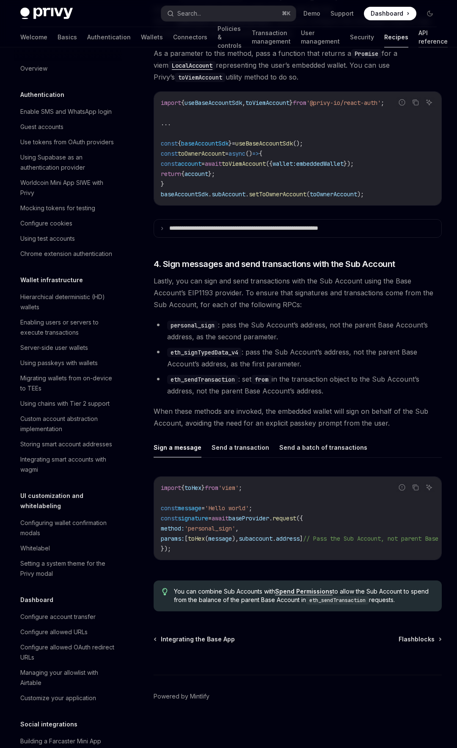
click at [423, 39] on link "API reference" at bounding box center [433, 37] width 29 height 20
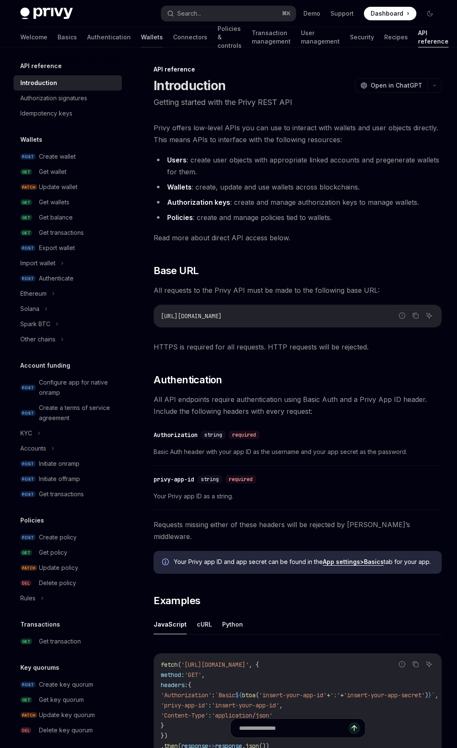
click at [141, 36] on link "Wallets" at bounding box center [152, 37] width 22 height 20
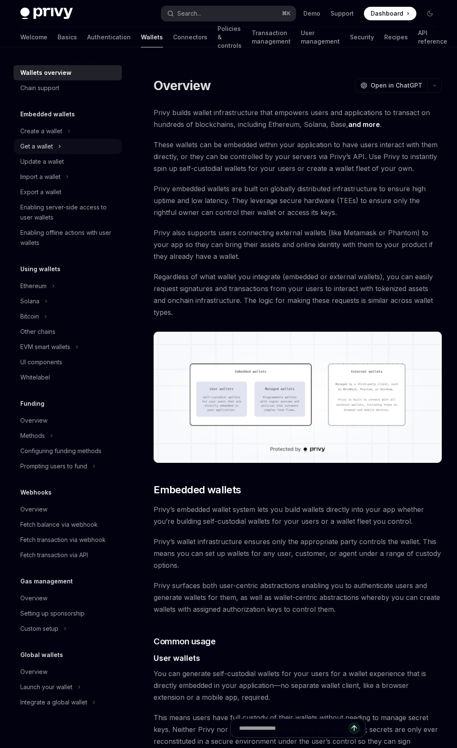
click at [86, 146] on div "Get a wallet" at bounding box center [68, 146] width 108 height 15
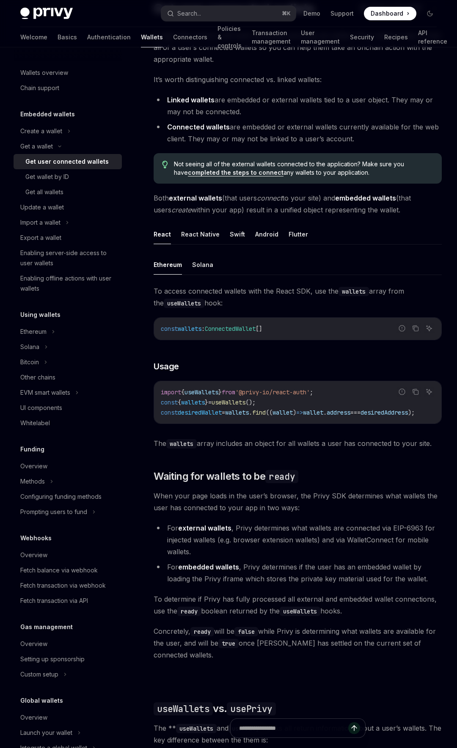
click at [212, 391] on span "useWallets" at bounding box center [202, 393] width 34 height 8
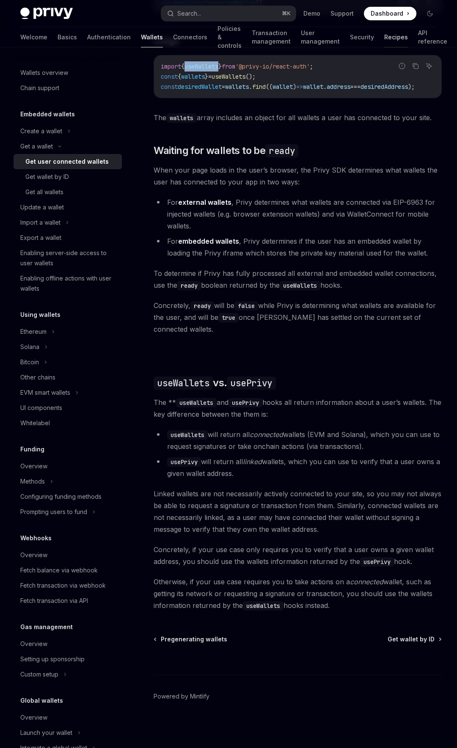
click at [384, 32] on link "Recipes" at bounding box center [396, 37] width 24 height 20
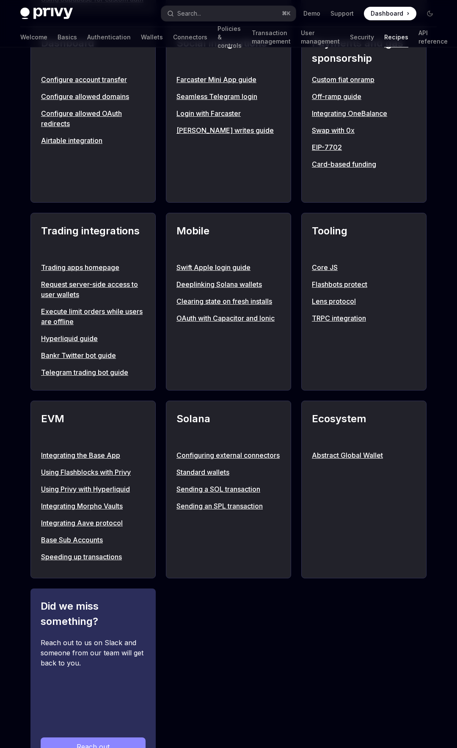
scroll to position [590, 0]
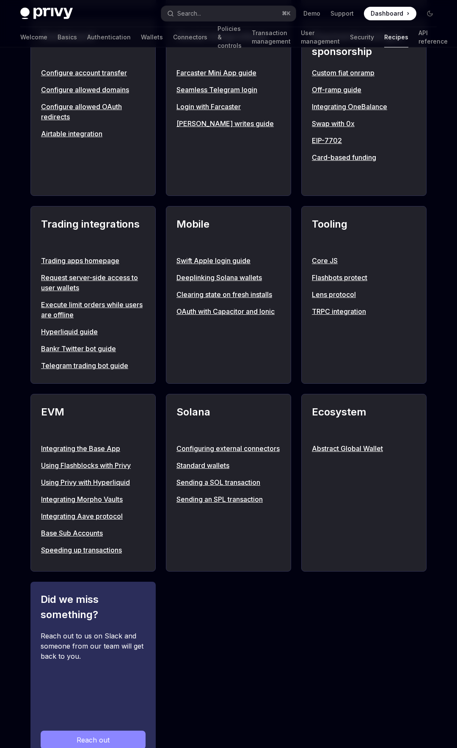
click at [69, 454] on link "Integrating the Base App" at bounding box center [93, 449] width 104 height 10
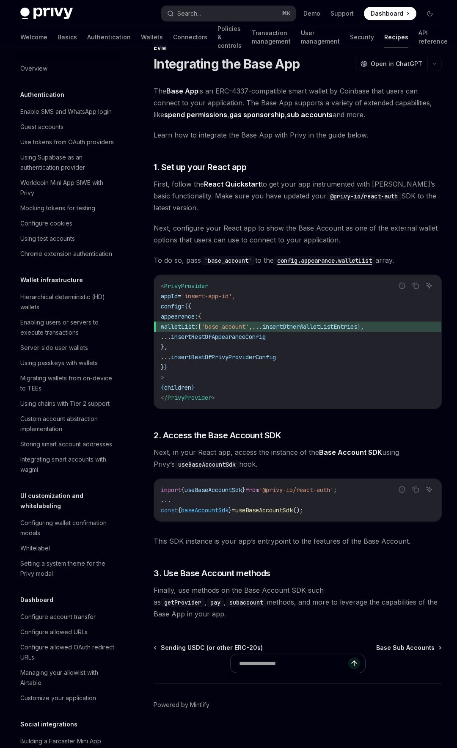
scroll to position [881, 0]
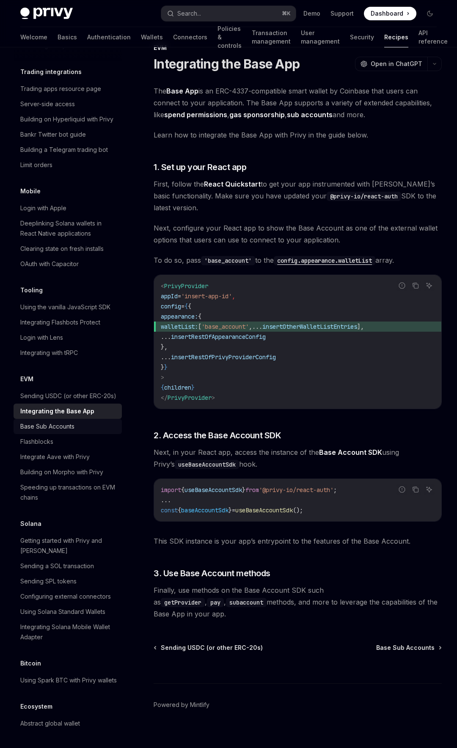
click at [84, 422] on div "Base Sub Accounts" at bounding box center [68, 427] width 97 height 10
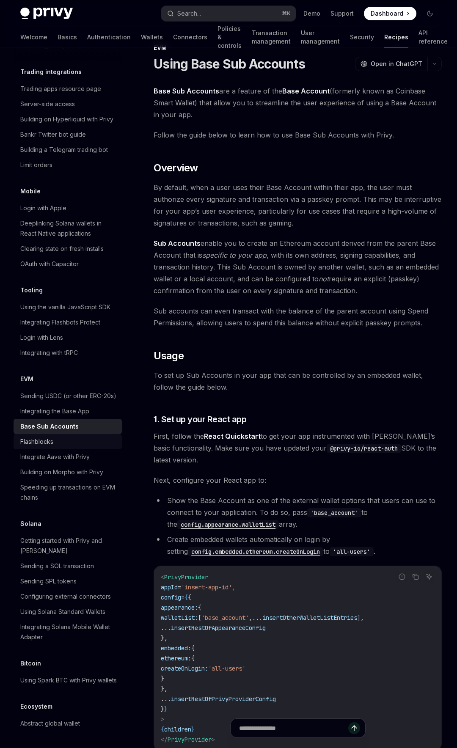
click at [84, 437] on div "Flashblocks" at bounding box center [68, 442] width 97 height 10
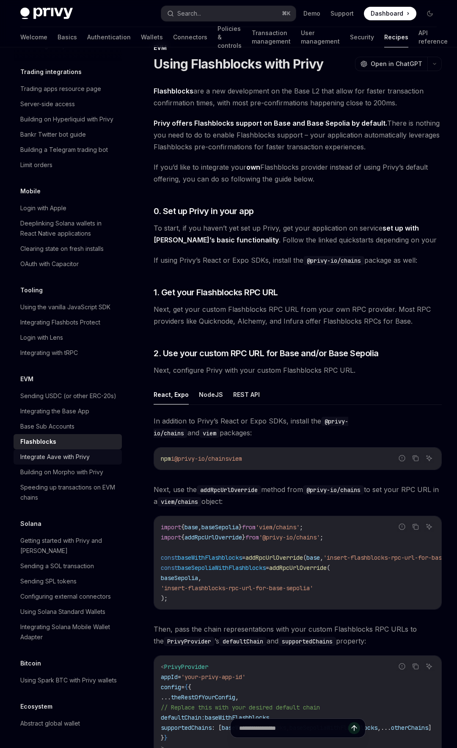
click at [87, 452] on div "Integrate Aave with Privy" at bounding box center [54, 457] width 69 height 10
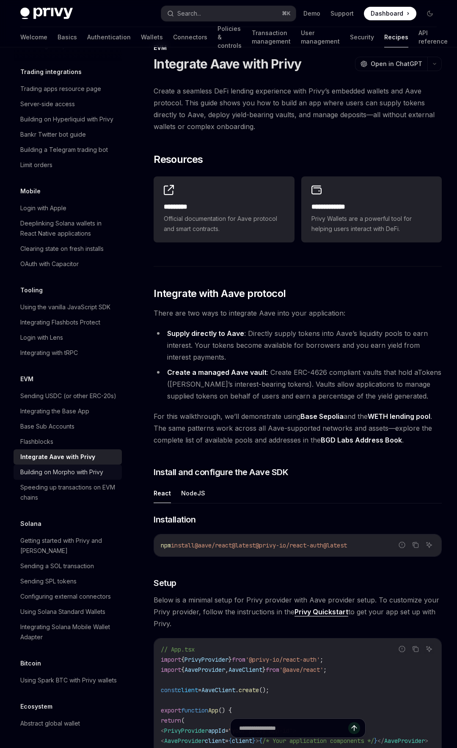
click at [90, 467] on div "Building on Morpho with Privy" at bounding box center [61, 472] width 83 height 10
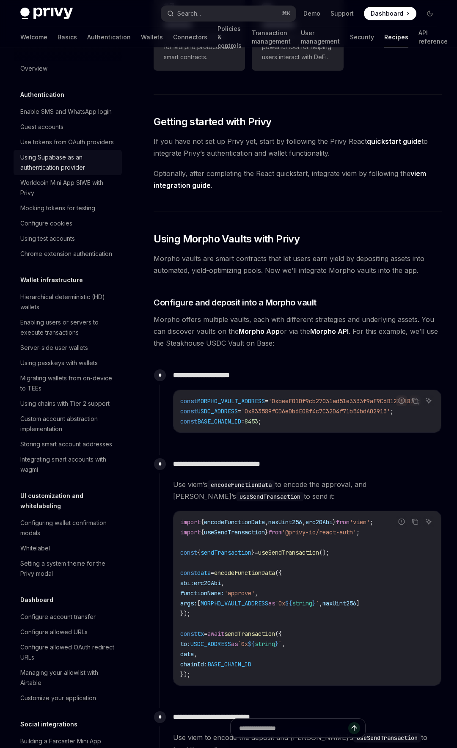
click at [78, 151] on link "Using Supabase as an authentication provider" at bounding box center [68, 162] width 108 height 25
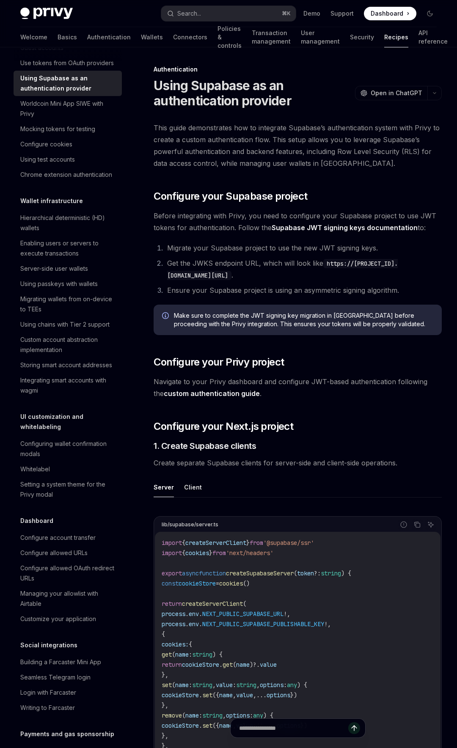
scroll to position [83, 0]
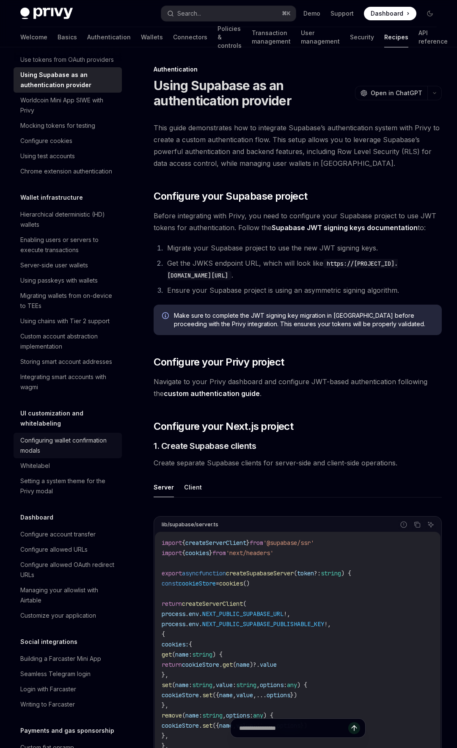
click at [47, 445] on div "Configuring wallet confirmation modals" at bounding box center [68, 446] width 97 height 20
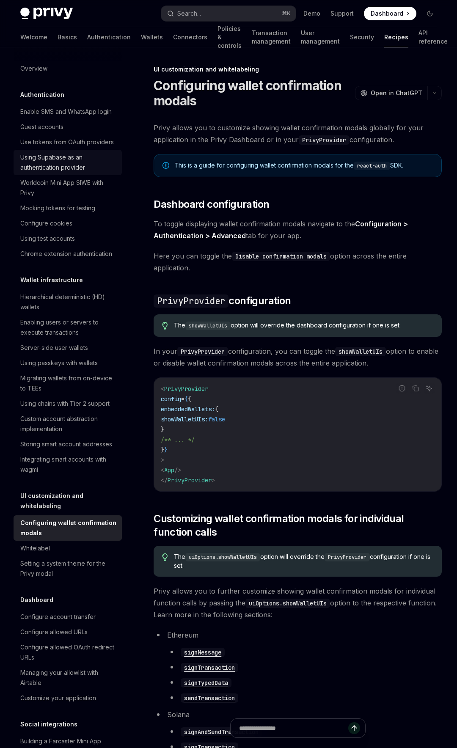
click at [71, 157] on div "Using Supabase as an authentication provider" at bounding box center [68, 162] width 97 height 20
type textarea "*"
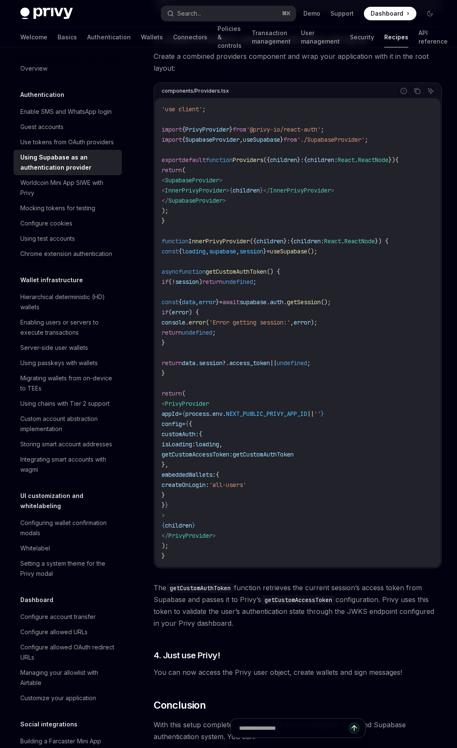
scroll to position [1625, 0]
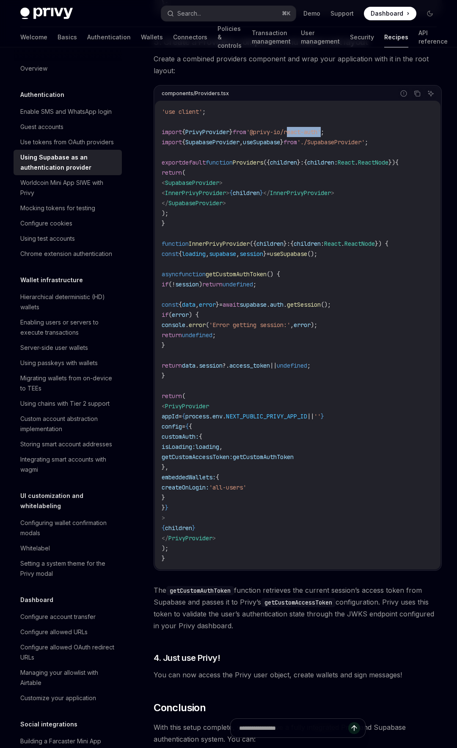
drag, startPoint x: 301, startPoint y: 136, endPoint x: 337, endPoint y: 133, distance: 36.6
click at [321, 134] on span "'@privy-io/react-auth'" at bounding box center [283, 132] width 74 height 8
copy span "react-auth"
drag, startPoint x: 265, startPoint y: 136, endPoint x: 335, endPoint y: 131, distance: 70.1
click at [335, 131] on code "'use client' ; import { PrivyProvider } from '@privy-io/react-auth' ; import { …" at bounding box center [298, 335] width 272 height 457
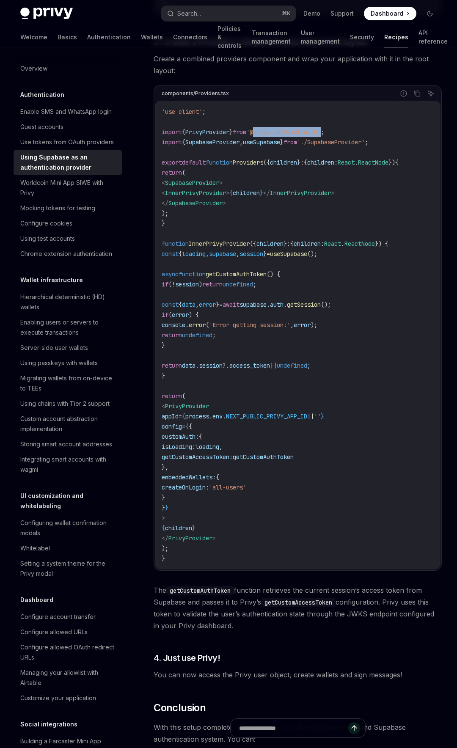
copy span "@privy-io/react-auth"
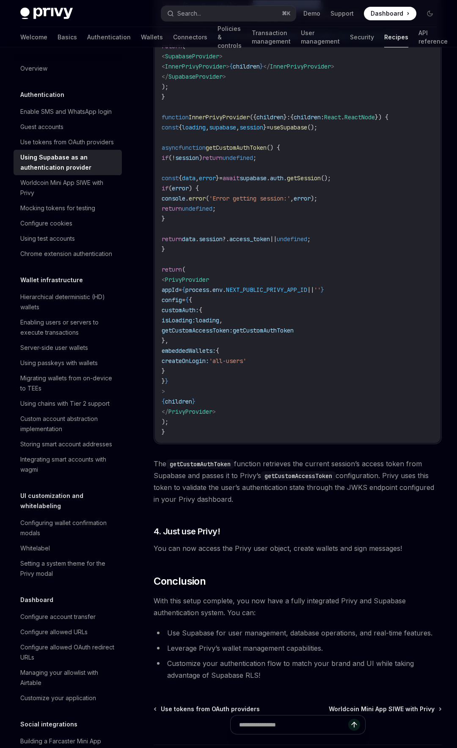
scroll to position [1753, 0]
click at [204, 282] on span "PrivyProvider" at bounding box center [187, 279] width 44 height 8
click at [182, 424] on code "'use client' ; import { PrivyProvider } from '@privy-io/react-auth' ; import { …" at bounding box center [298, 207] width 272 height 457
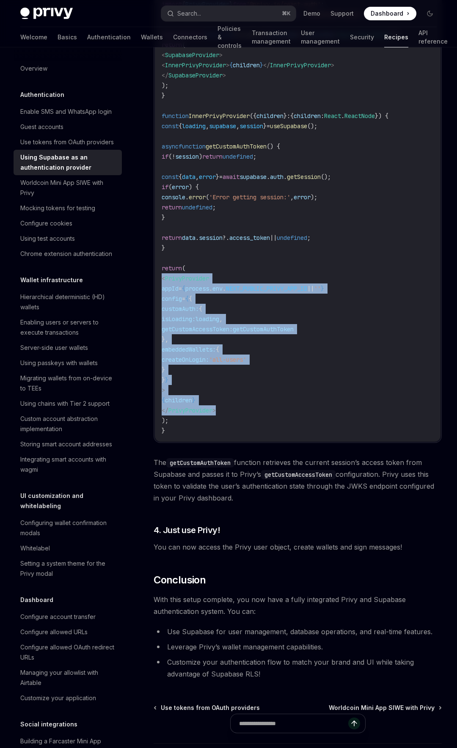
drag, startPoint x: 238, startPoint y: 415, endPoint x: 163, endPoint y: 286, distance: 149.5
click at [163, 286] on code "'use client' ; import { PrivyProvider } from '@privy-io/react-auth' ; import { …" at bounding box center [298, 207] width 272 height 457
copy code "< PrivyProvider appId = { process . env . NEXT_PUBLIC_PRIVY_APP_ID || '' } conf…"
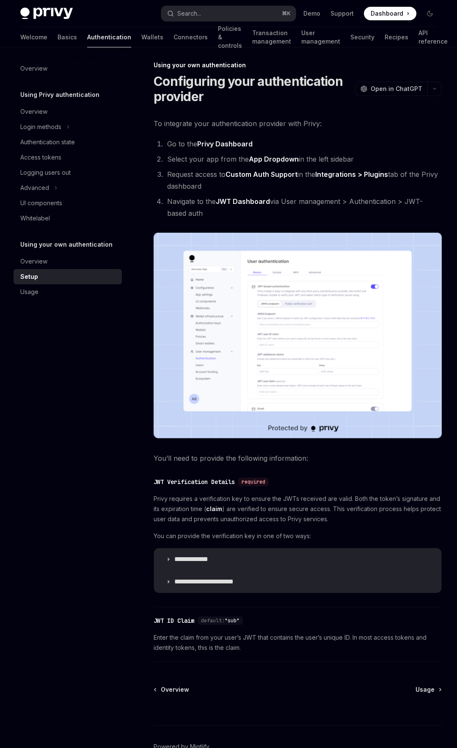
scroll to position [55, 0]
